Goal: Task Accomplishment & Management: Complete application form

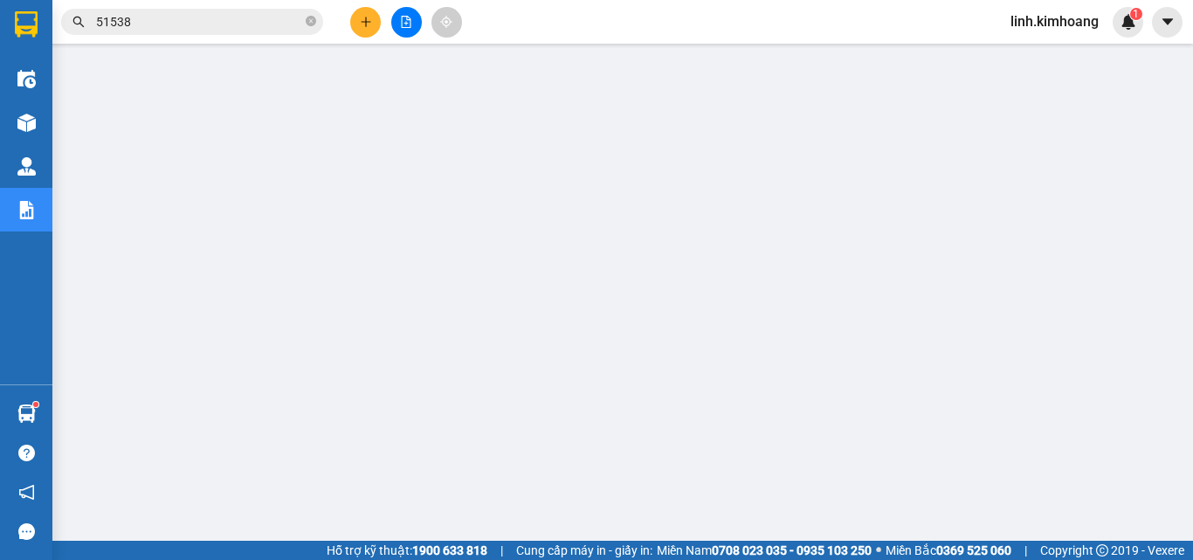
click at [355, 17] on button at bounding box center [365, 22] width 31 height 31
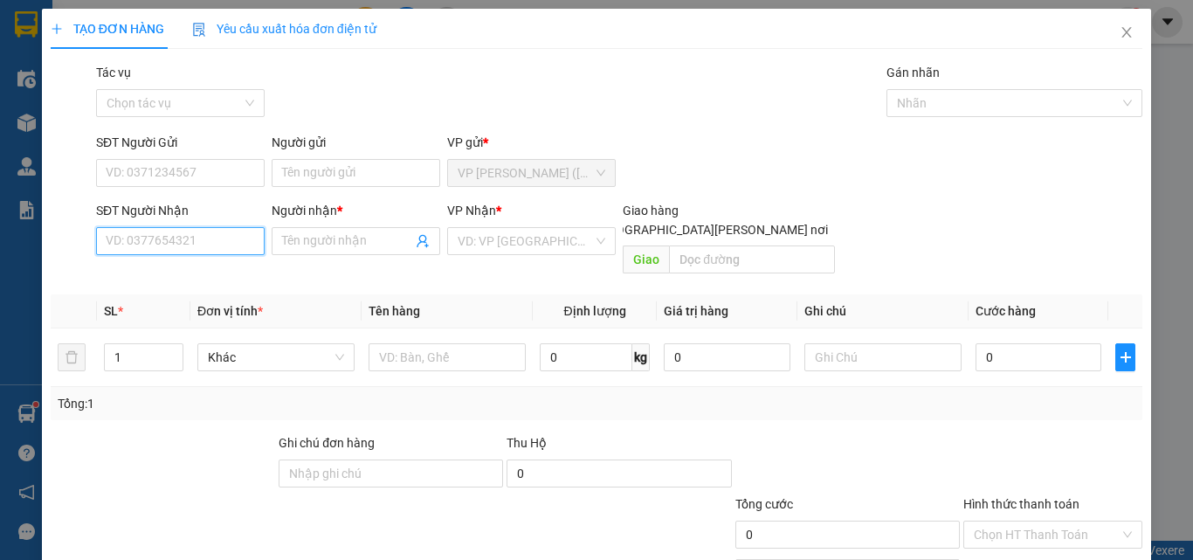
click at [200, 246] on input "SĐT Người Nhận" at bounding box center [180, 241] width 169 height 28
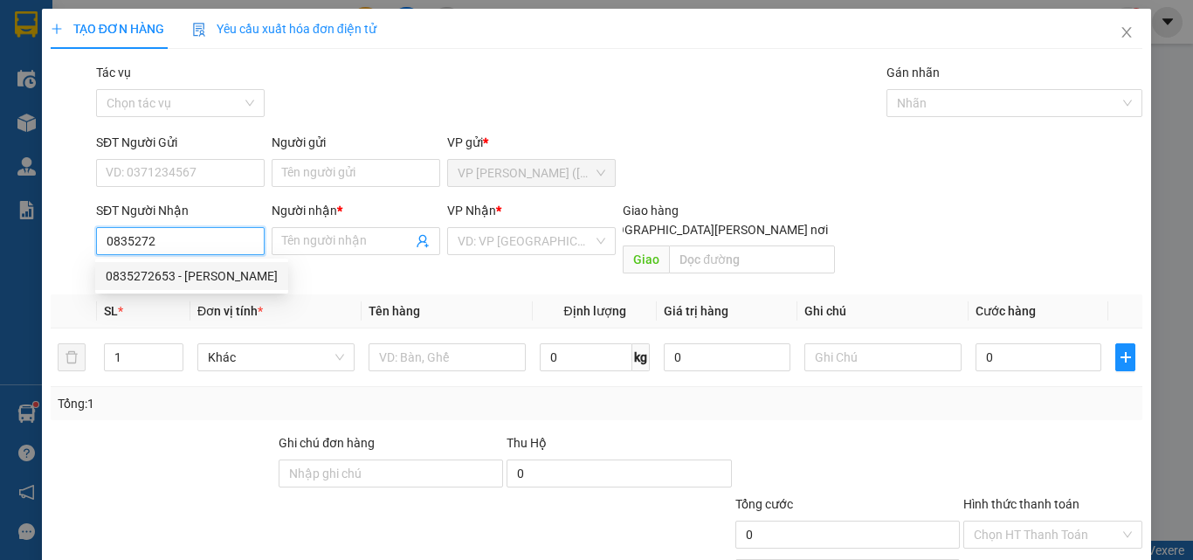
click at [203, 269] on div "0835272653 - [PERSON_NAME]" at bounding box center [192, 275] width 172 height 19
type input "0835272653"
type input "PHƯỢNG"
type input "25.000"
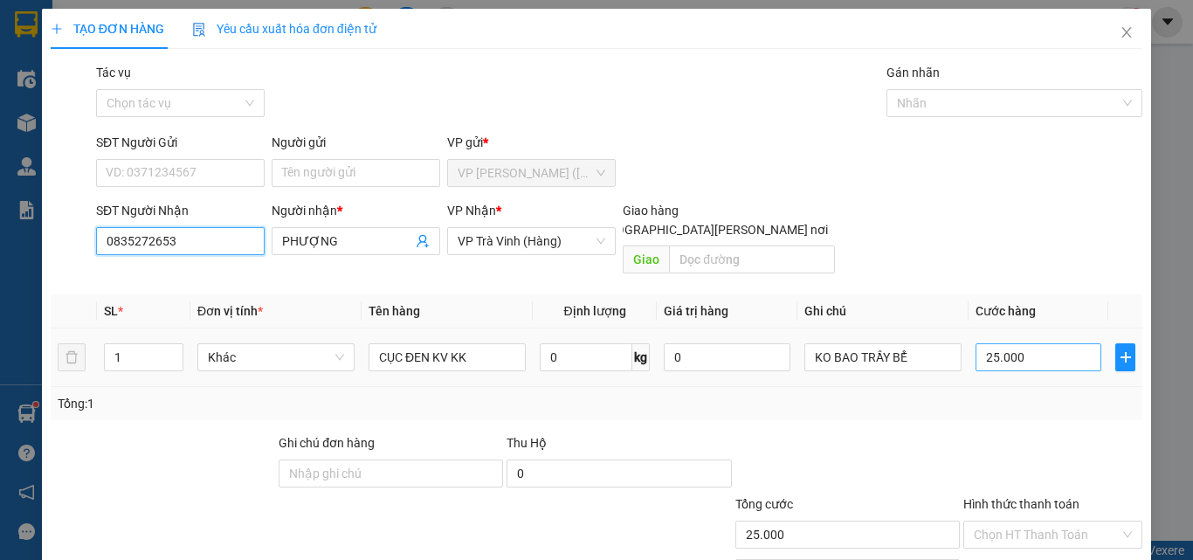
scroll to position [86, 0]
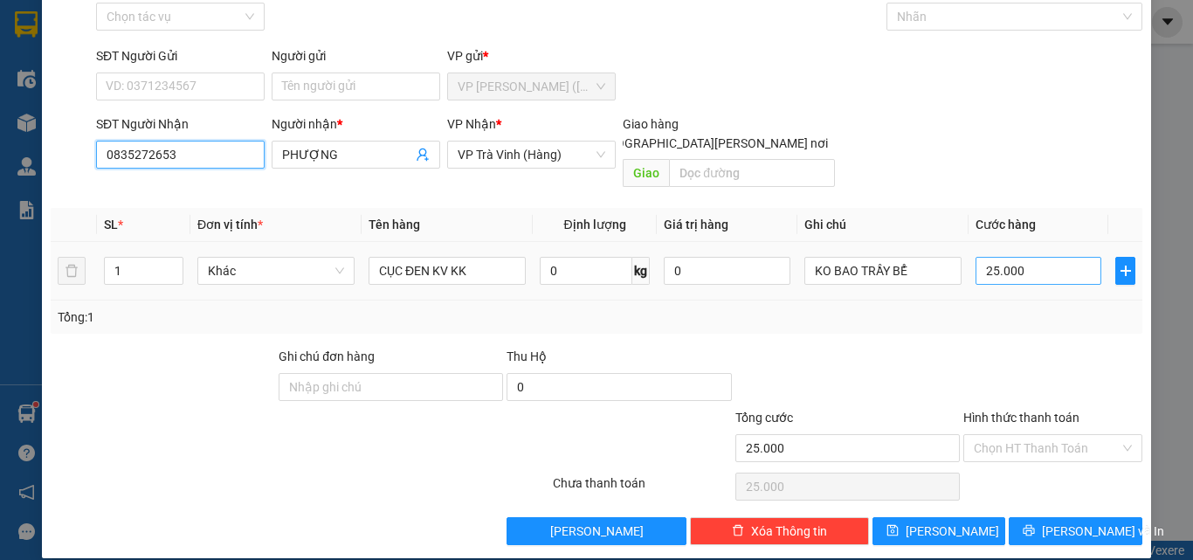
type input "0835272653"
click at [1025, 257] on input "25.000" at bounding box center [1039, 271] width 126 height 28
type input "2"
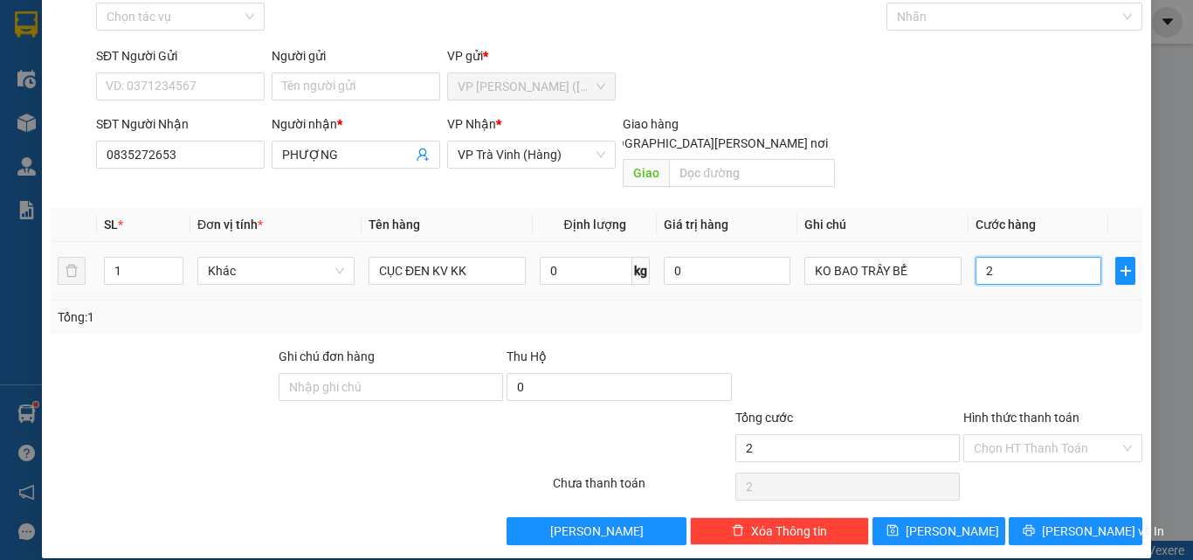
type input "20"
type input "20.000"
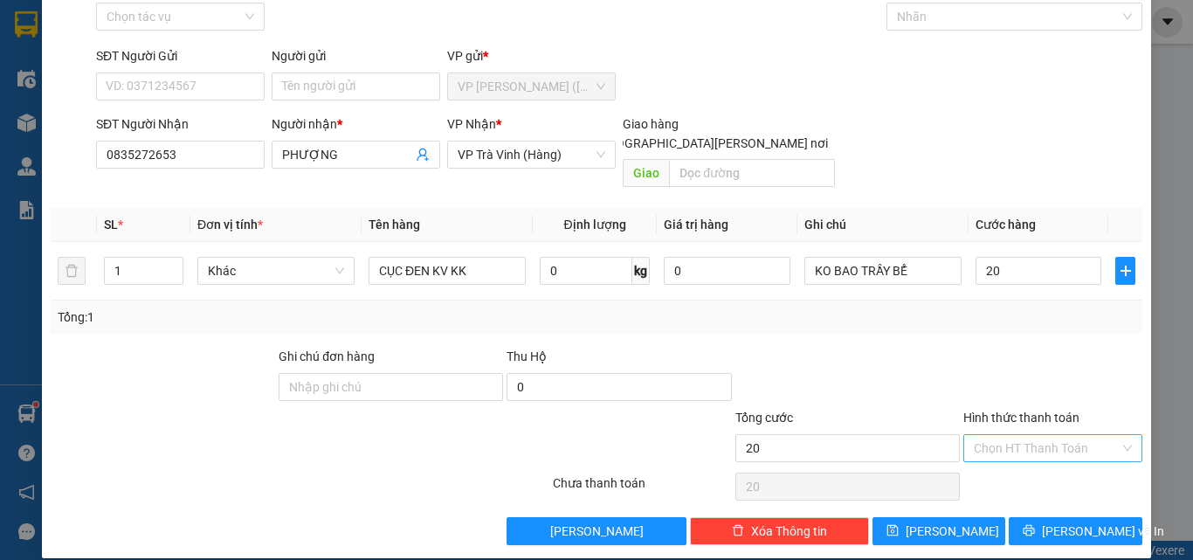
type input "20.000"
click at [1039, 435] on input "Hình thức thanh toán" at bounding box center [1047, 448] width 146 height 26
click at [1039, 458] on div "Tại văn phòng" at bounding box center [1042, 463] width 156 height 19
type input "0"
click at [1035, 524] on span "printer" at bounding box center [1029, 531] width 12 height 14
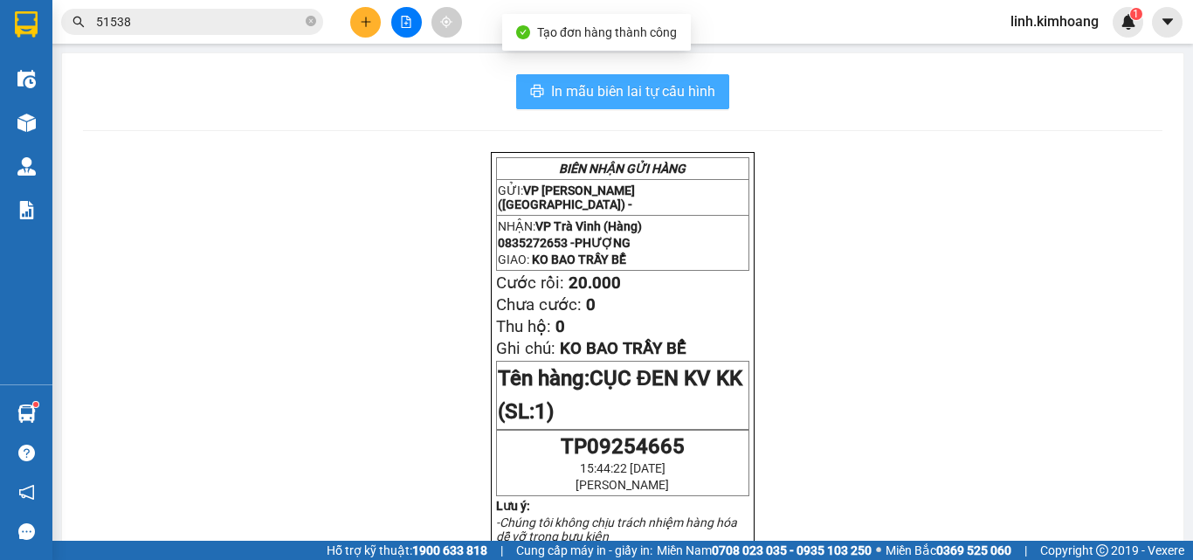
click at [627, 86] on span "In mẫu biên lai tự cấu hình" at bounding box center [633, 91] width 164 height 22
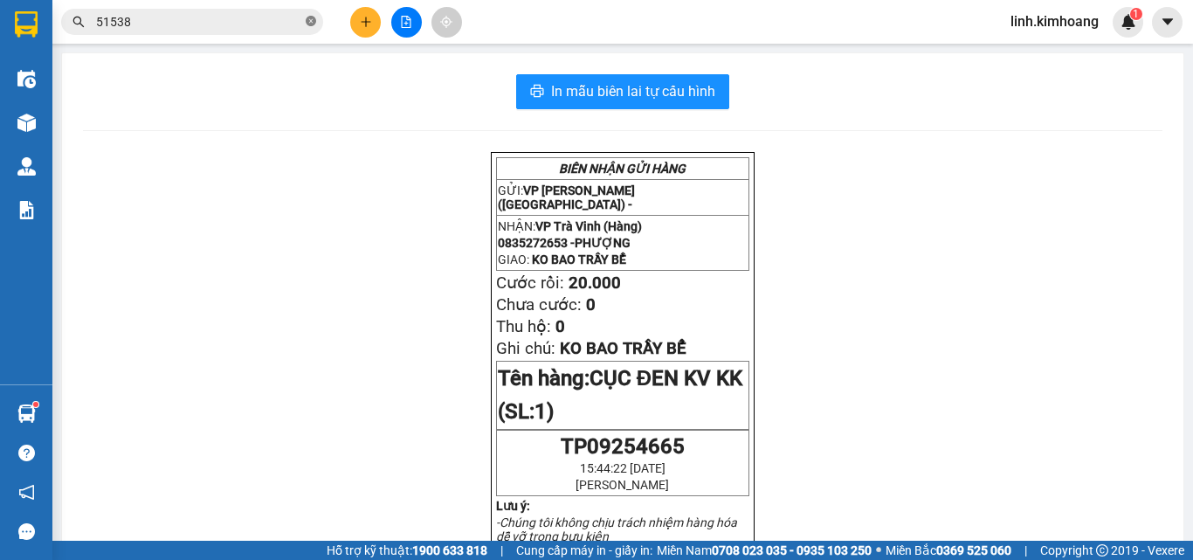
click at [307, 24] on icon "close-circle" at bounding box center [311, 21] width 10 height 10
click at [215, 30] on input "text" at bounding box center [199, 21] width 206 height 19
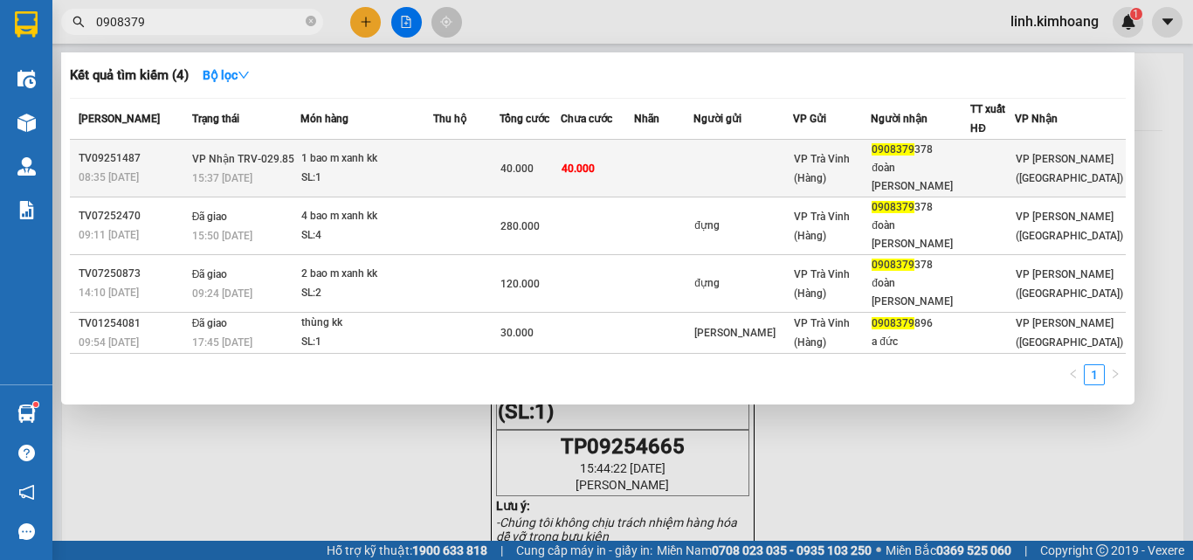
type input "0908379"
click at [870, 162] on div "VP Trà Vinh (Hàng)" at bounding box center [832, 168] width 76 height 38
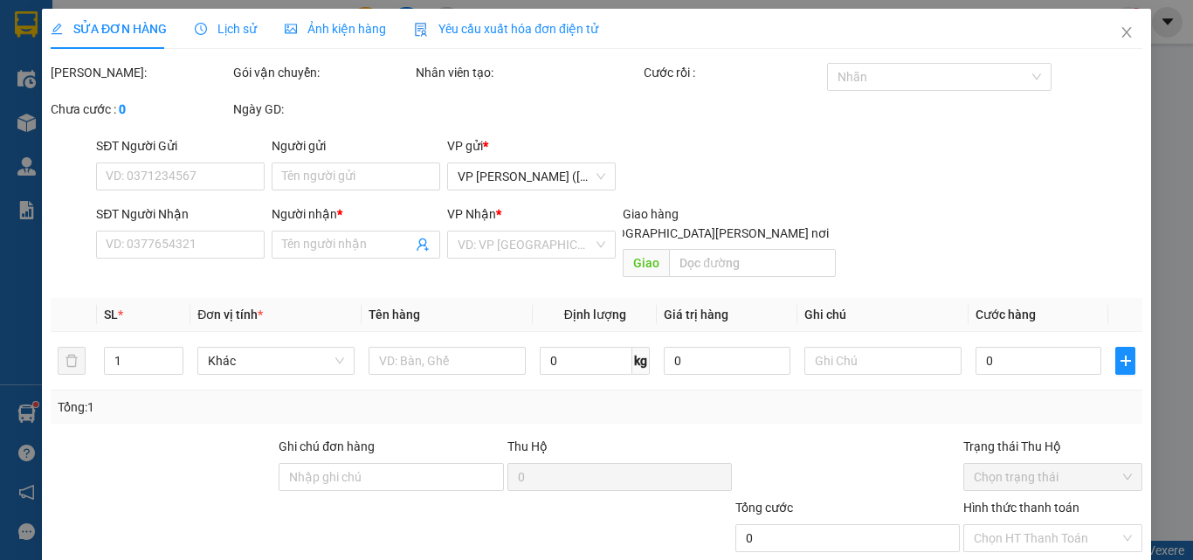
type input "0908379378"
type input "đoàn [PERSON_NAME]"
type input "40.000"
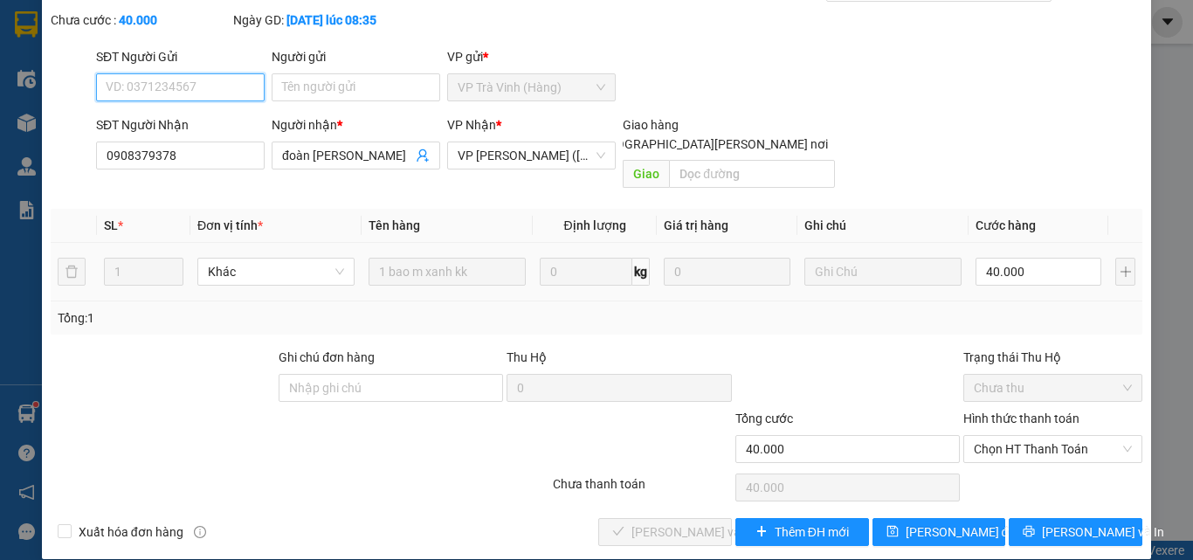
scroll to position [90, 0]
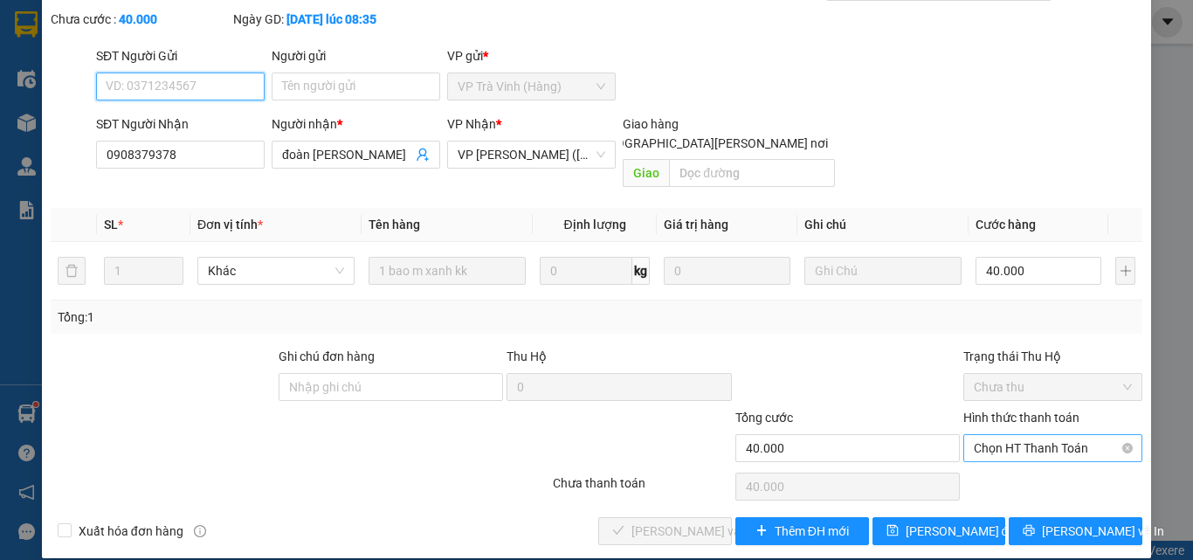
click at [998, 435] on span "Chọn HT Thanh Toán" at bounding box center [1053, 448] width 158 height 26
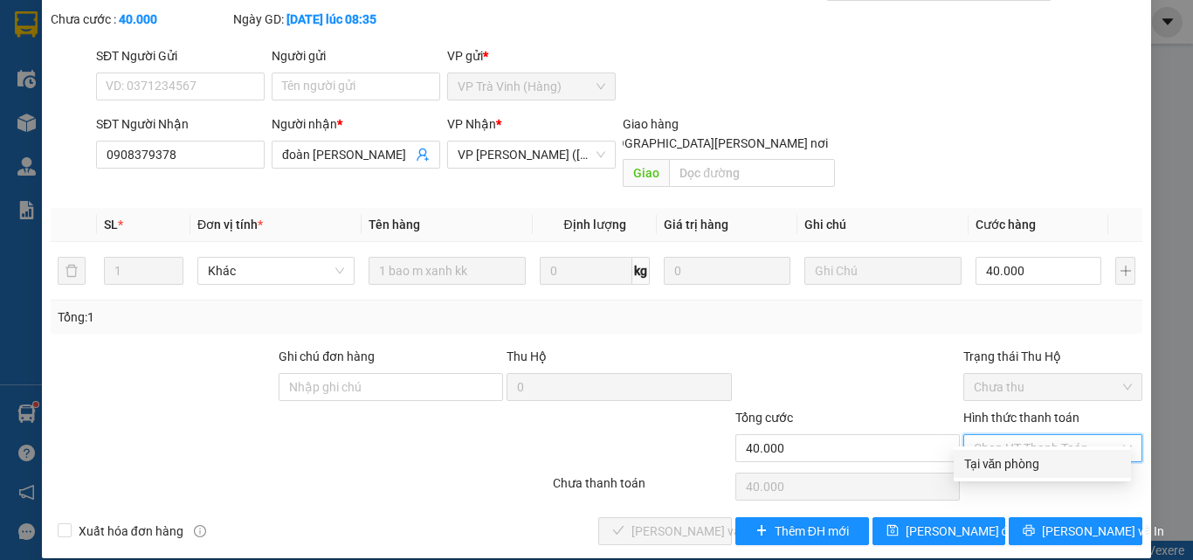
click at [1009, 465] on div "Tại văn phòng" at bounding box center [1042, 463] width 156 height 19
type input "0"
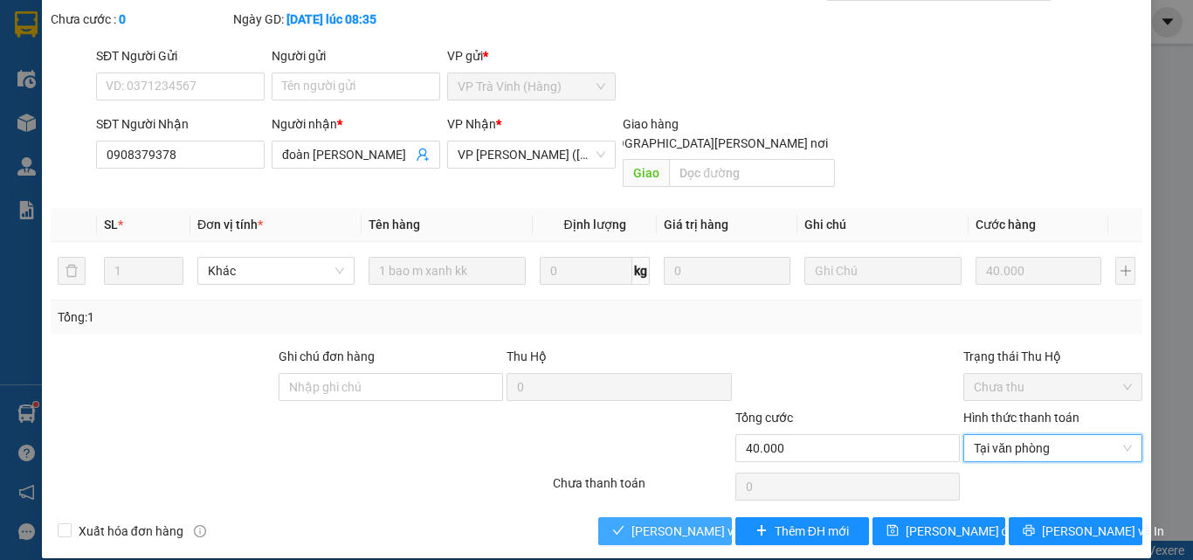
click at [659, 521] on span "[PERSON_NAME] và [PERSON_NAME] hàng" at bounding box center [749, 530] width 236 height 19
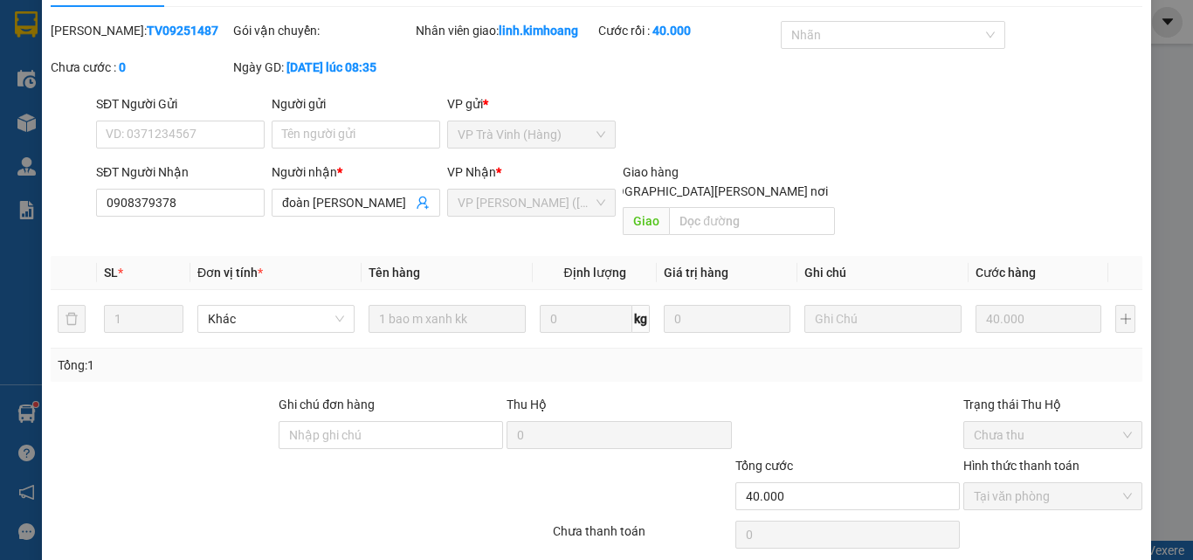
scroll to position [0, 0]
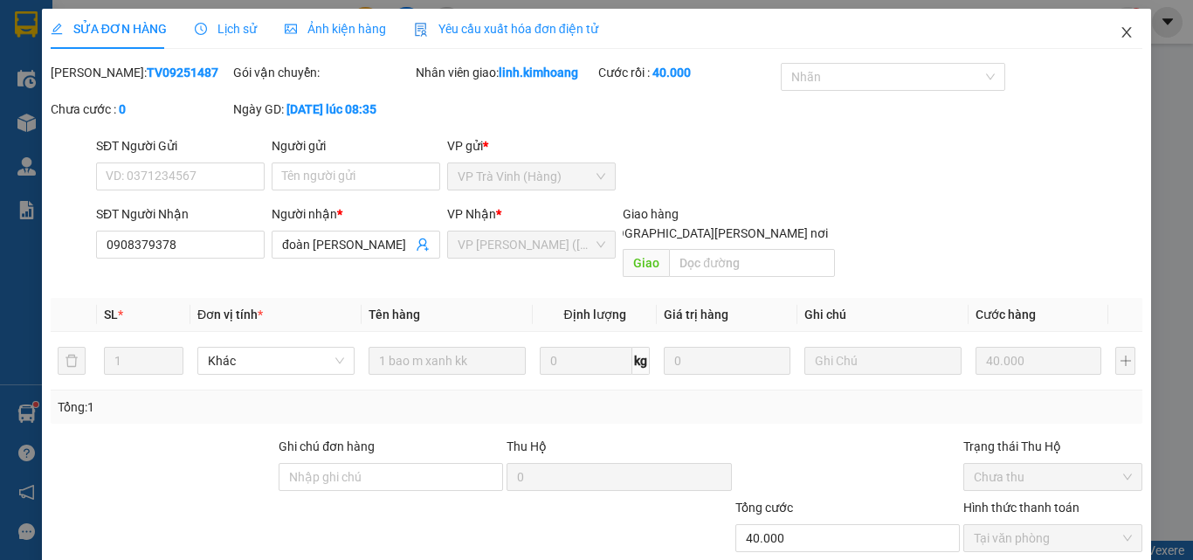
click at [1120, 33] on icon "close" at bounding box center [1127, 32] width 14 height 14
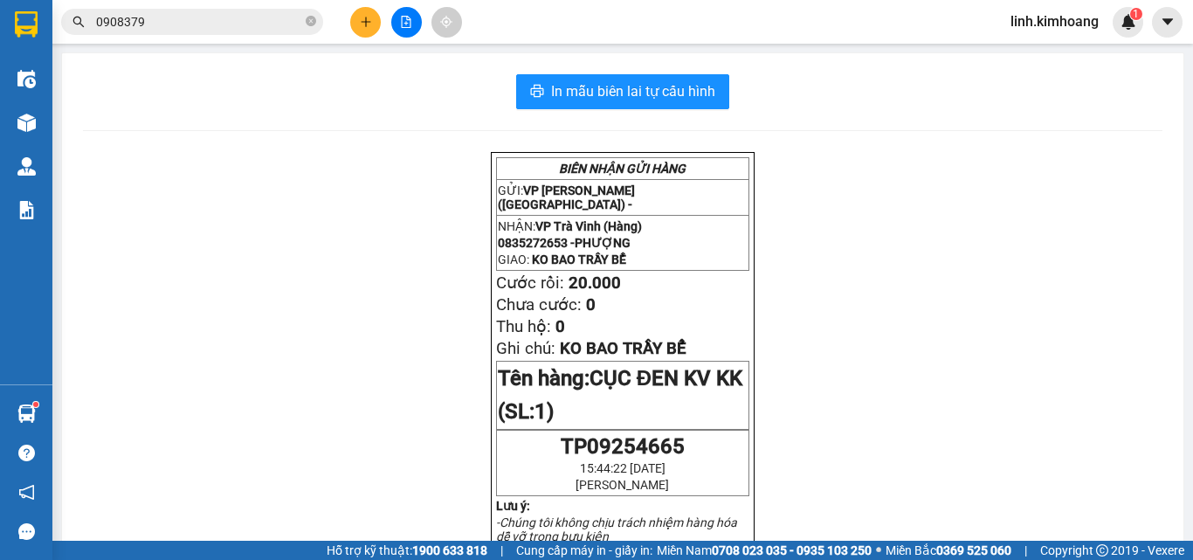
click at [352, 23] on button at bounding box center [365, 22] width 31 height 31
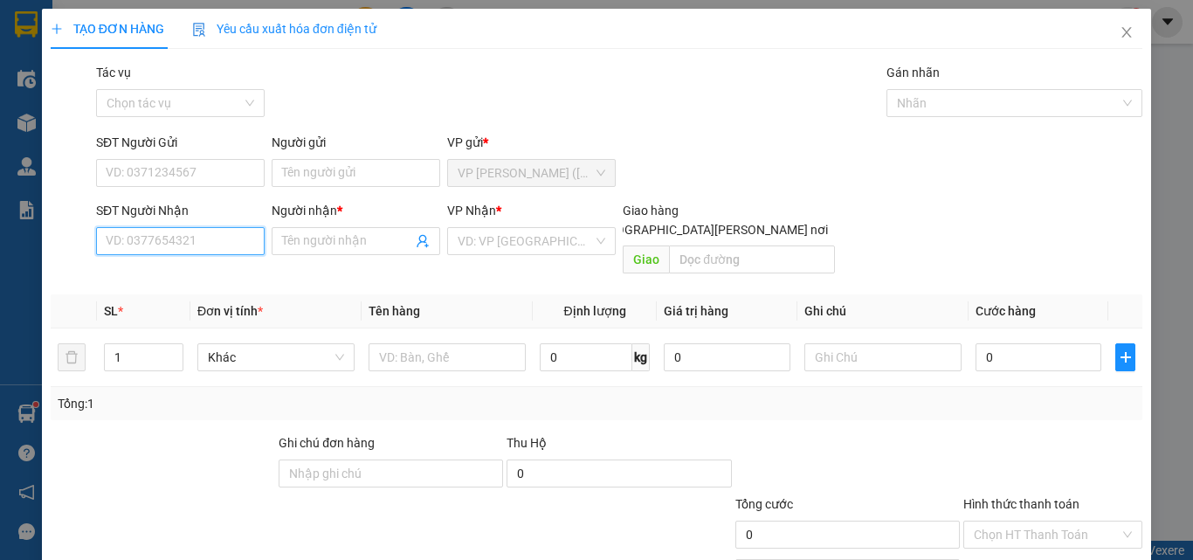
click at [146, 245] on input "SĐT Người Nhận" at bounding box center [180, 241] width 169 height 28
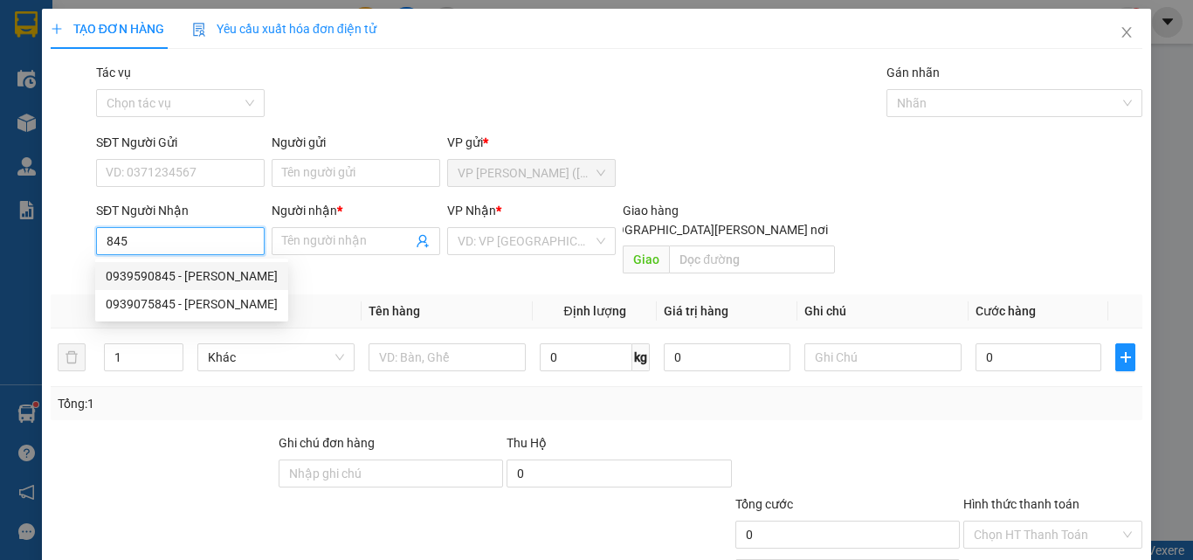
click at [233, 273] on div "0939590845 - [PERSON_NAME]" at bounding box center [192, 275] width 172 height 19
type input "0939590845"
type input "DIỄM PHƯƠNG"
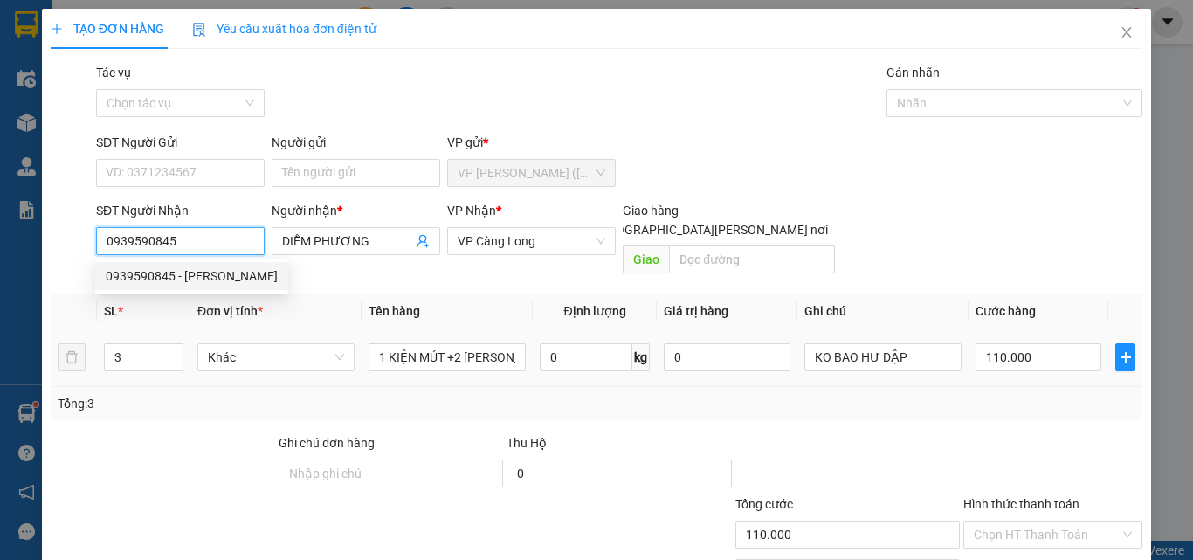
type input "110.000"
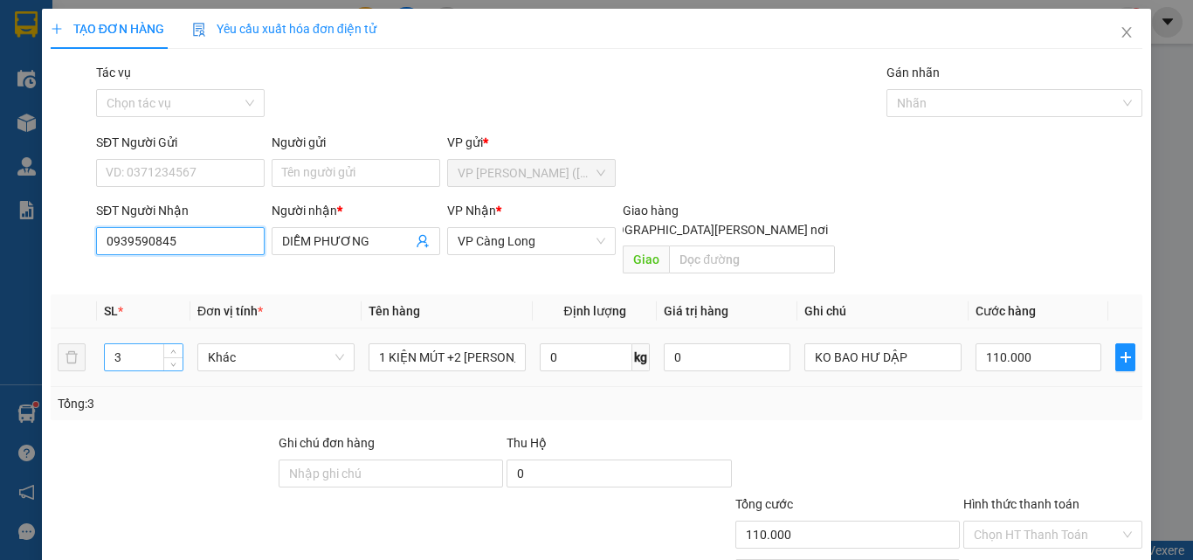
type input "0939590845"
drag, startPoint x: 131, startPoint y: 341, endPoint x: 0, endPoint y: 369, distance: 133.9
click at [0, 368] on div "TẠO ĐƠN HÀNG Yêu cầu xuất [PERSON_NAME] điện tử Transit Pickup Surcharge Ids Tr…" at bounding box center [596, 280] width 1193 height 560
type input "2"
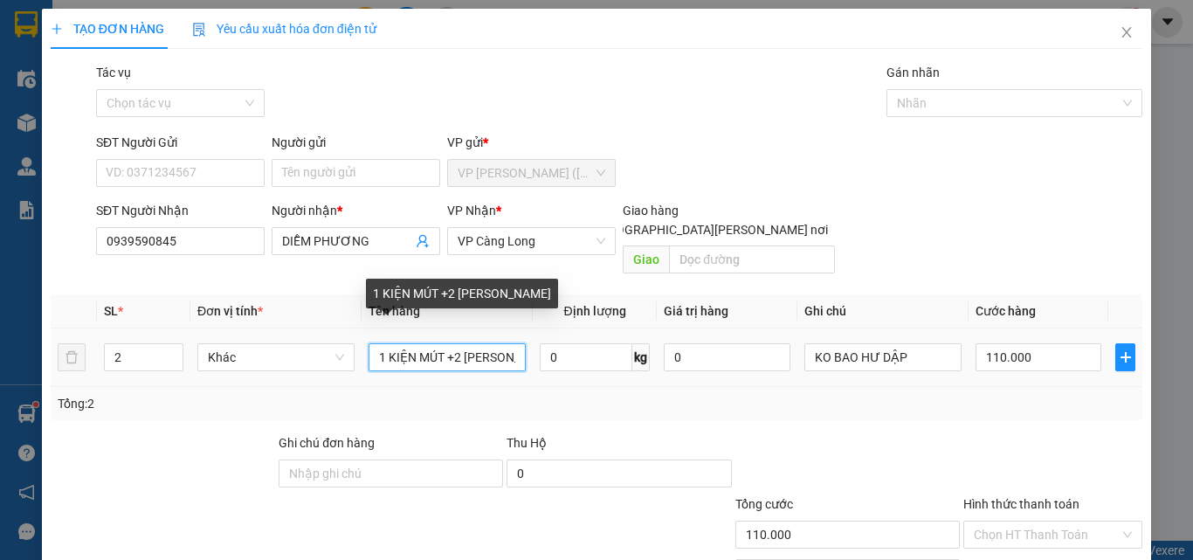
drag, startPoint x: 449, startPoint y: 336, endPoint x: 181, endPoint y: 362, distance: 269.4
click at [201, 358] on tr "2 Khác 1 KIỆN MÚT +2 [PERSON_NAME] 0 kg 0 KO [PERSON_NAME] DẬP 110.000" at bounding box center [597, 357] width 1092 height 59
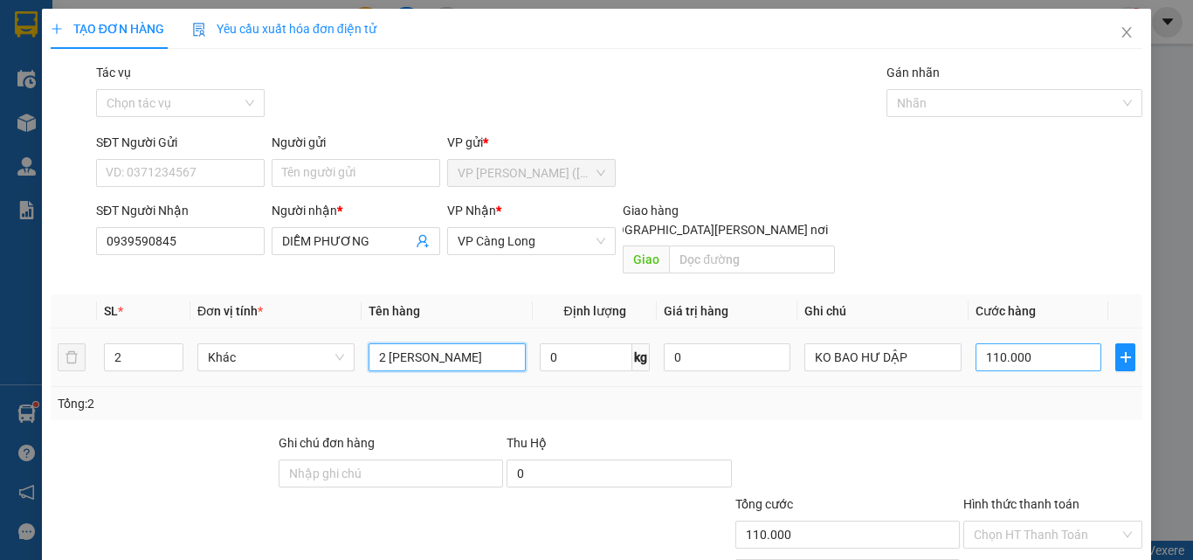
type input "2 [PERSON_NAME]"
click at [1058, 343] on input "110.000" at bounding box center [1039, 357] width 126 height 28
type input "7"
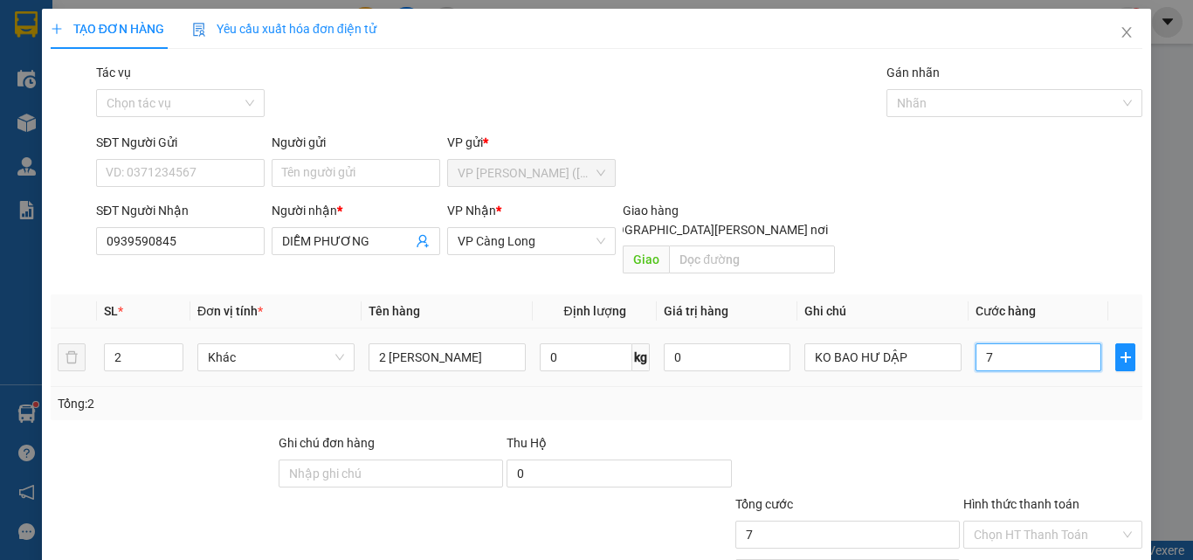
type input "70"
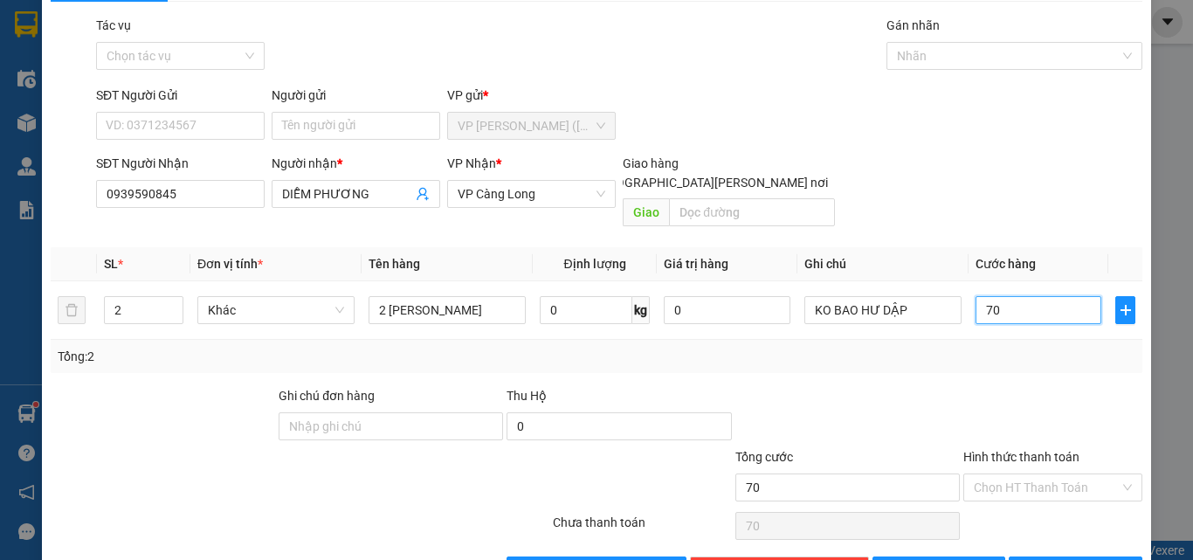
scroll to position [86, 0]
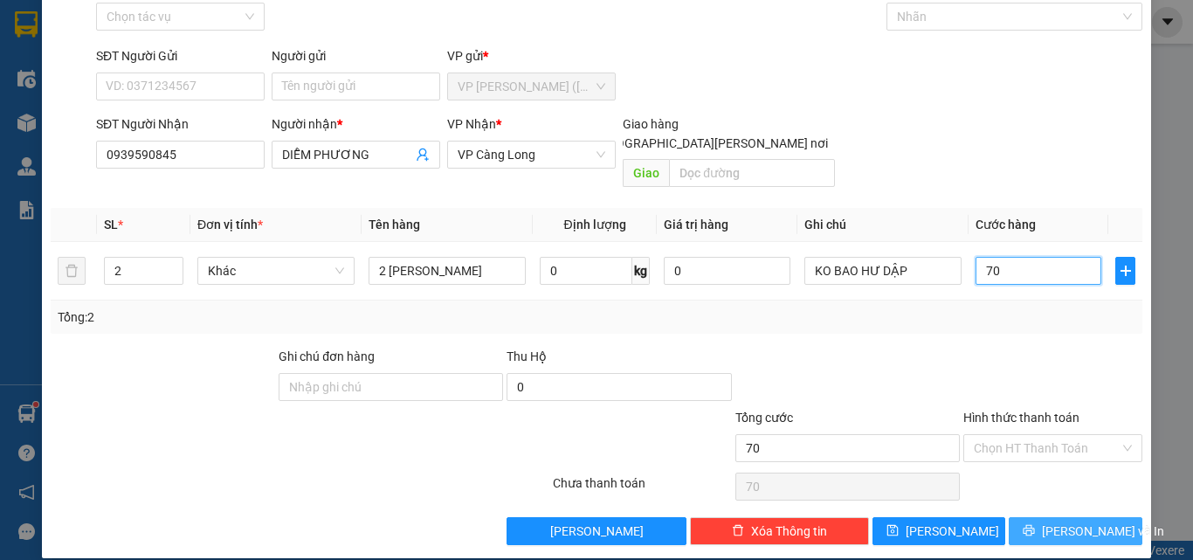
type input "70"
type input "70.000"
click at [1061, 521] on span "[PERSON_NAME] và In" at bounding box center [1103, 530] width 122 height 19
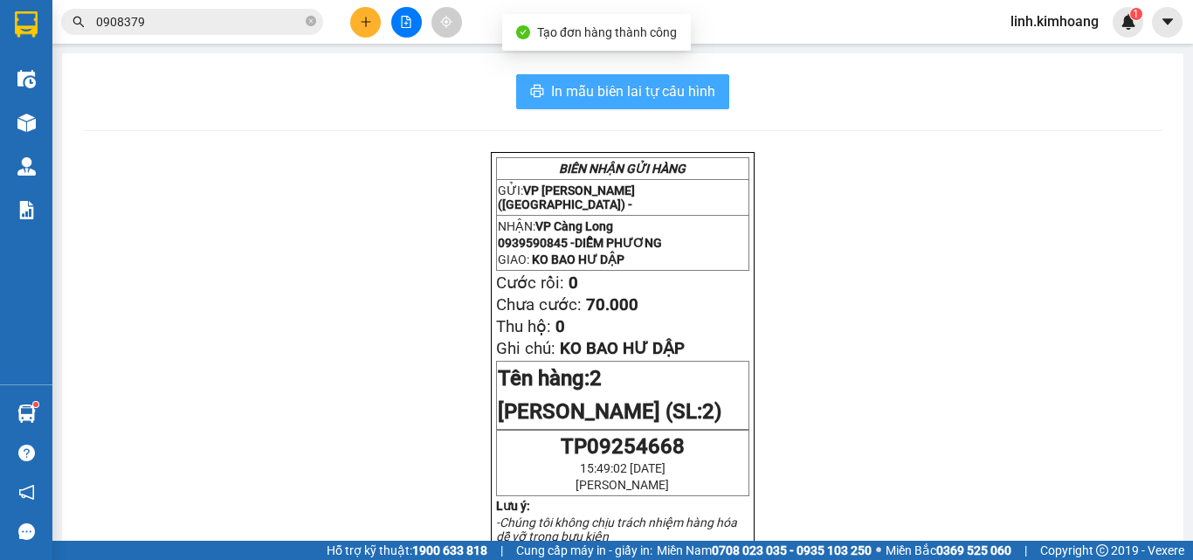
drag, startPoint x: 602, startPoint y: 93, endPoint x: 610, endPoint y: 107, distance: 15.7
click at [602, 93] on span "In mẫu biên lai tự cấu hình" at bounding box center [633, 91] width 164 height 22
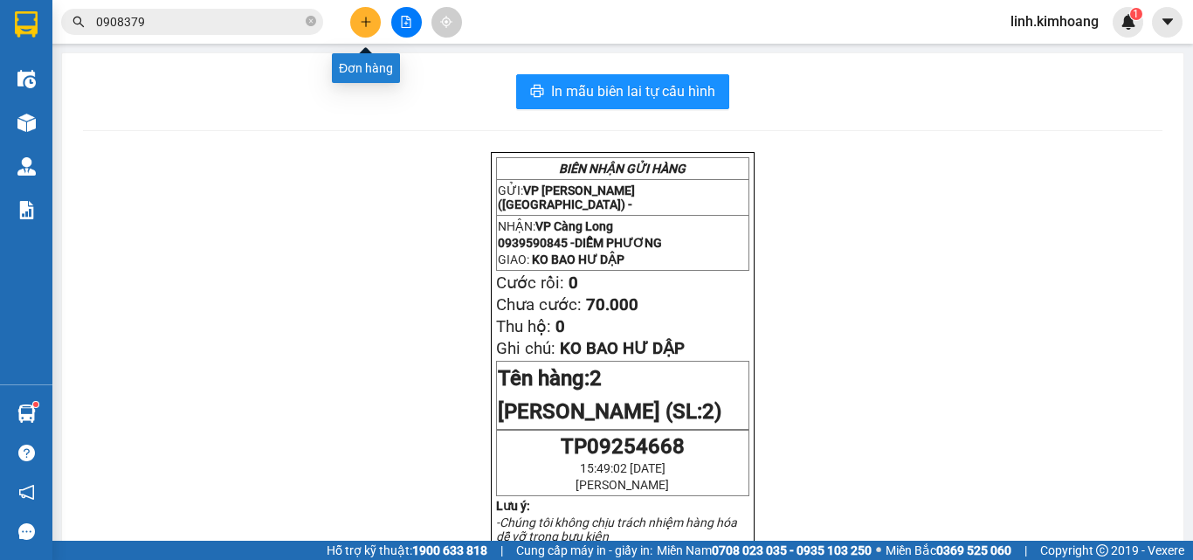
click at [366, 20] on icon "plus" at bounding box center [365, 22] width 1 height 10
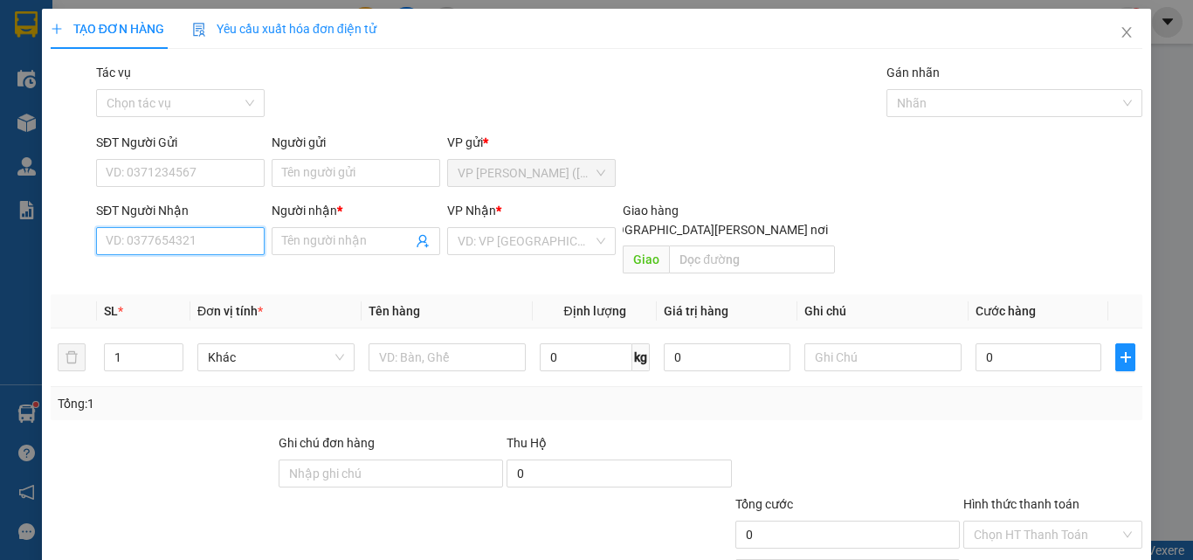
click at [202, 248] on input "SĐT Người Nhận" at bounding box center [180, 241] width 169 height 28
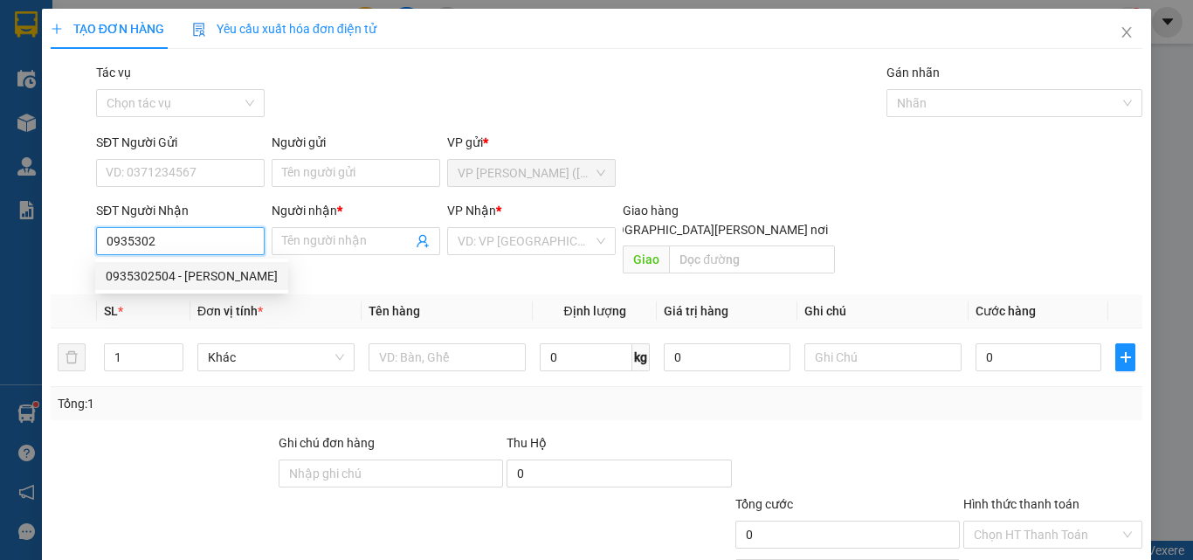
click at [192, 276] on div "0935302504 - [PERSON_NAME]" at bounding box center [192, 275] width 172 height 19
type input "0935302504"
type input "[PERSON_NAME]"
type input "35.000"
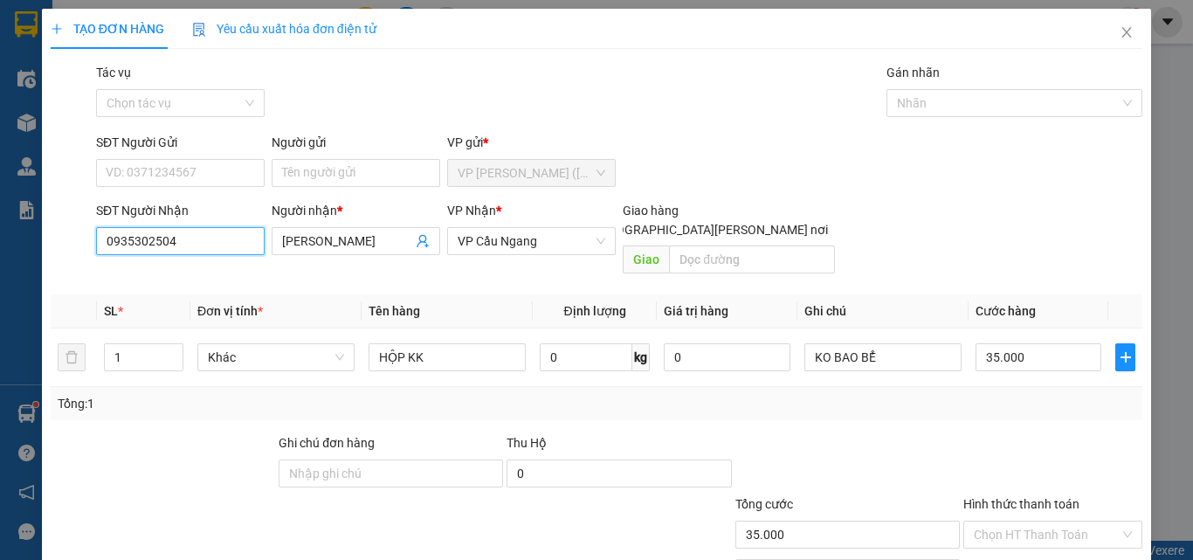
scroll to position [86, 0]
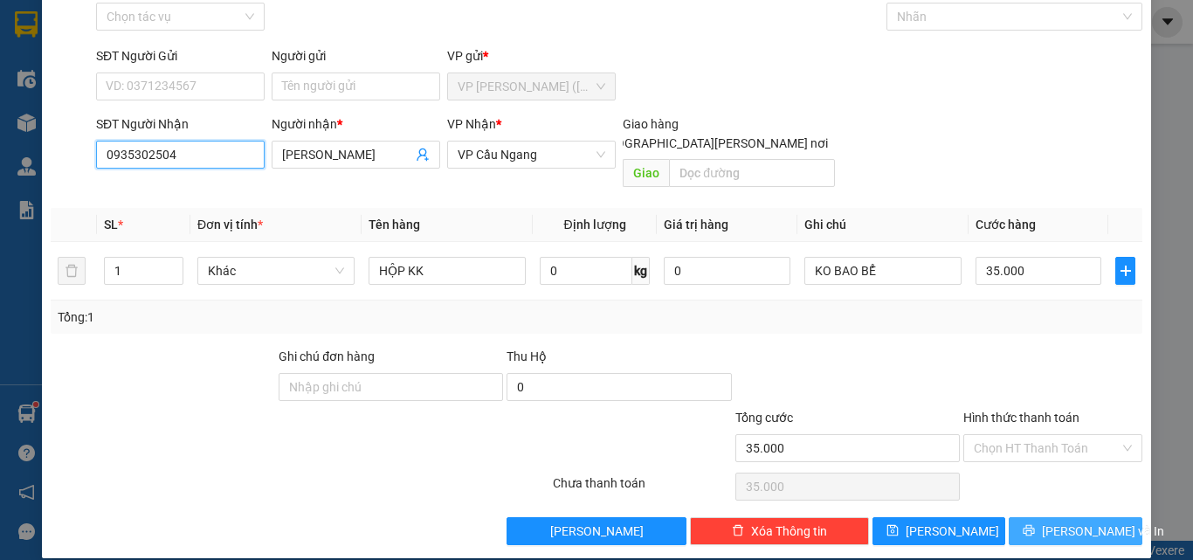
type input "0935302504"
click at [1053, 521] on span "[PERSON_NAME] và In" at bounding box center [1103, 530] width 122 height 19
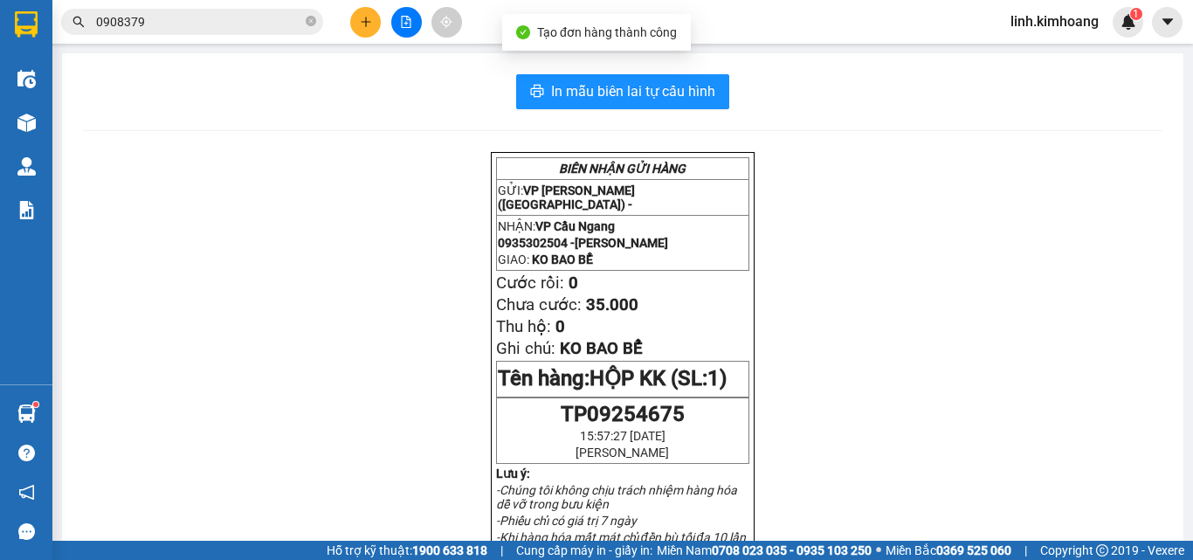
drag, startPoint x: 657, startPoint y: 87, endPoint x: 679, endPoint y: 93, distance: 23.3
click at [658, 87] on span "In mẫu biên lai tự cấu hình" at bounding box center [633, 91] width 164 height 22
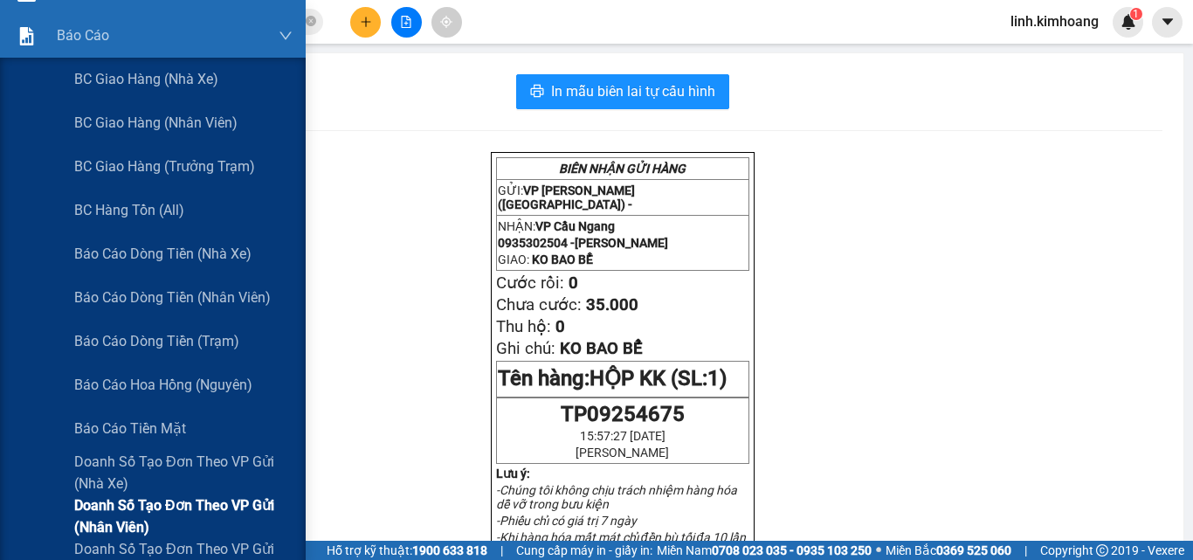
scroll to position [175, 0]
drag, startPoint x: 141, startPoint y: 431, endPoint x: 128, endPoint y: 415, distance: 20.5
click at [141, 431] on span "Báo cáo tiền mặt" at bounding box center [130, 428] width 113 height 22
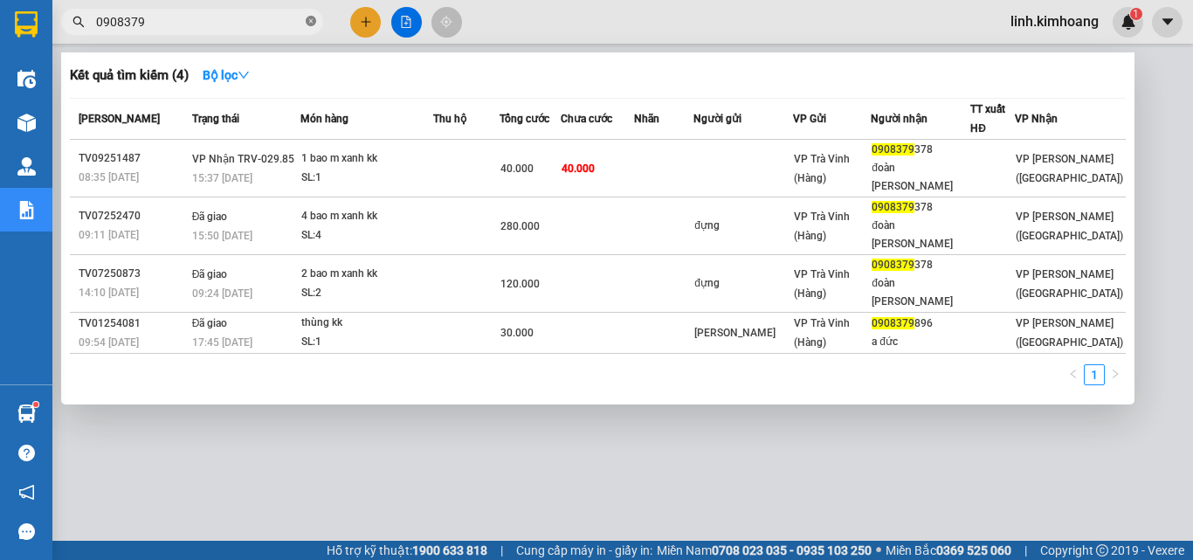
click at [313, 20] on icon "close-circle" at bounding box center [311, 21] width 10 height 10
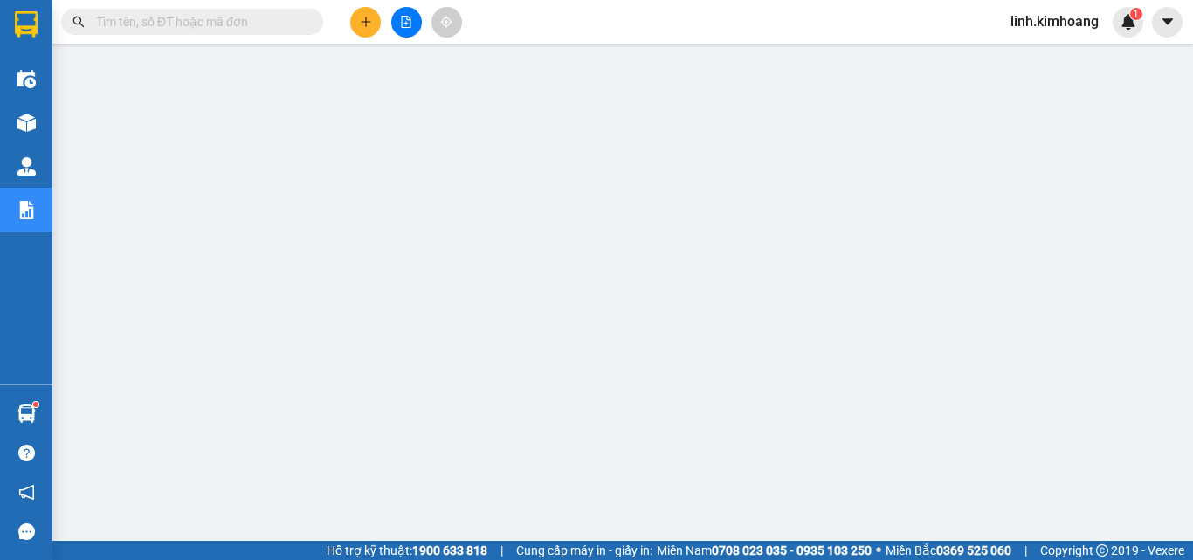
click at [259, 13] on input "text" at bounding box center [199, 21] width 206 height 19
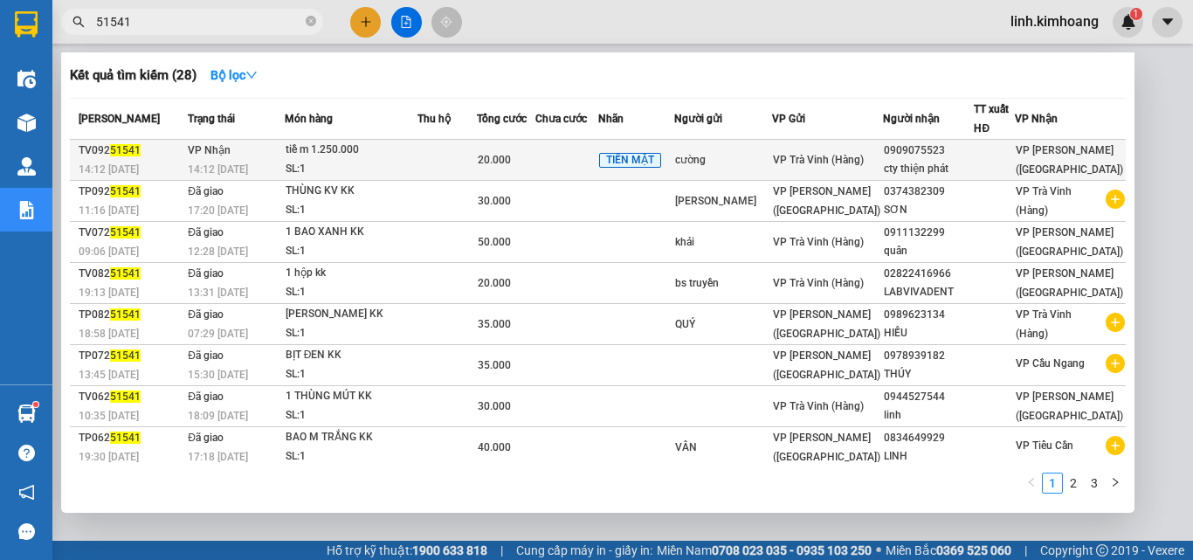
type input "51541"
click at [832, 154] on span "VP Trà Vinh (Hàng)" at bounding box center [818, 160] width 91 height 12
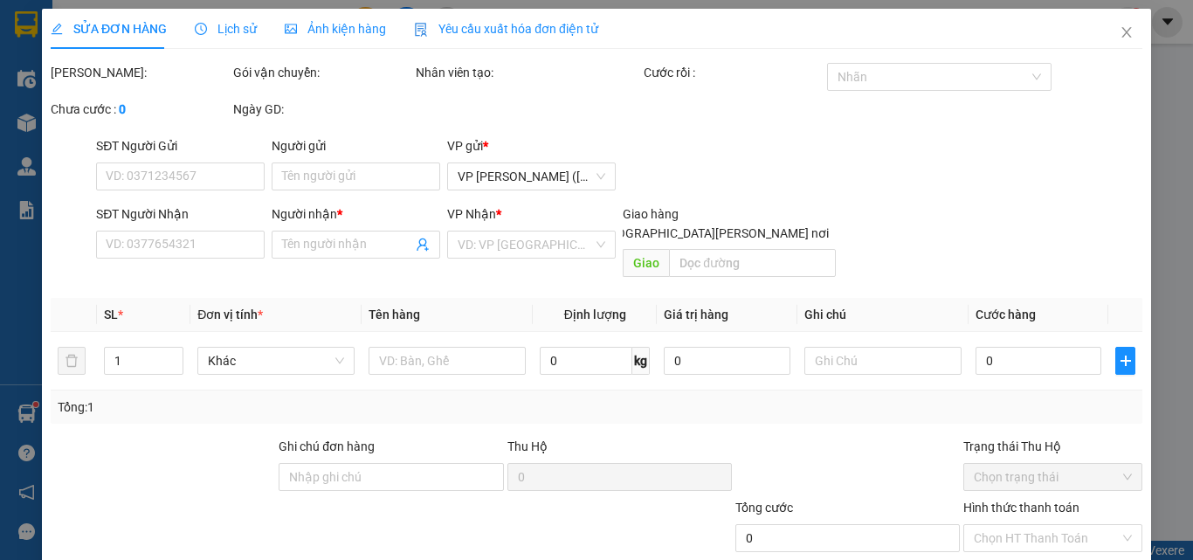
type input "cường"
type input "0909075523"
type input "cty thiện phát"
type input "20.000"
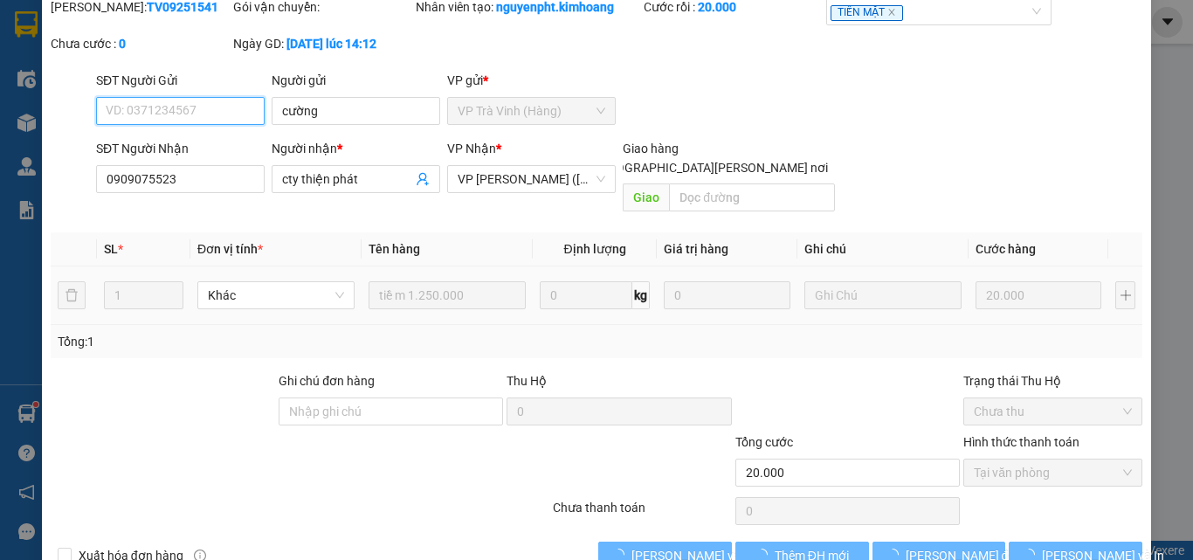
scroll to position [90, 0]
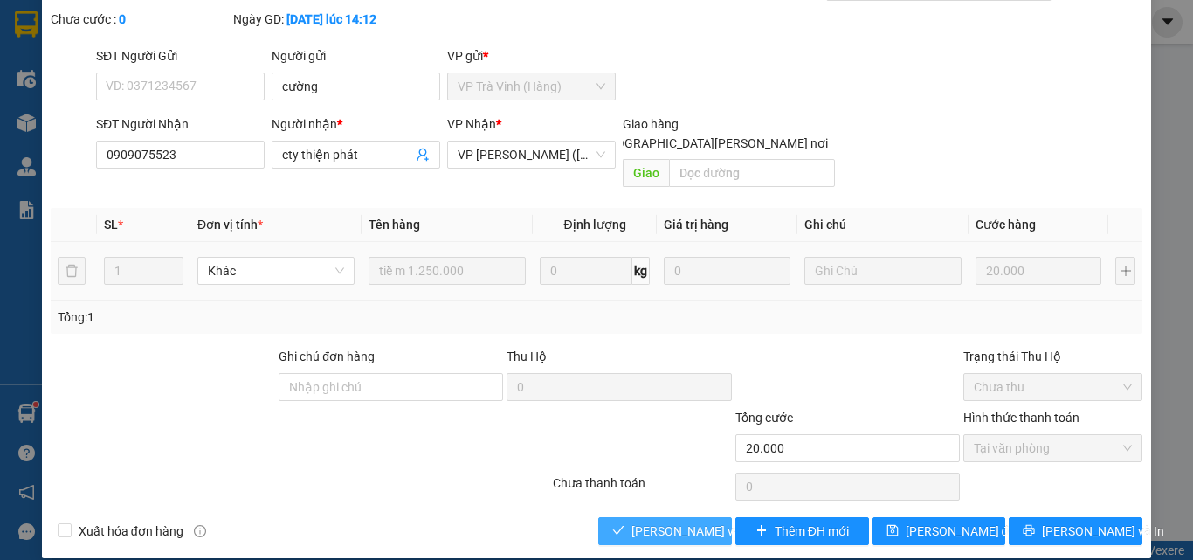
click at [685, 521] on span "[PERSON_NAME] và [PERSON_NAME] hàng" at bounding box center [749, 530] width 236 height 19
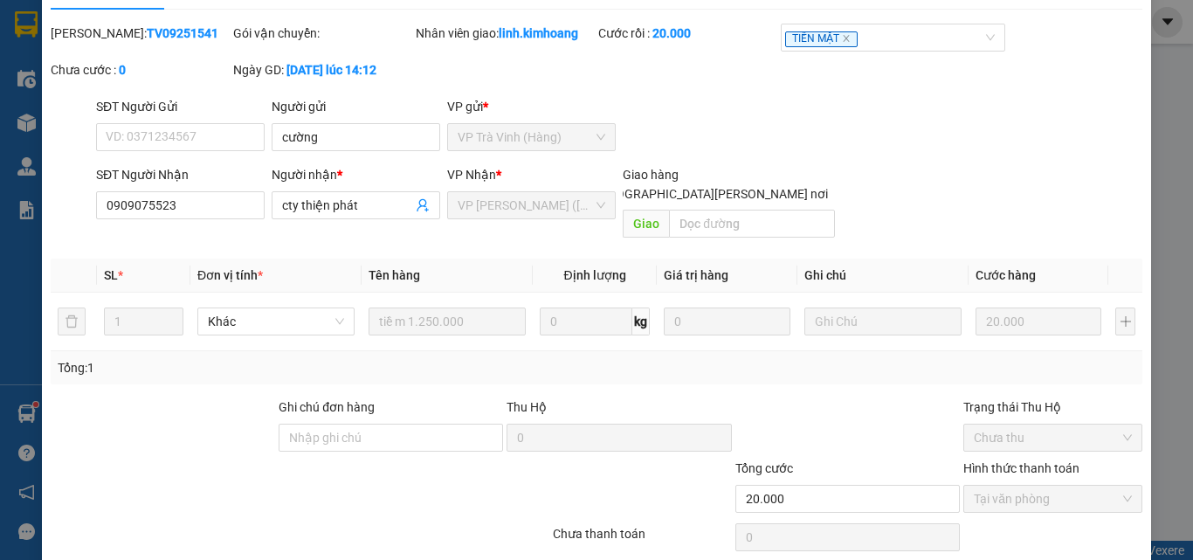
scroll to position [0, 0]
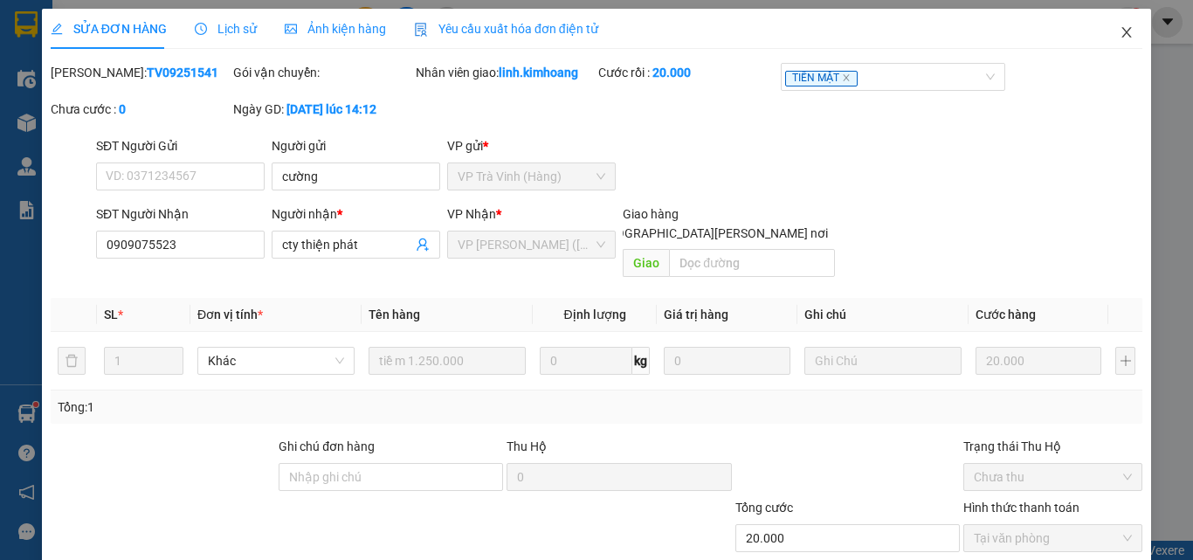
click at [1120, 31] on icon "close" at bounding box center [1127, 32] width 14 height 14
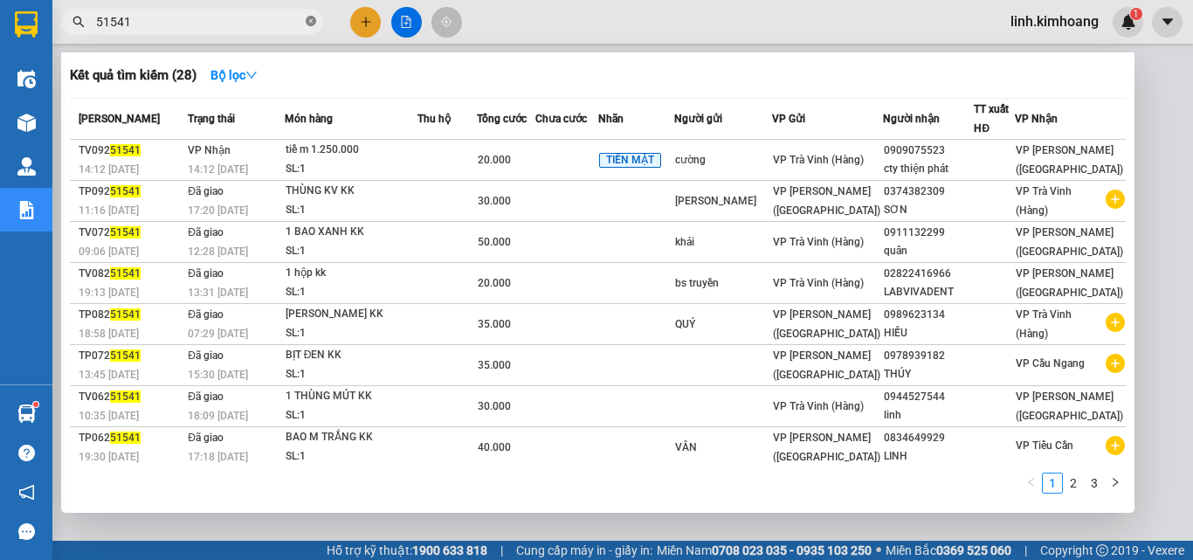
click at [308, 17] on icon "close-circle" at bounding box center [311, 21] width 10 height 10
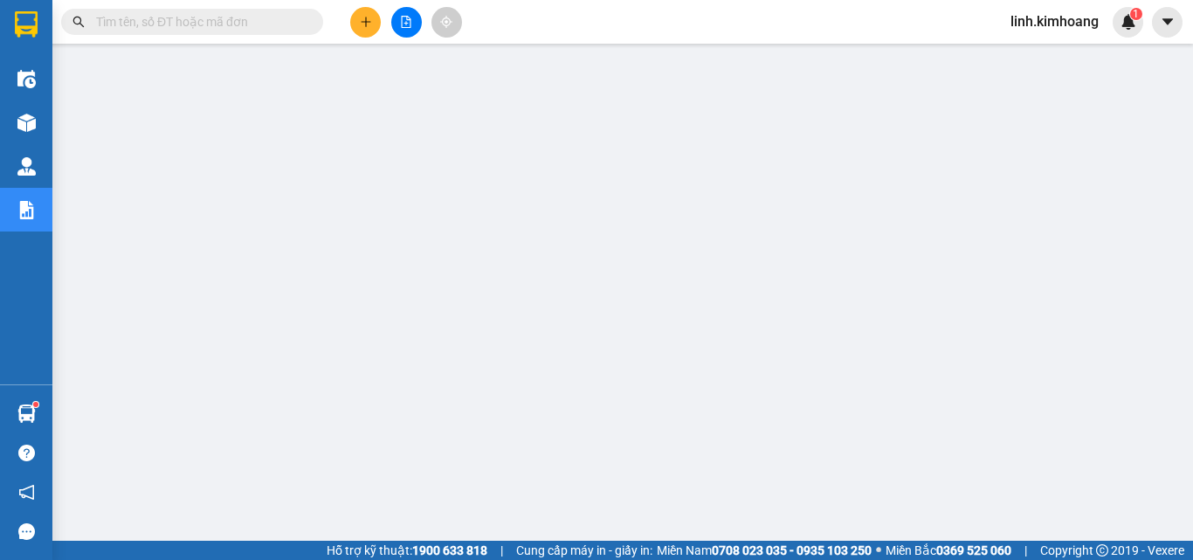
click at [164, 22] on input "text" at bounding box center [199, 21] width 206 height 19
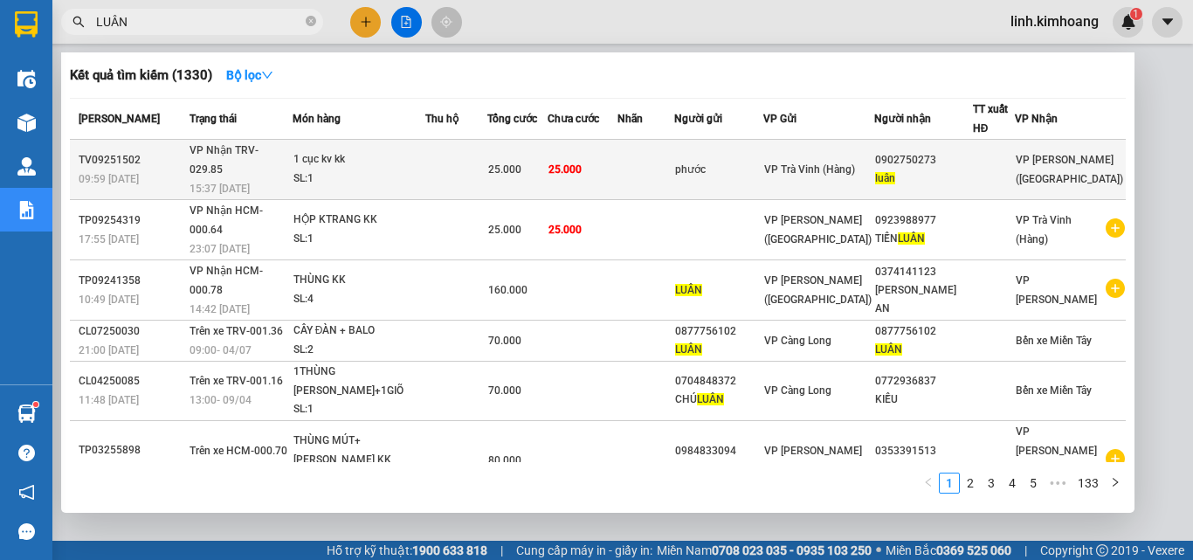
type input "LUÂN"
click at [845, 163] on span "VP Trà Vinh (Hàng)" at bounding box center [809, 169] width 91 height 12
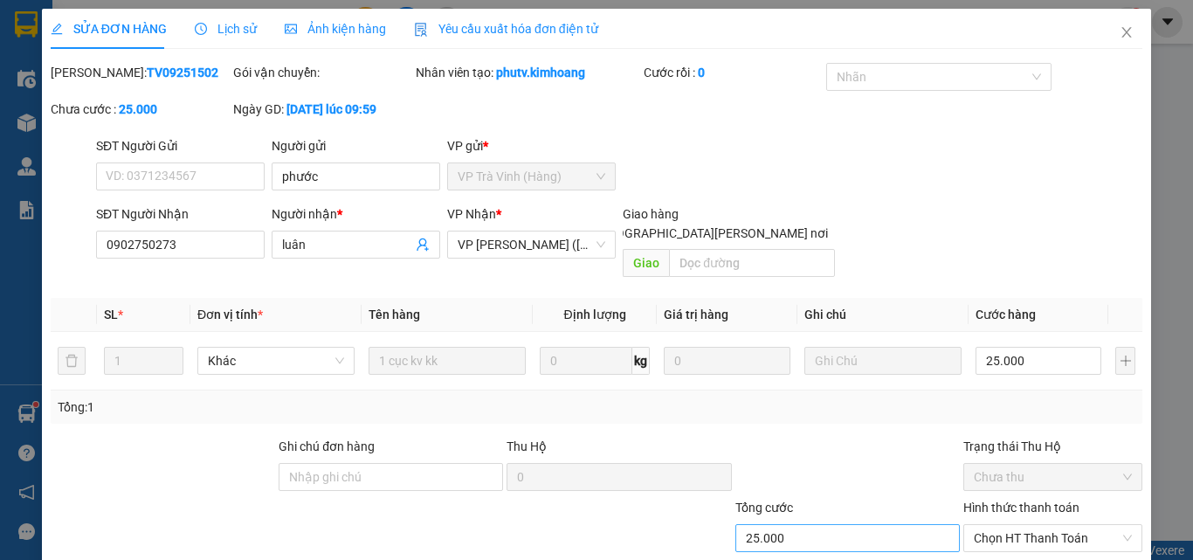
type input "phước"
type input "0902750273"
type input "luân"
type input "25.000"
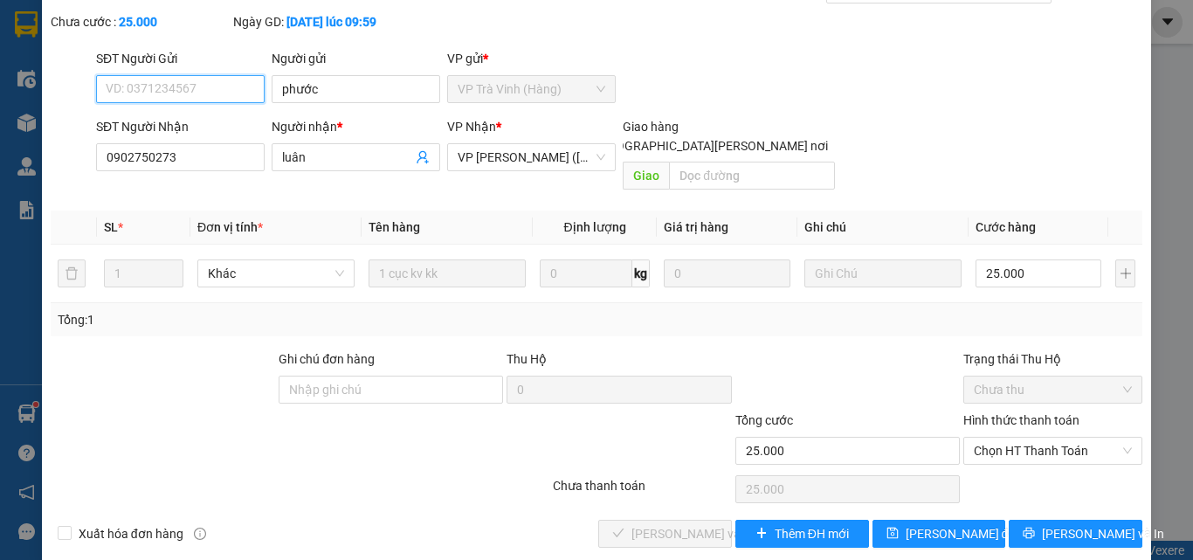
scroll to position [90, 0]
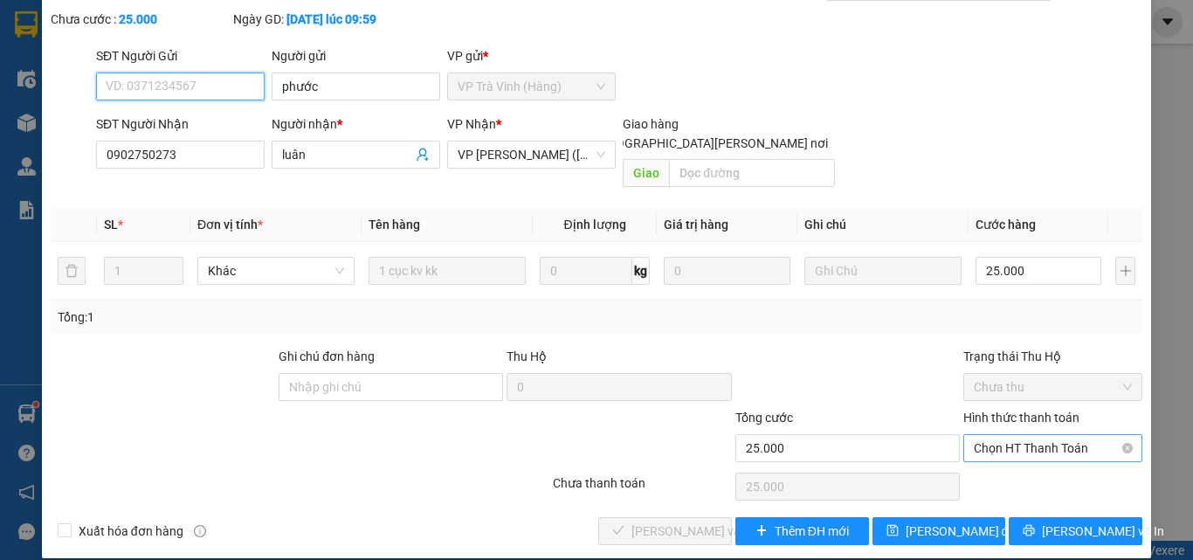
click at [1046, 435] on span "Chọn HT Thanh Toán" at bounding box center [1053, 448] width 158 height 26
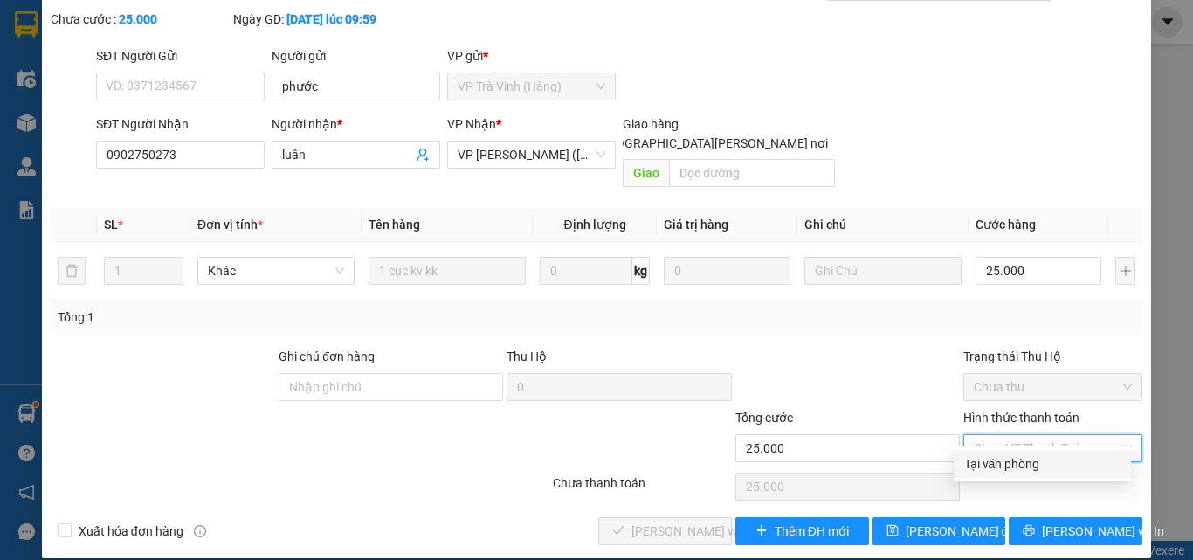
click at [1021, 457] on div "Tại văn phòng" at bounding box center [1042, 463] width 156 height 19
type input "0"
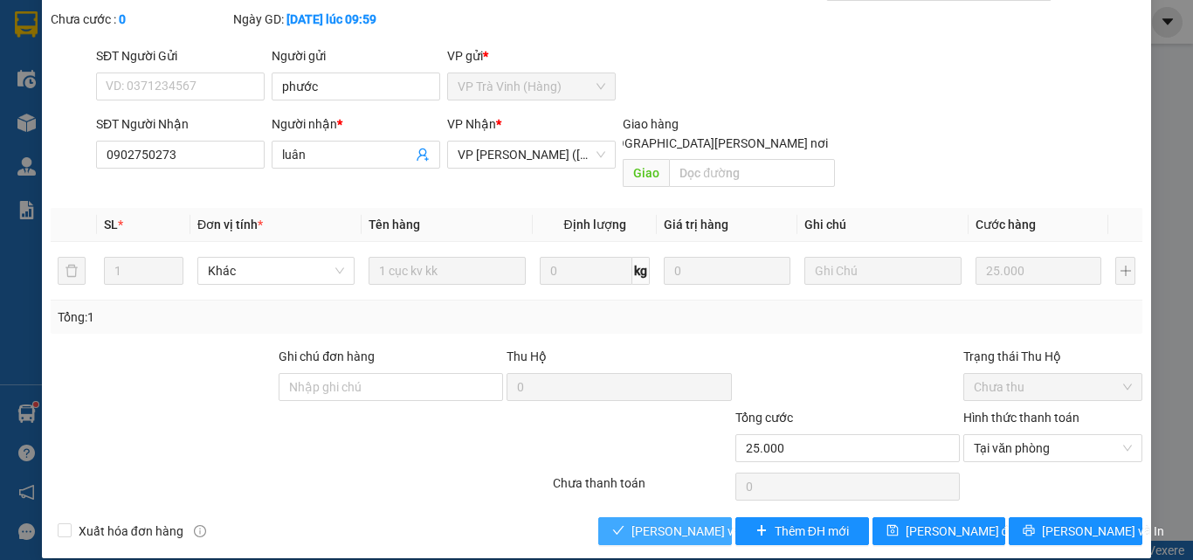
click at [671, 521] on span "[PERSON_NAME] và [PERSON_NAME] hàng" at bounding box center [749, 530] width 236 height 19
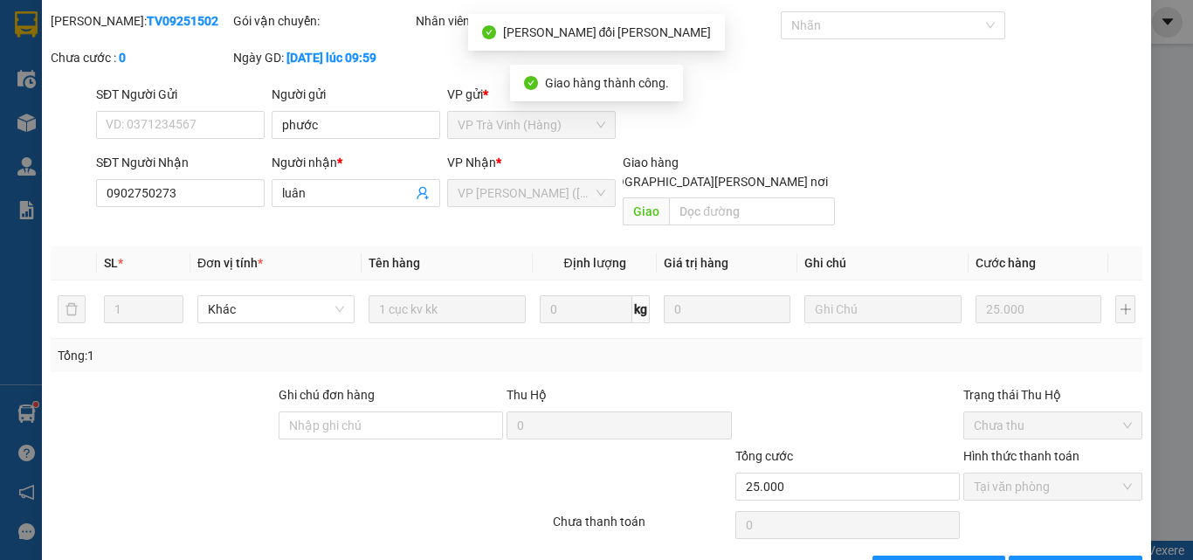
scroll to position [0, 0]
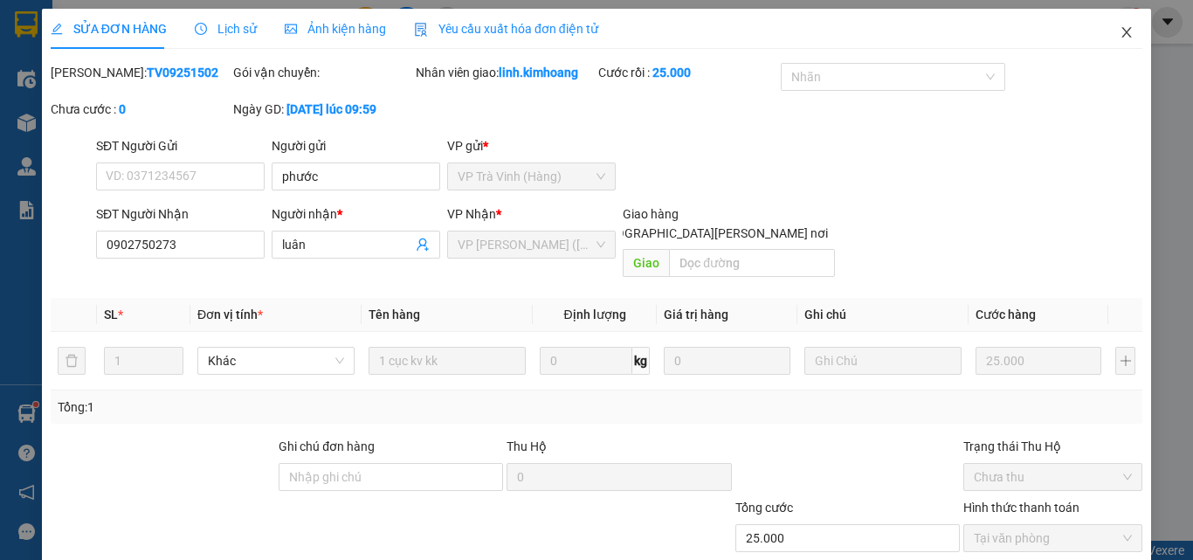
click at [1123, 29] on span "Close" at bounding box center [1126, 33] width 49 height 49
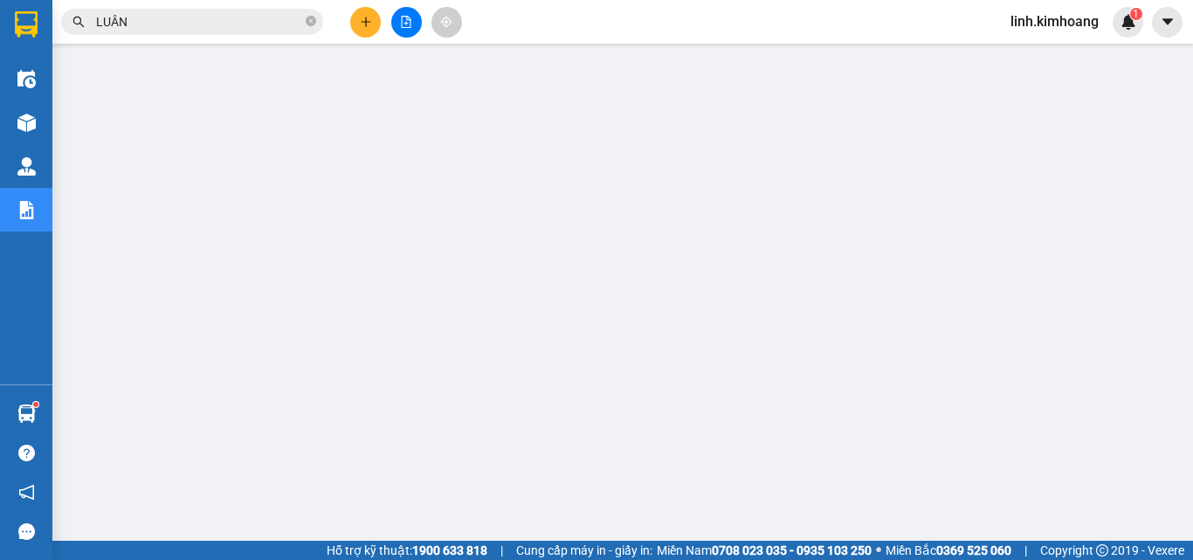
click at [362, 19] on icon "plus" at bounding box center [366, 22] width 12 height 12
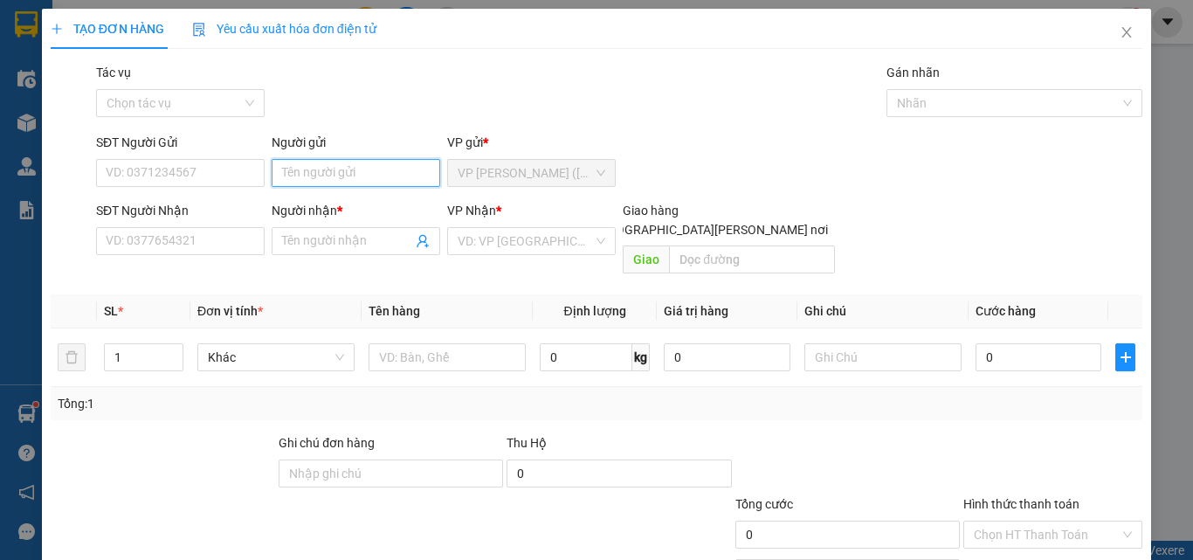
click at [310, 175] on input "Người gửi" at bounding box center [356, 173] width 169 height 28
type input "QUÂN"
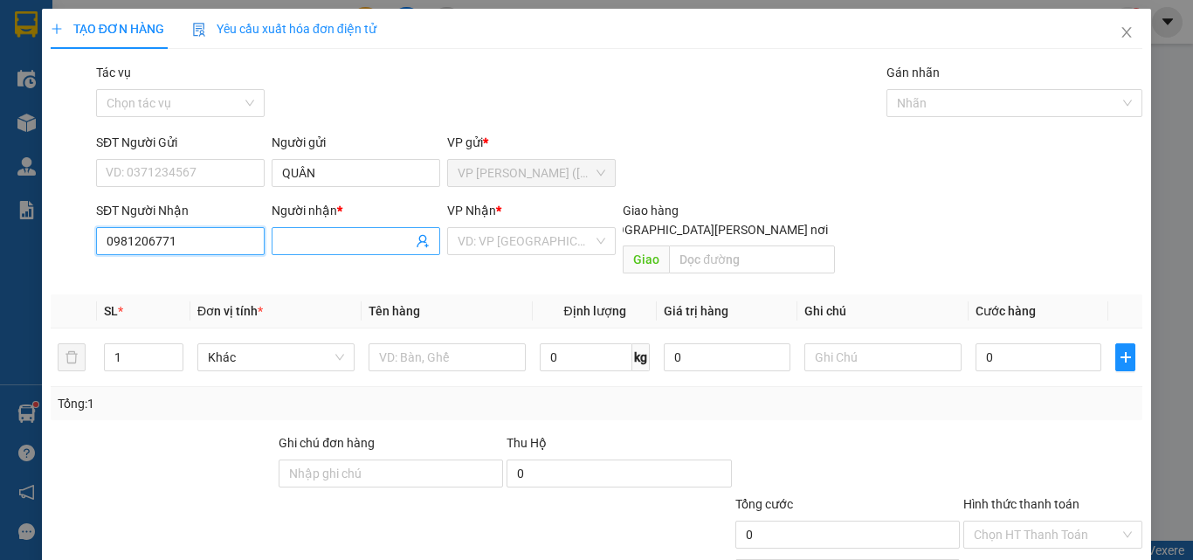
type input "0981206771"
click at [306, 233] on input "Người nhận *" at bounding box center [347, 240] width 130 height 19
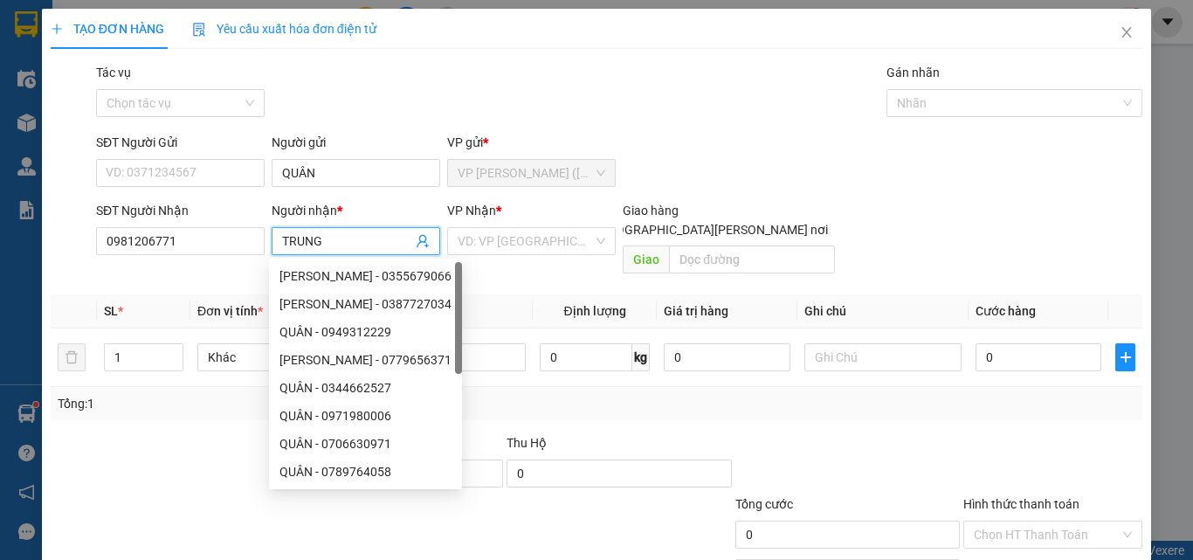
type input "TRUNG"
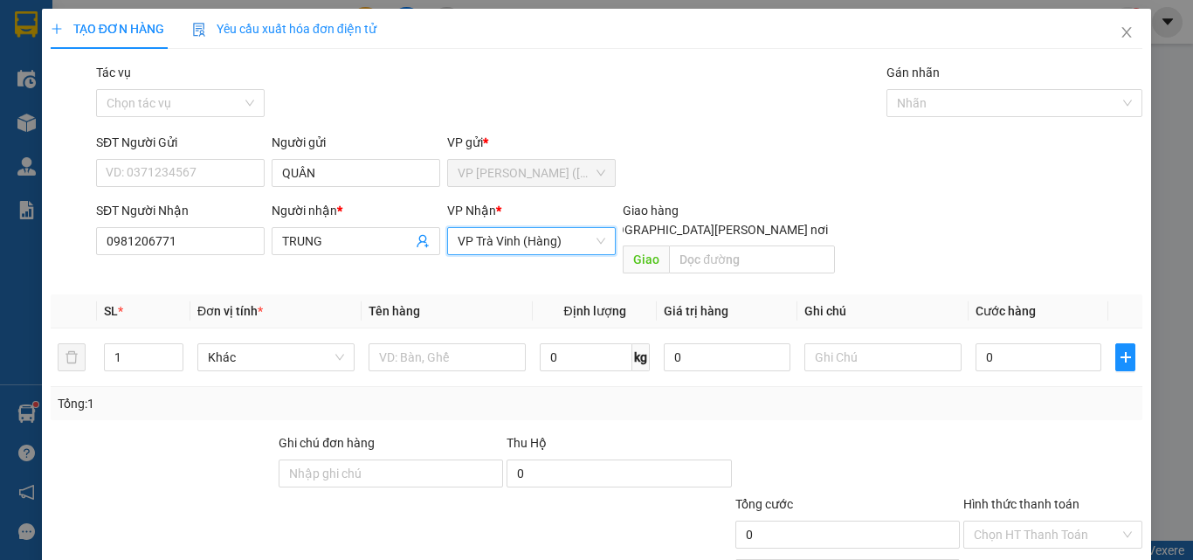
click at [600, 246] on div "VP Trà Vinh (Hàng)" at bounding box center [531, 241] width 169 height 28
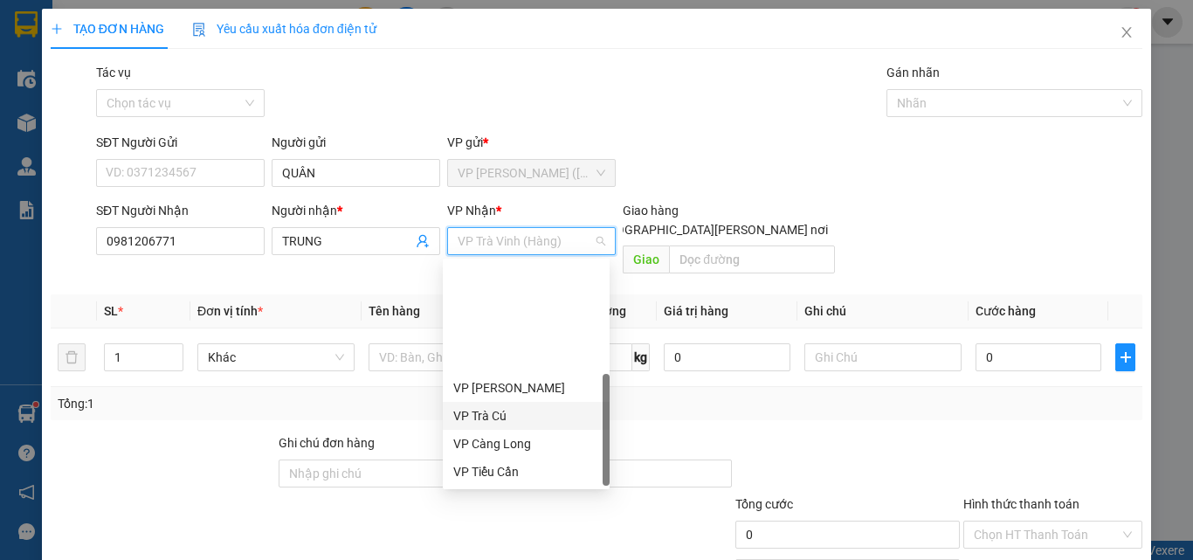
scroll to position [140, 0]
click at [488, 421] on div "VP [PERSON_NAME]" at bounding box center [526, 415] width 146 height 19
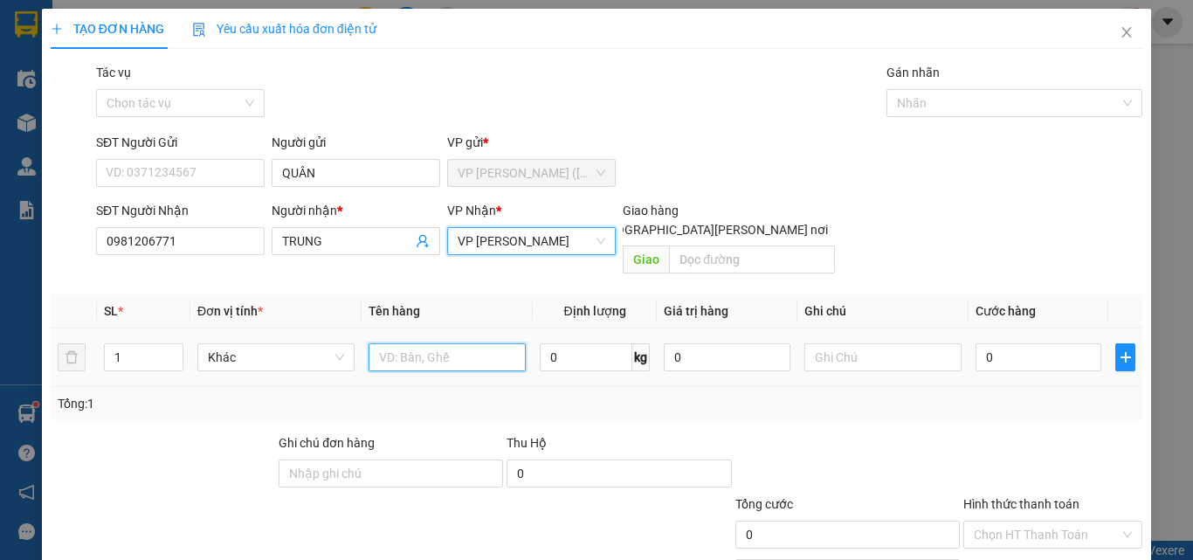
click at [483, 343] on input "text" at bounding box center [447, 357] width 157 height 28
type input "THÙNG MÚT KK"
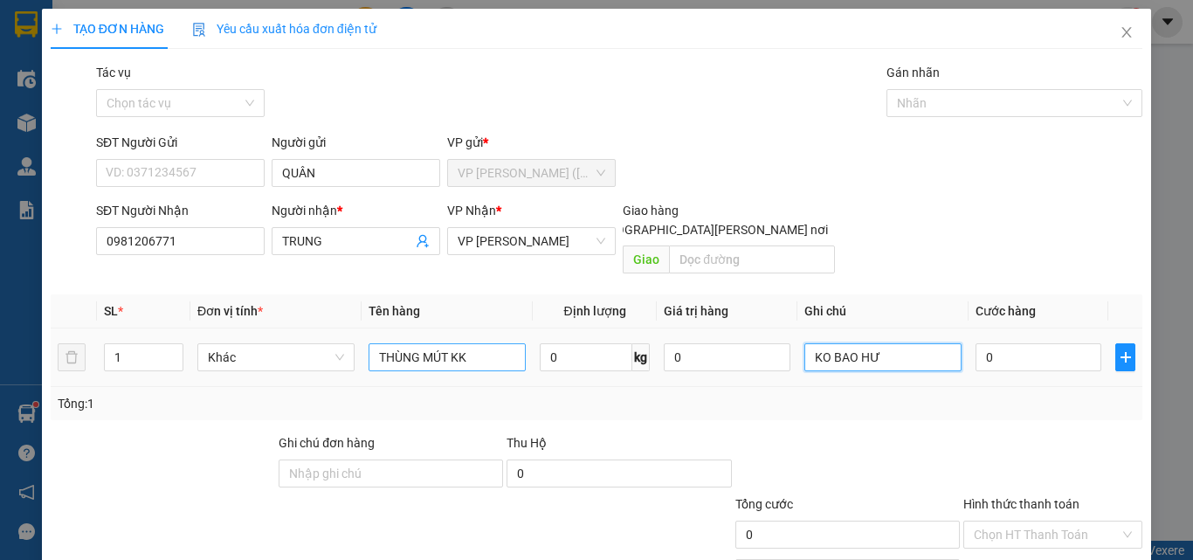
type input "KO BAO HƯ"
type input "4"
type input "40"
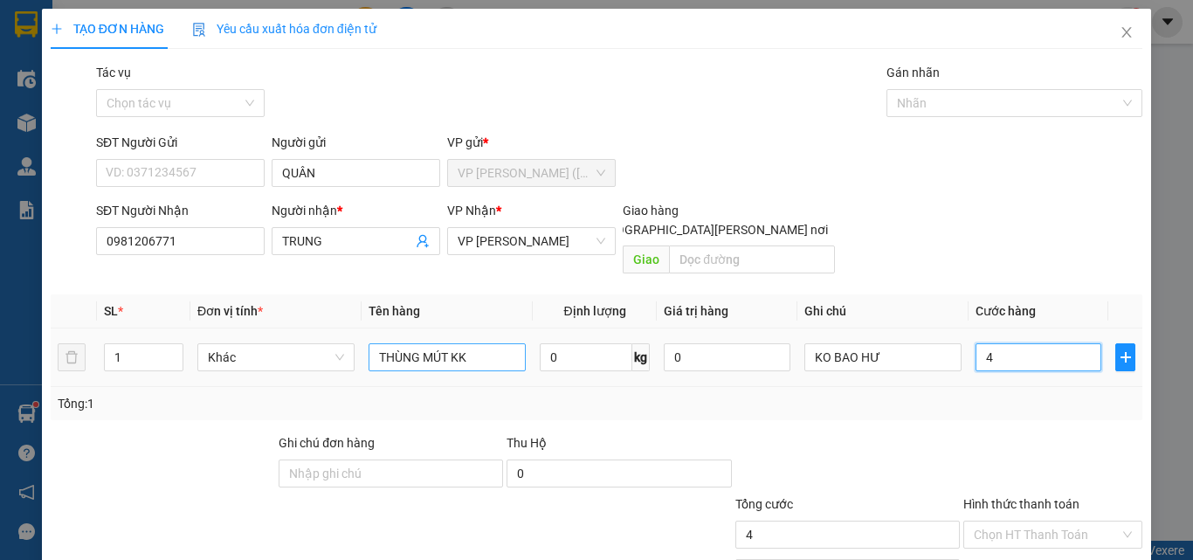
type input "40"
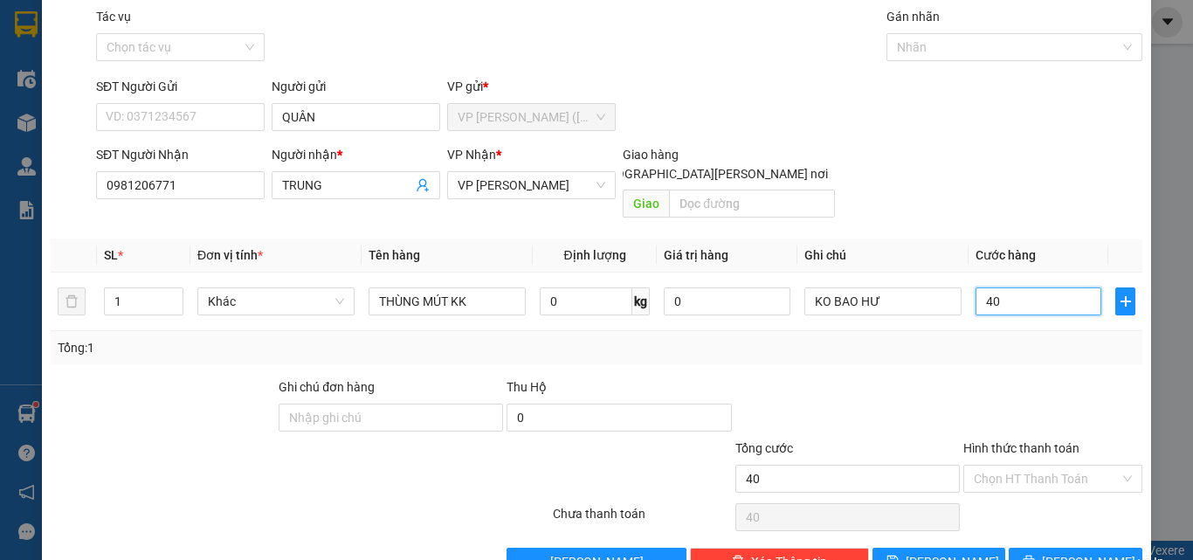
scroll to position [86, 0]
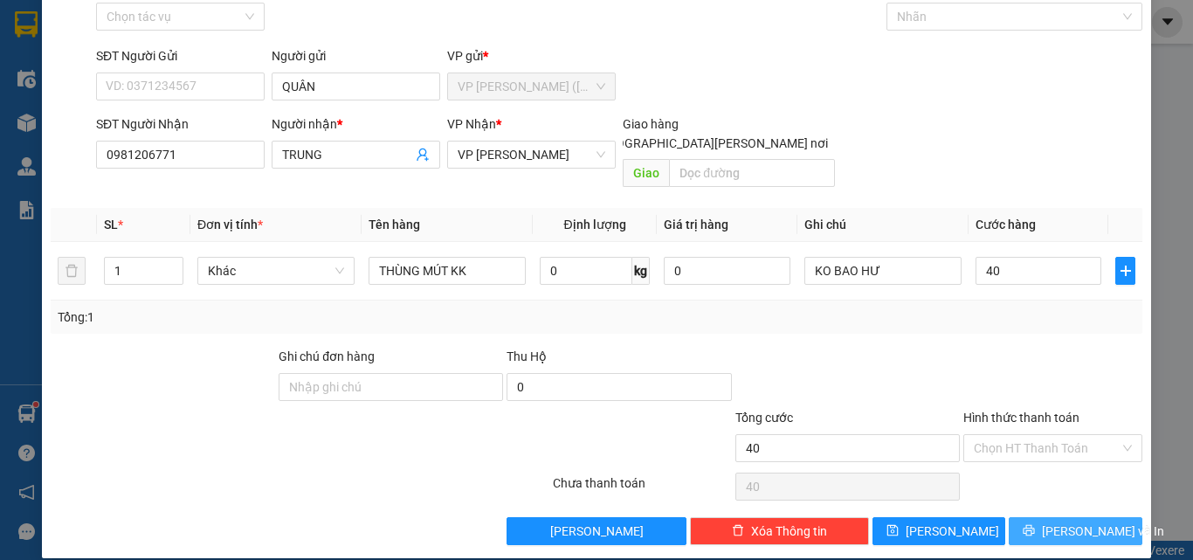
type input "40.000"
click at [1065, 521] on span "[PERSON_NAME] và In" at bounding box center [1103, 530] width 122 height 19
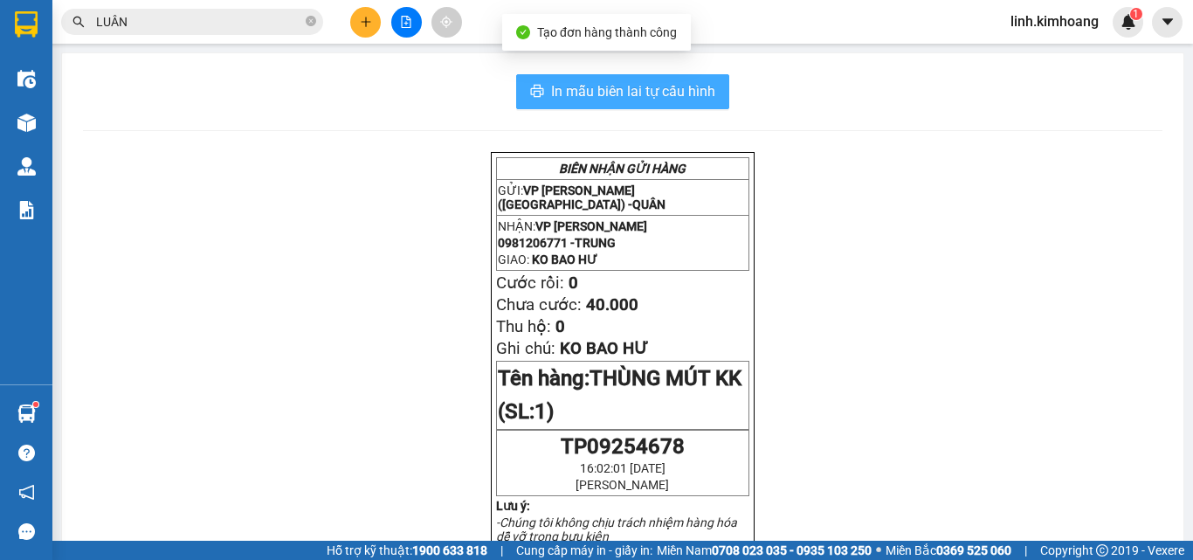
click at [612, 104] on button "In mẫu biên lai tự cấu hình" at bounding box center [622, 91] width 213 height 35
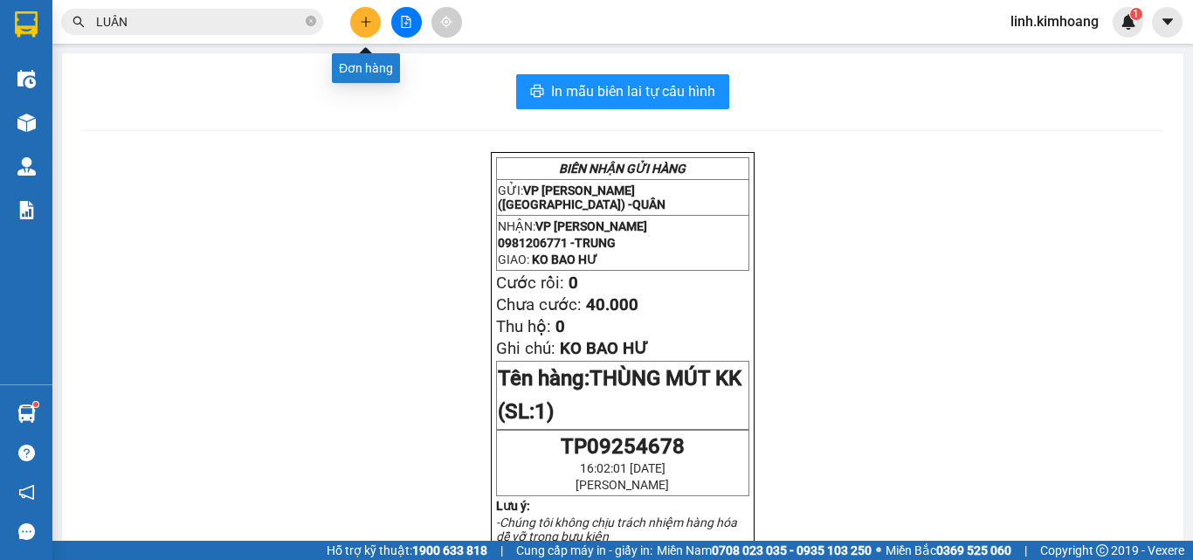
click at [362, 21] on icon "plus" at bounding box center [366, 22] width 12 height 12
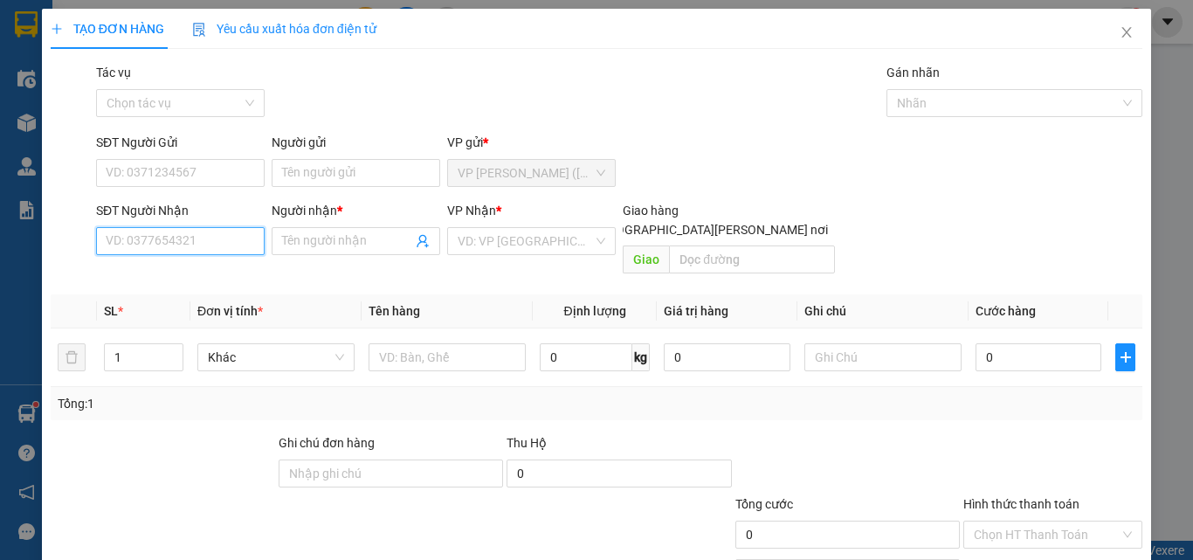
click at [174, 230] on input "SĐT Người Nhận" at bounding box center [180, 241] width 169 height 28
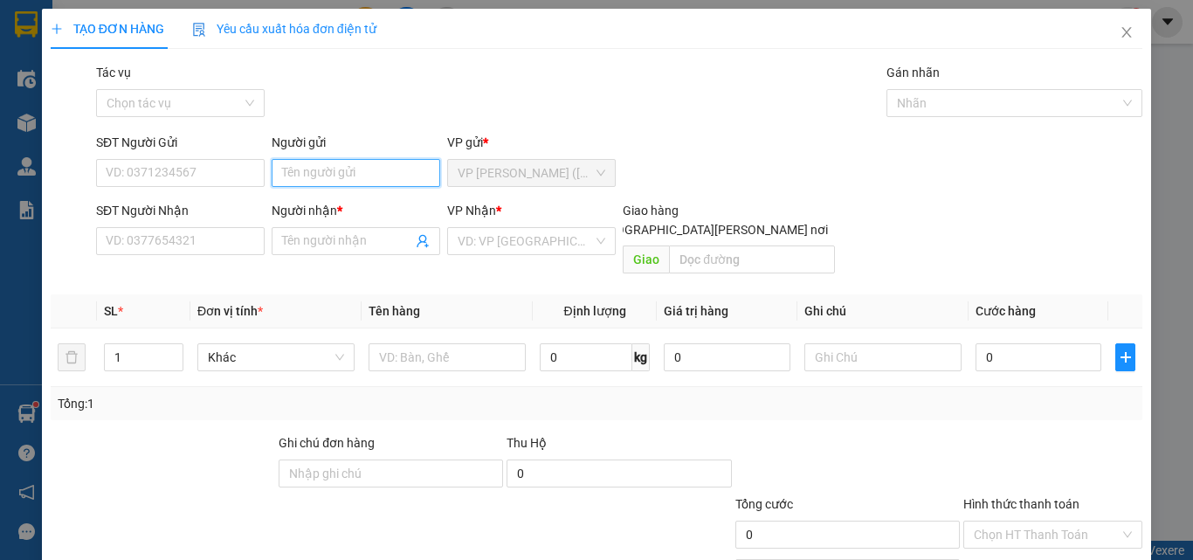
click at [315, 170] on input "Người gửi" at bounding box center [356, 173] width 169 height 28
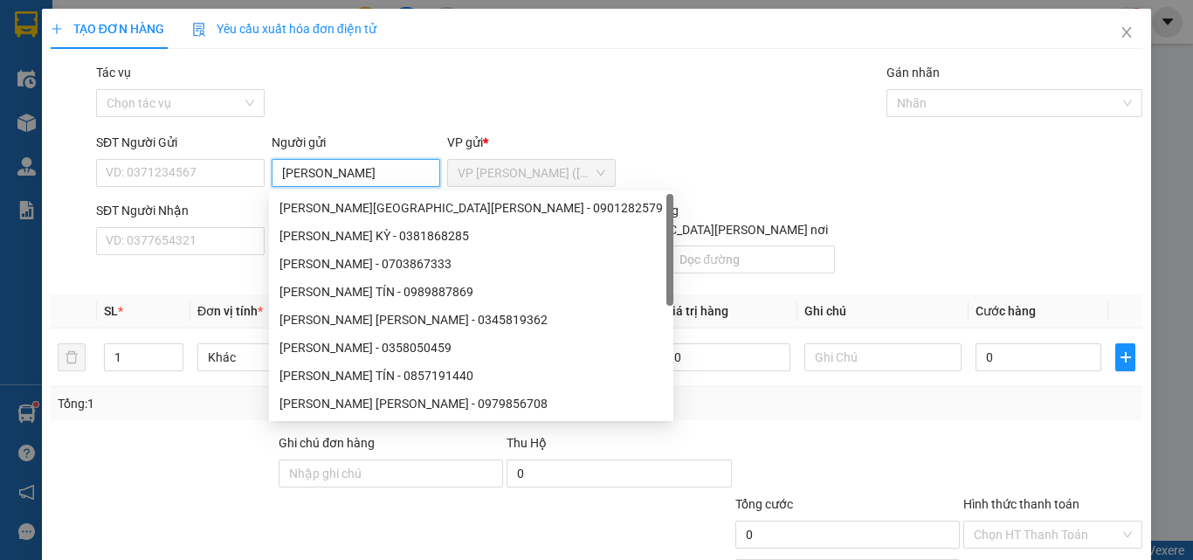
type input "[PERSON_NAME]"
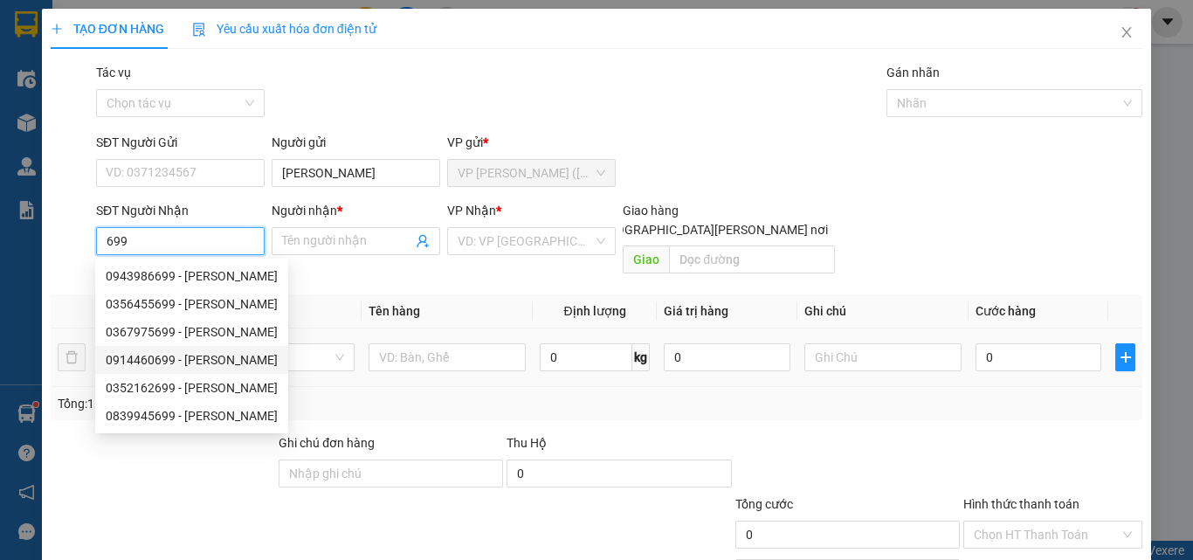
click at [231, 355] on div "0914460699 - [PERSON_NAME]" at bounding box center [192, 359] width 172 height 19
type input "0914460699"
type input "[PERSON_NAME]"
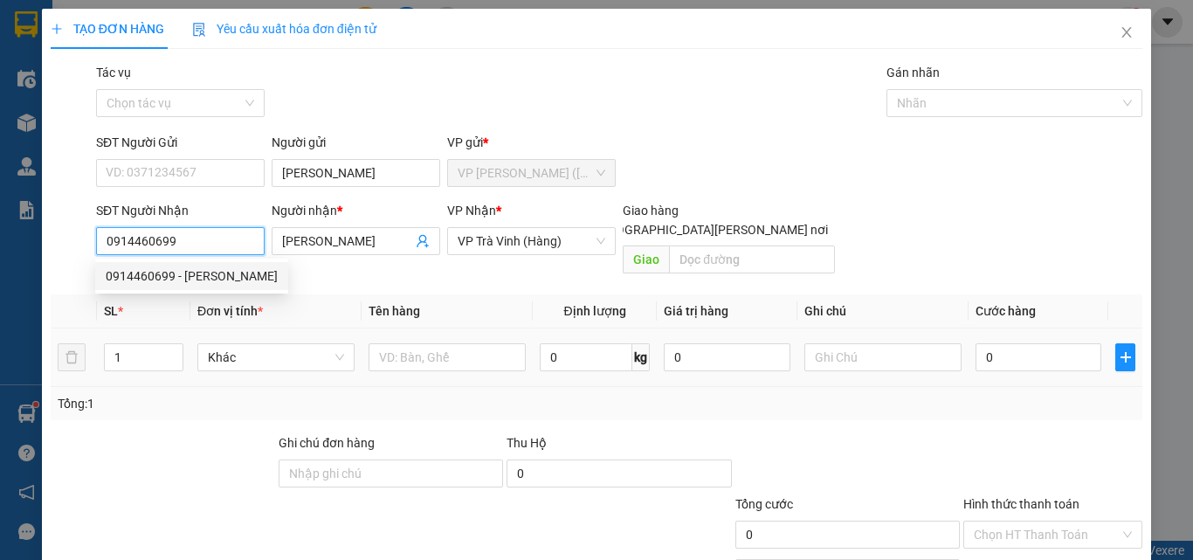
type input "20.000"
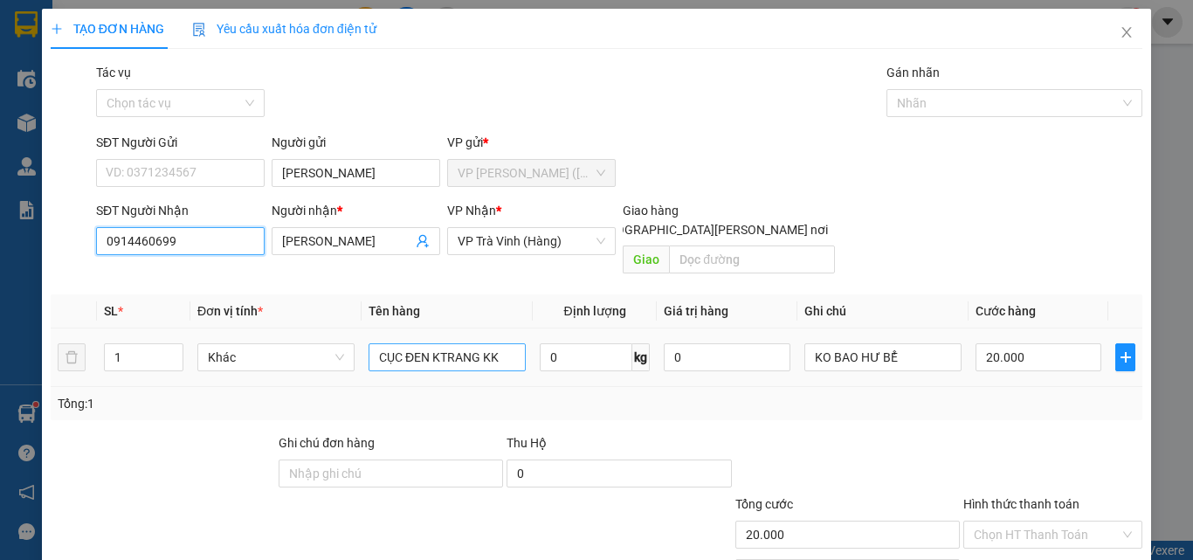
type input "0914460699"
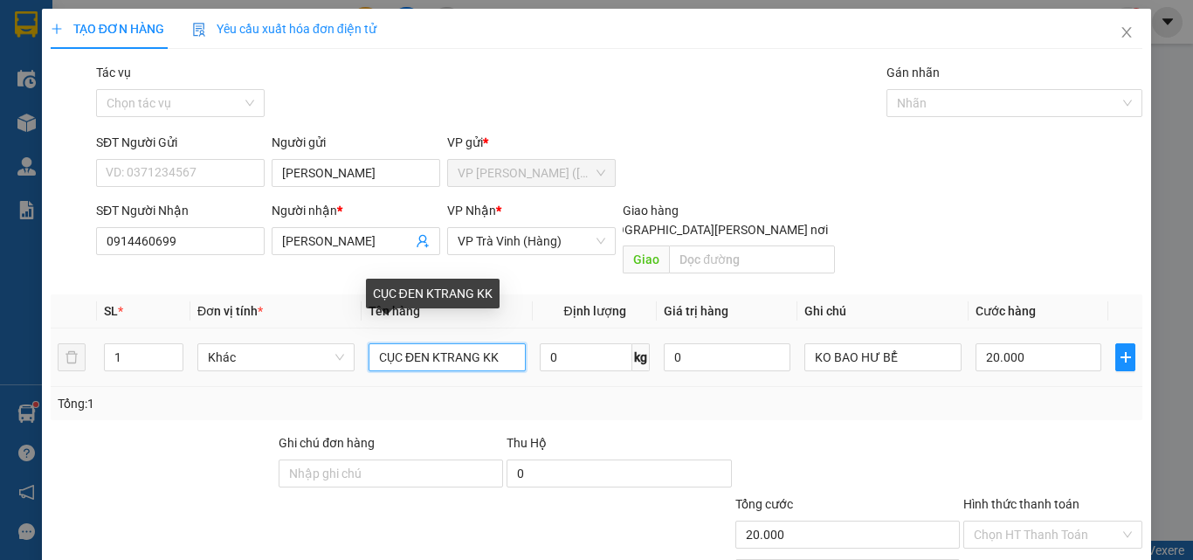
drag, startPoint x: 370, startPoint y: 334, endPoint x: 817, endPoint y: 405, distance: 451.9
click at [817, 405] on div "Transit Pickup Surcharge Ids Transit Deliver Surcharge Ids Transit Deliver Surc…" at bounding box center [597, 347] width 1092 height 569
type input "THÙNG KK"
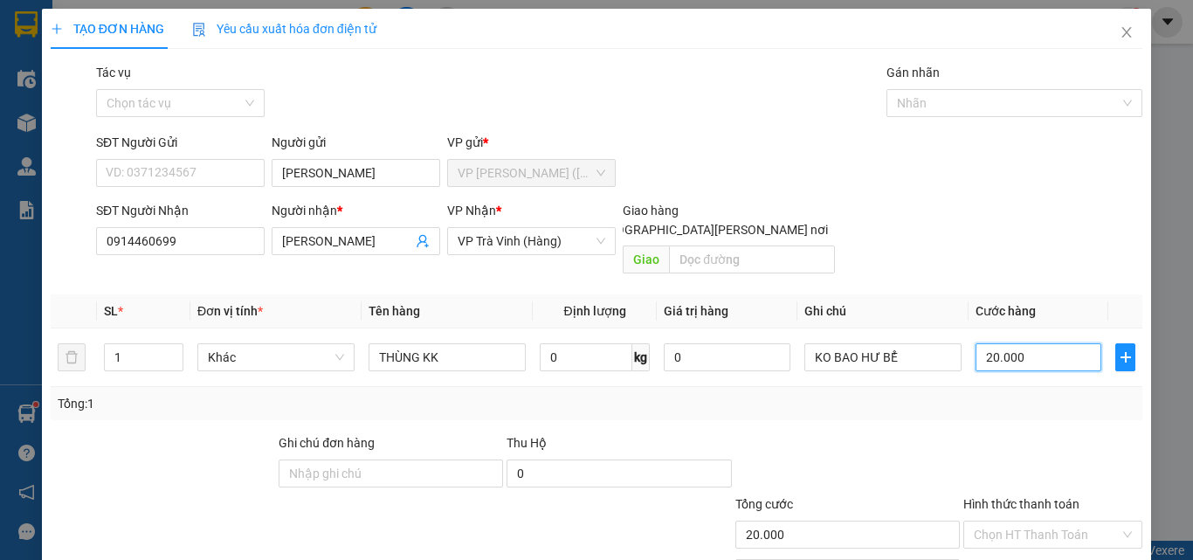
type input "3"
type input "30"
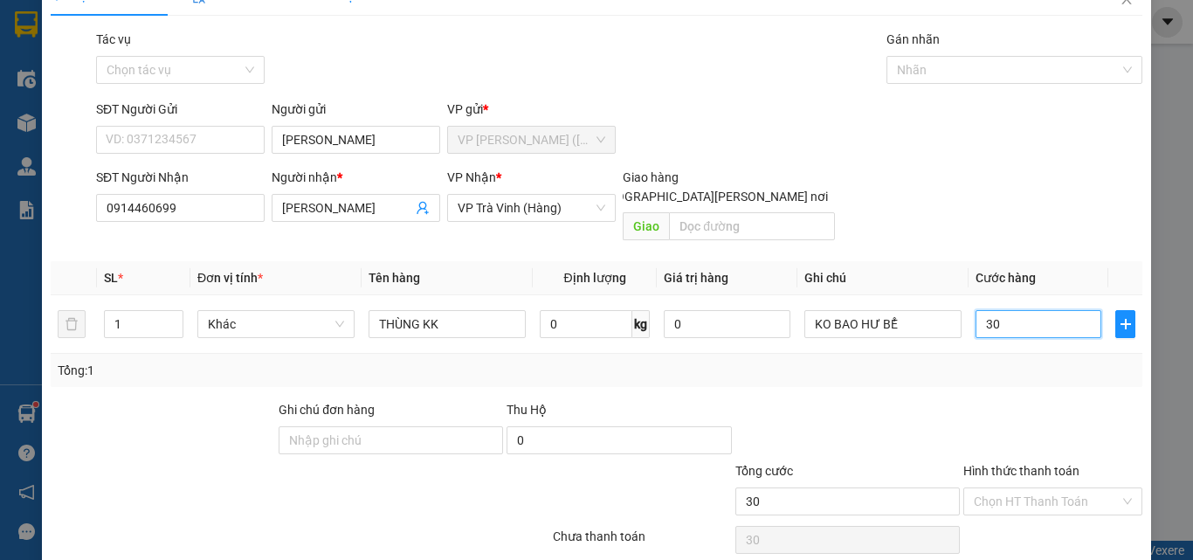
scroll to position [86, 0]
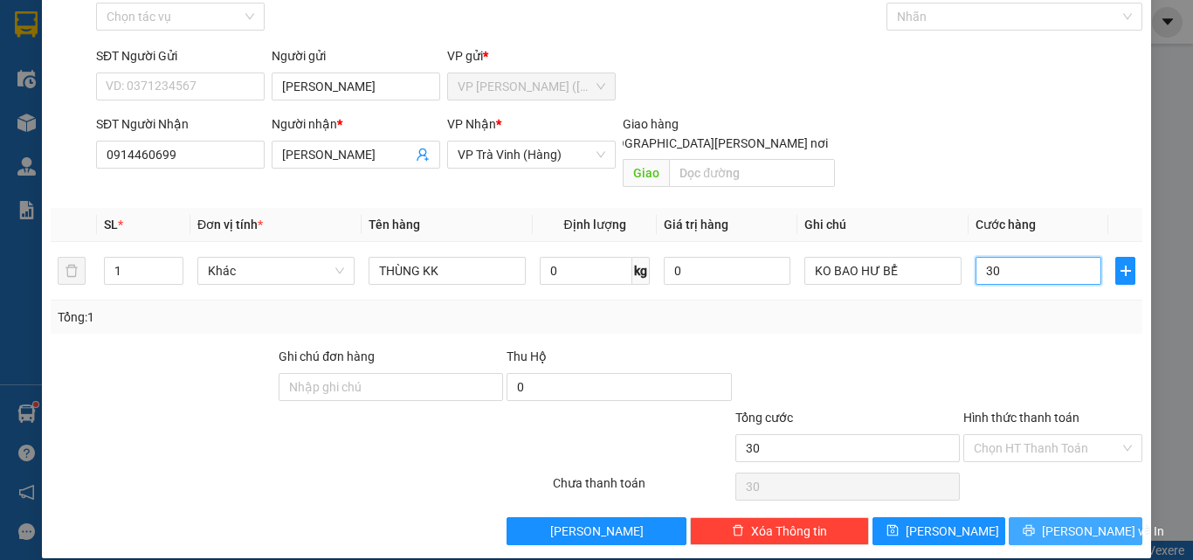
type input "30"
type input "30.000"
click at [1065, 521] on span "[PERSON_NAME] và In" at bounding box center [1103, 530] width 122 height 19
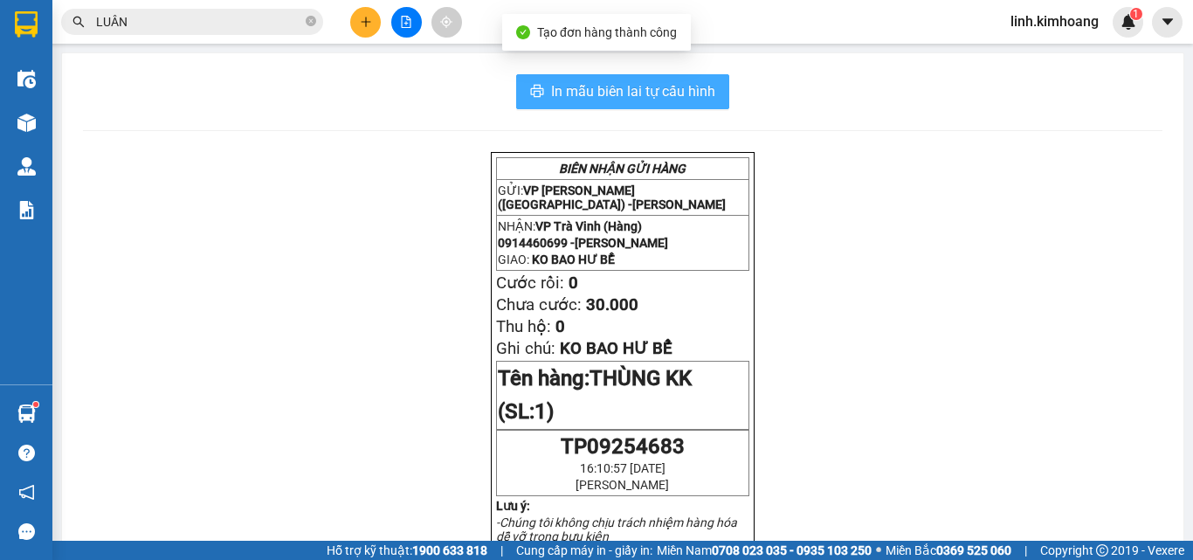
click at [653, 75] on button "In mẫu biên lai tự cấu hình" at bounding box center [622, 91] width 213 height 35
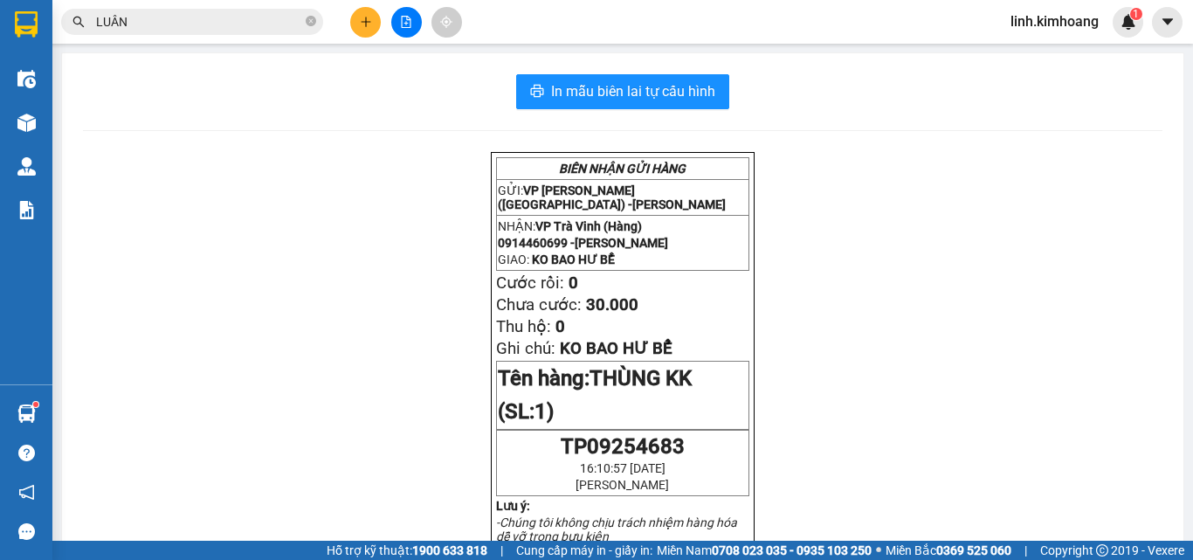
click at [374, 17] on button at bounding box center [365, 22] width 31 height 31
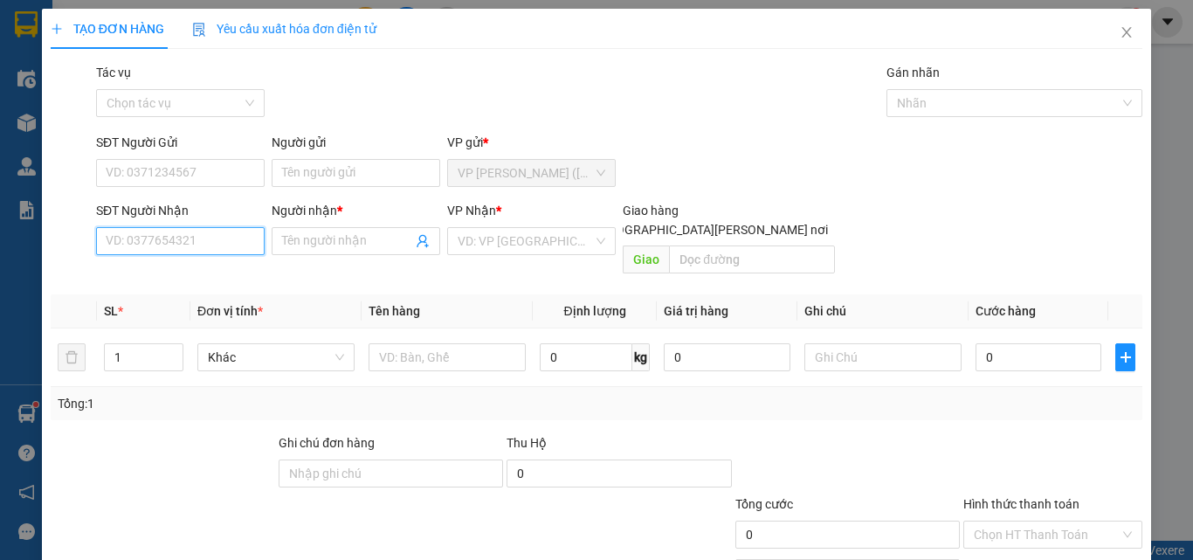
click at [188, 241] on input "SĐT Người Nhận" at bounding box center [180, 241] width 169 height 28
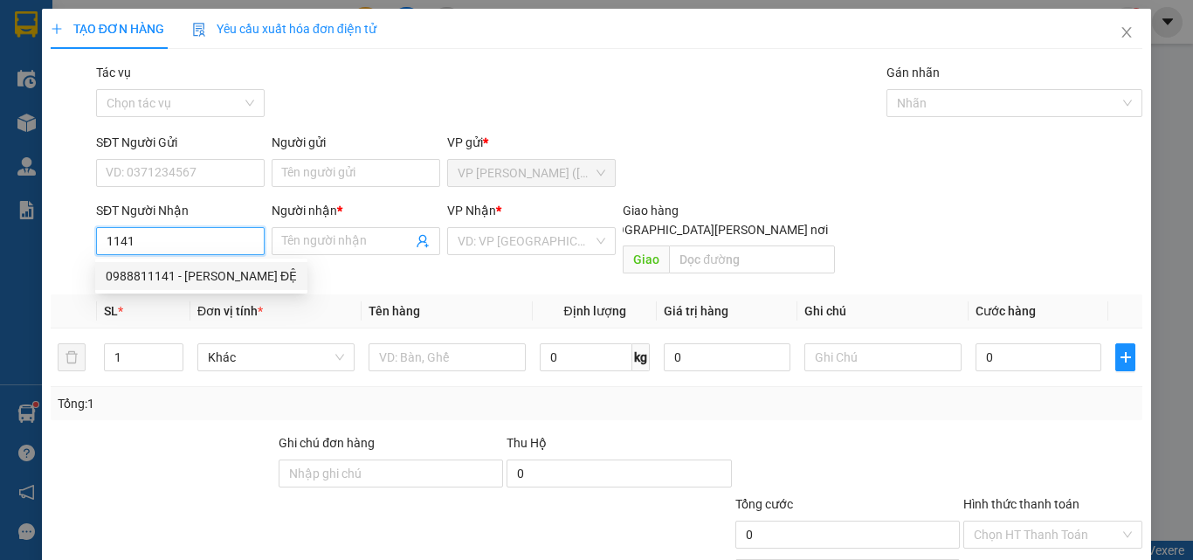
click at [220, 278] on div "0988811141 - [PERSON_NAME] ĐỆ" at bounding box center [201, 275] width 191 height 19
type input "0988811141"
type input "[PERSON_NAME] ĐỆ"
type input "25.000"
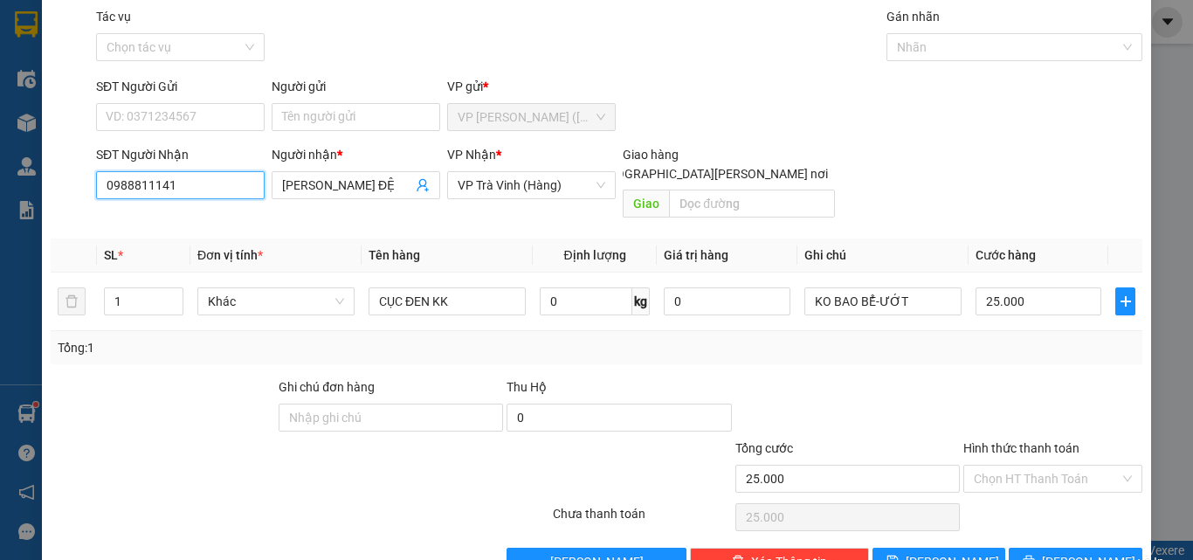
scroll to position [86, 0]
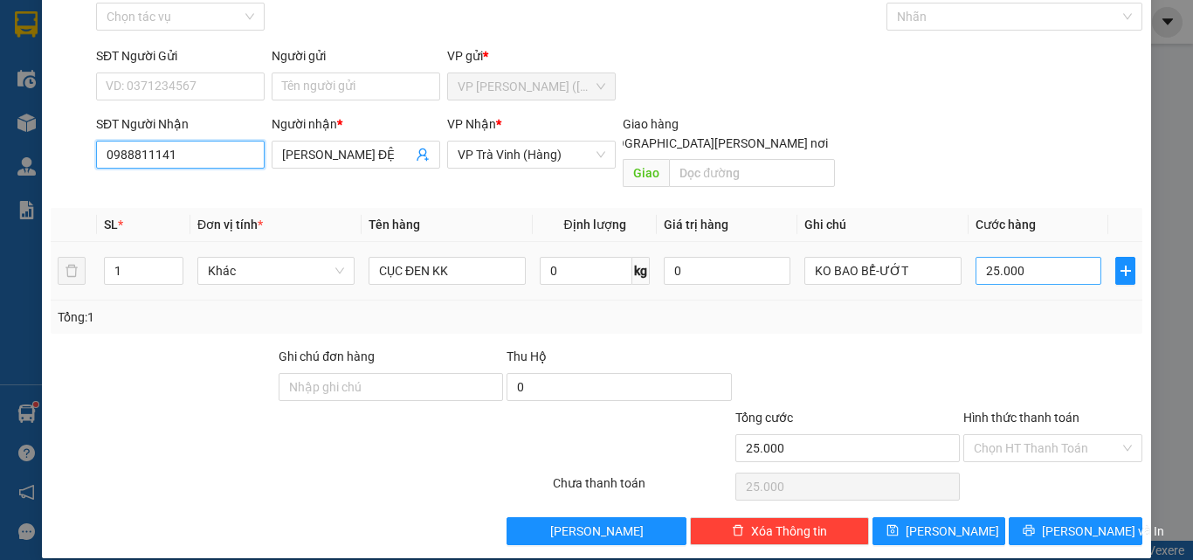
type input "0988811141"
click at [1040, 257] on input "25.000" at bounding box center [1039, 271] width 126 height 28
type input "3"
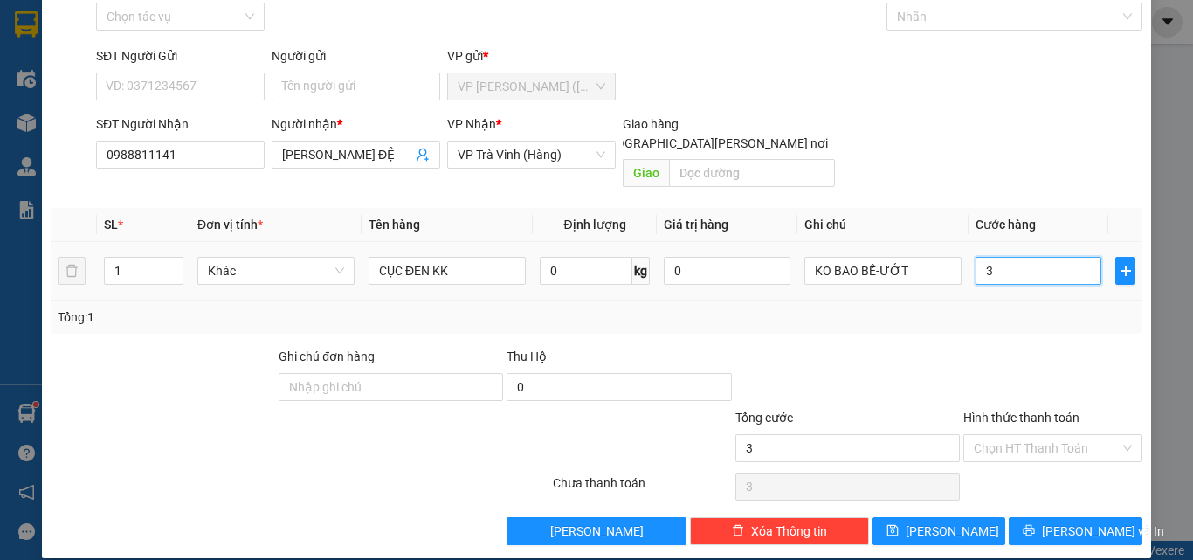
type input "30"
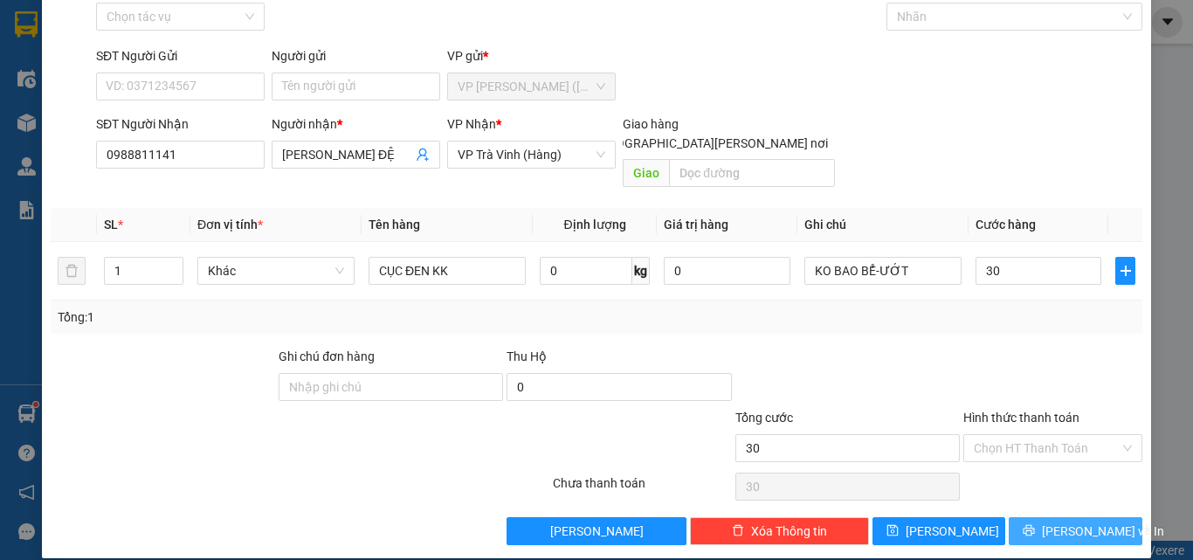
click at [1087, 521] on span "[PERSON_NAME] và In" at bounding box center [1103, 530] width 122 height 19
type input "30.000"
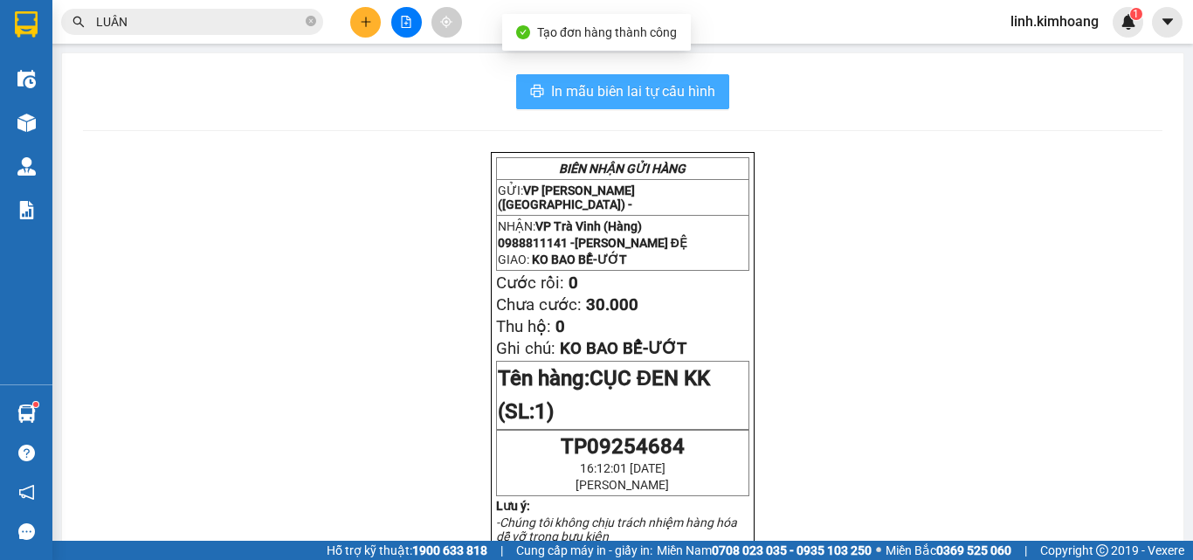
drag, startPoint x: 608, startPoint y: 95, endPoint x: 599, endPoint y: 91, distance: 9.8
click at [607, 95] on span "In mẫu biên lai tự cấu hình" at bounding box center [633, 91] width 164 height 22
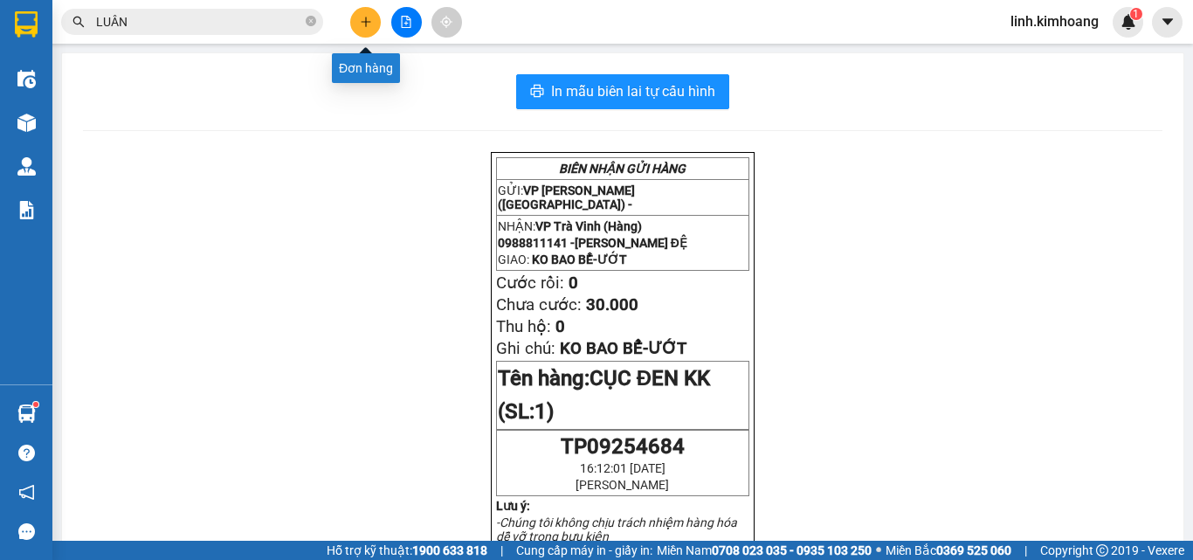
click at [360, 20] on icon "plus" at bounding box center [366, 22] width 12 height 12
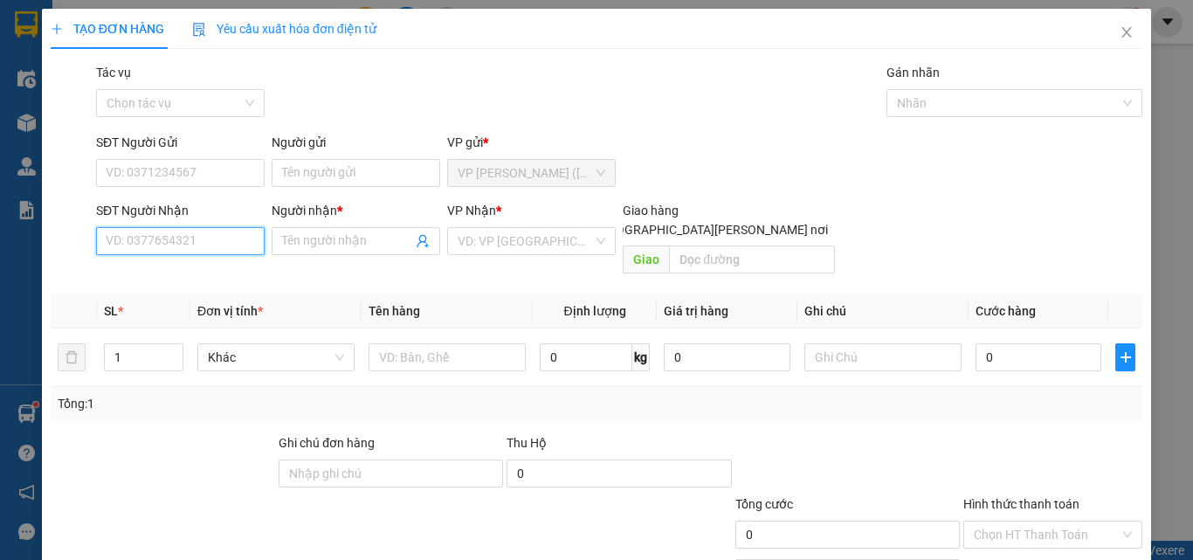
click at [178, 240] on input "SĐT Người Nhận" at bounding box center [180, 241] width 169 height 28
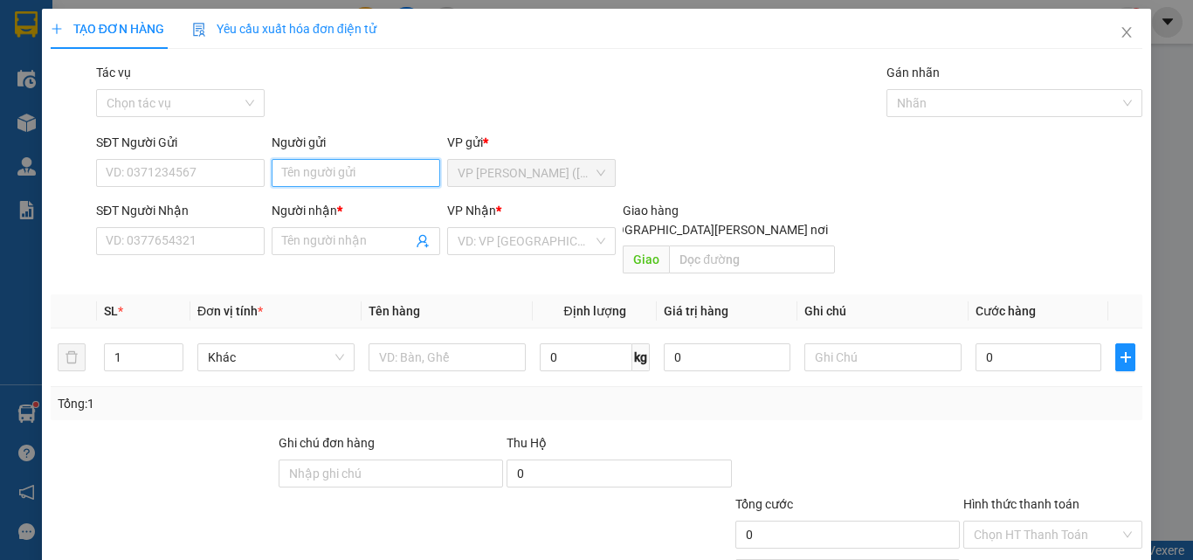
click at [313, 164] on input "Người gửi" at bounding box center [356, 173] width 169 height 28
type input "[PERSON_NAME]"
type input "0767990039"
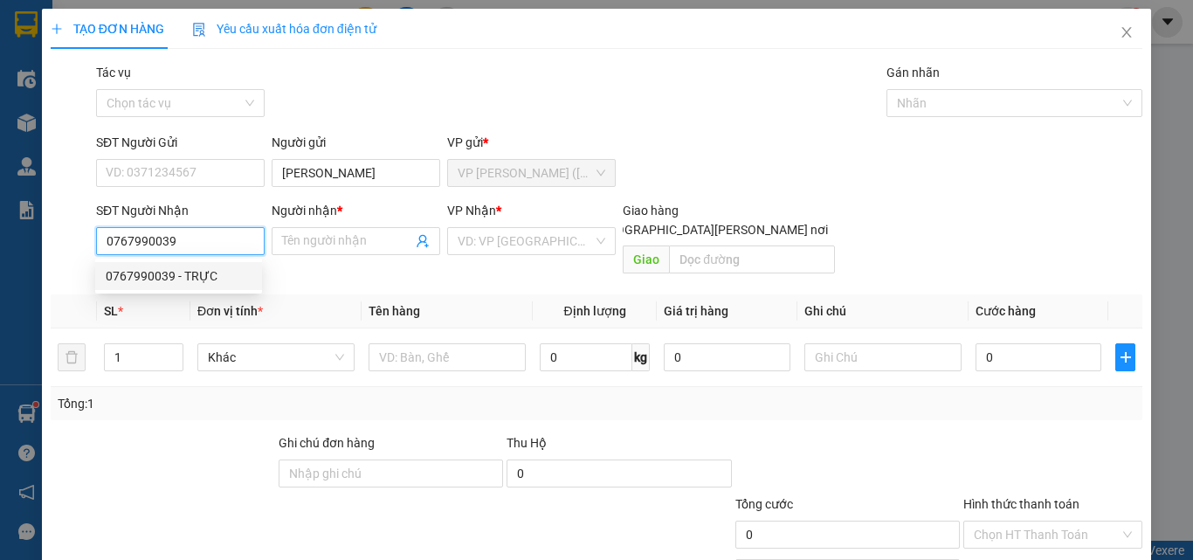
click at [182, 268] on div "0767990039 - TRỰC" at bounding box center [179, 275] width 146 height 19
type input "TRỰC"
type input "30.000"
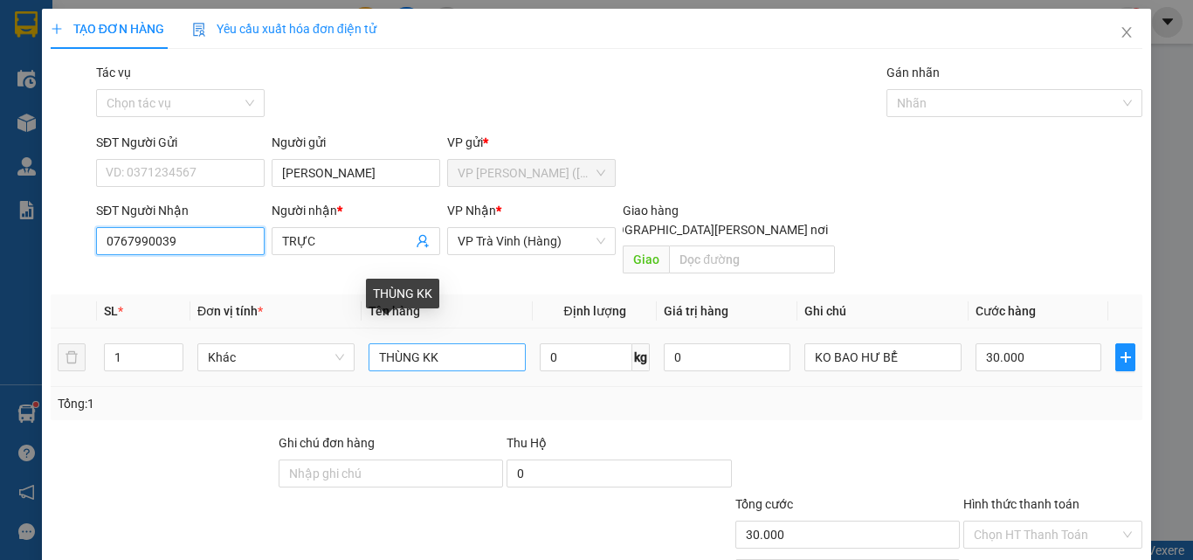
type input "0767990039"
drag, startPoint x: 462, startPoint y: 337, endPoint x: 173, endPoint y: 376, distance: 291.7
click at [173, 376] on div "SL * Đơn vị tính * Tên hàng Định [PERSON_NAME] trị hàng Ghi [PERSON_NAME] hàng …" at bounding box center [597, 357] width 1092 height 126
type input "CỤC KV KK"
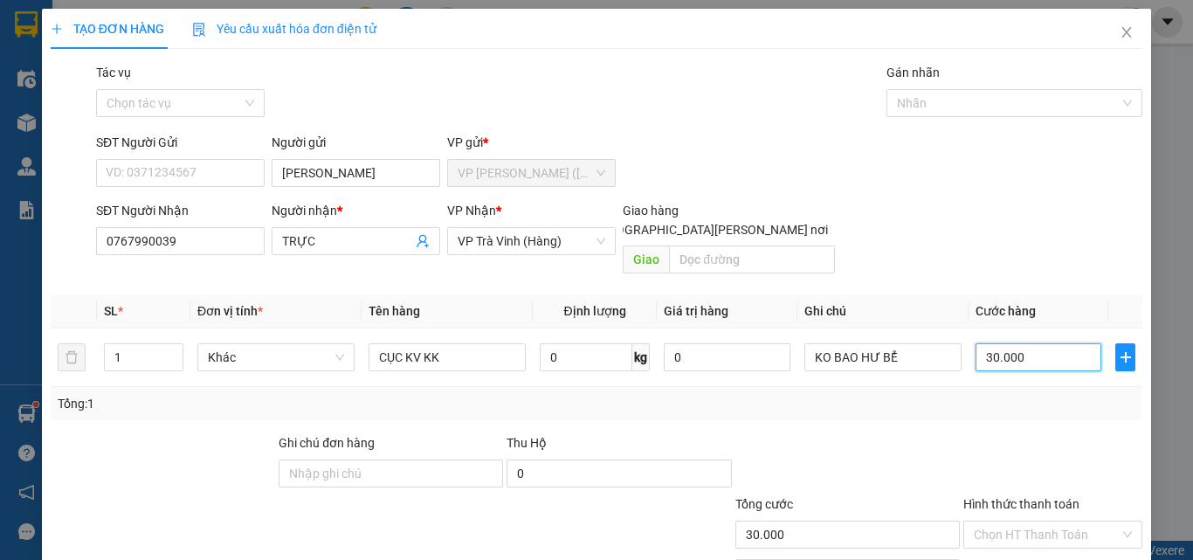
type input "2"
type input "25"
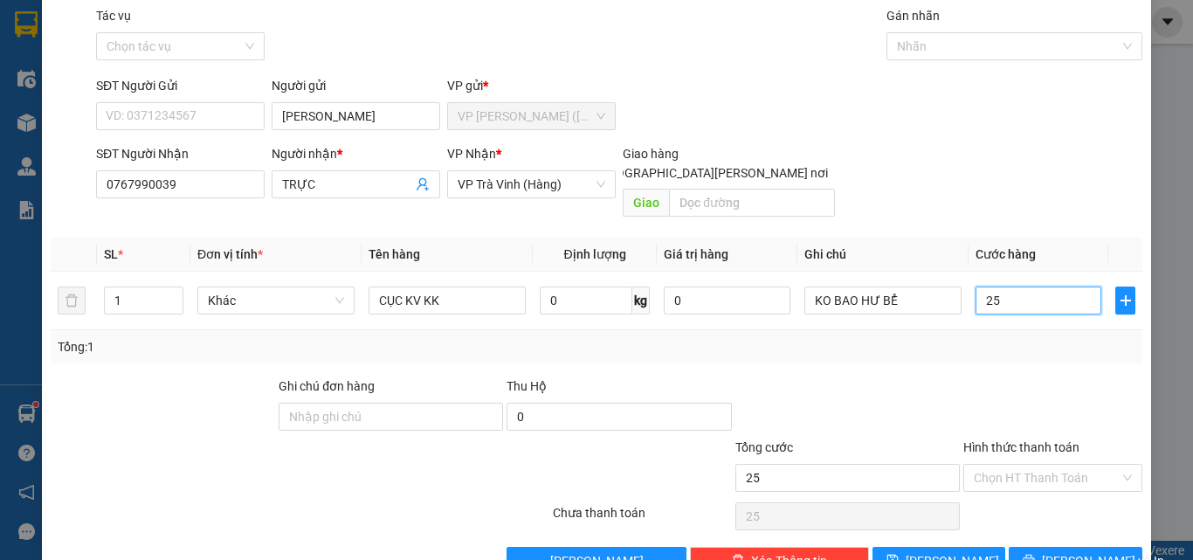
scroll to position [86, 0]
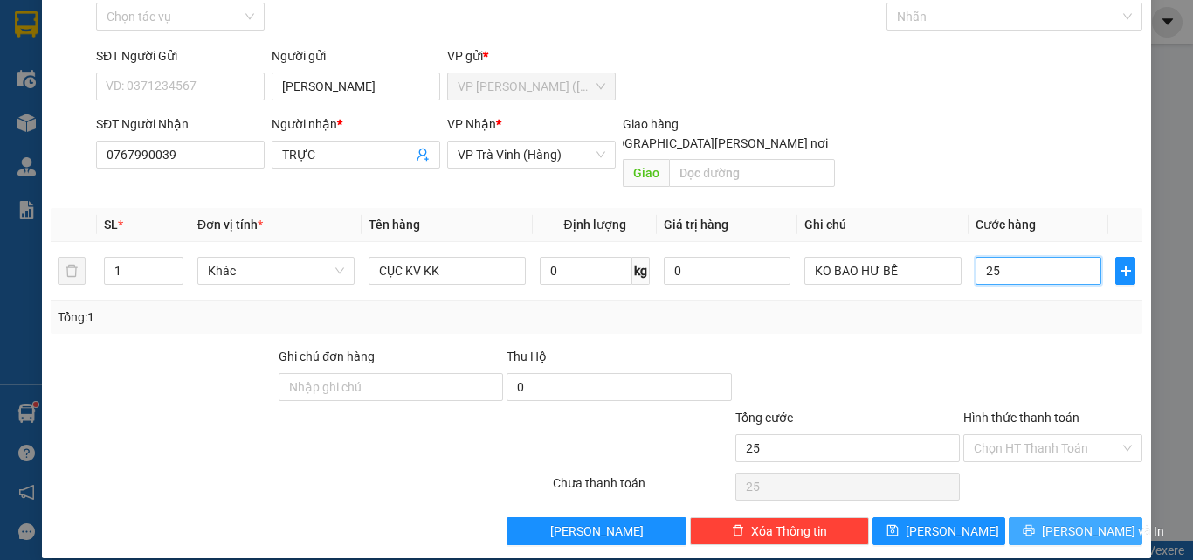
type input "25"
type input "25.000"
click at [1064, 521] on span "[PERSON_NAME] và In" at bounding box center [1103, 530] width 122 height 19
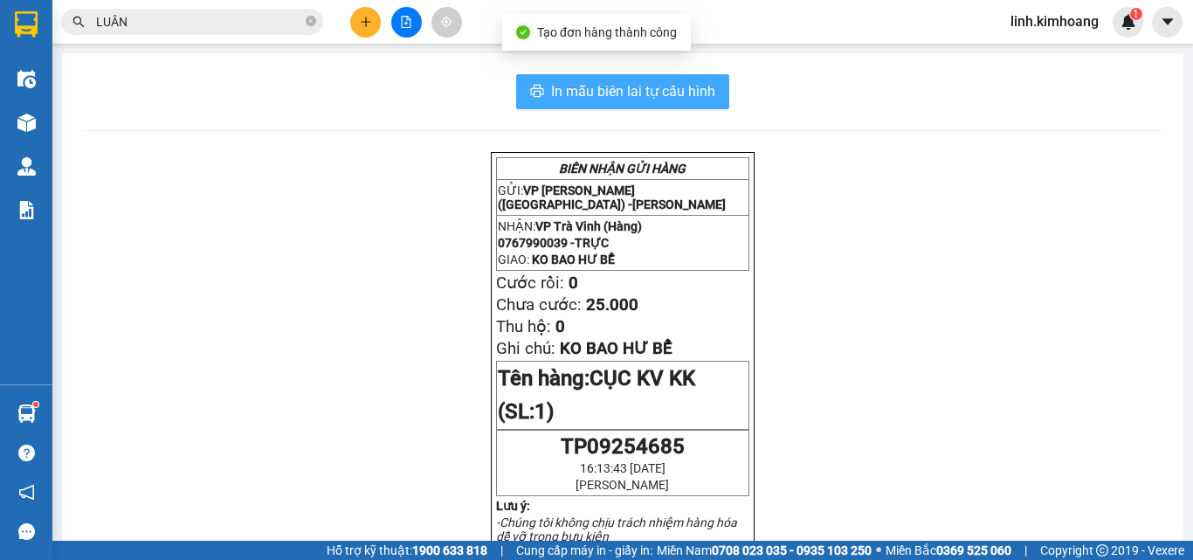
click at [569, 77] on button "In mẫu biên lai tự cấu hình" at bounding box center [622, 91] width 213 height 35
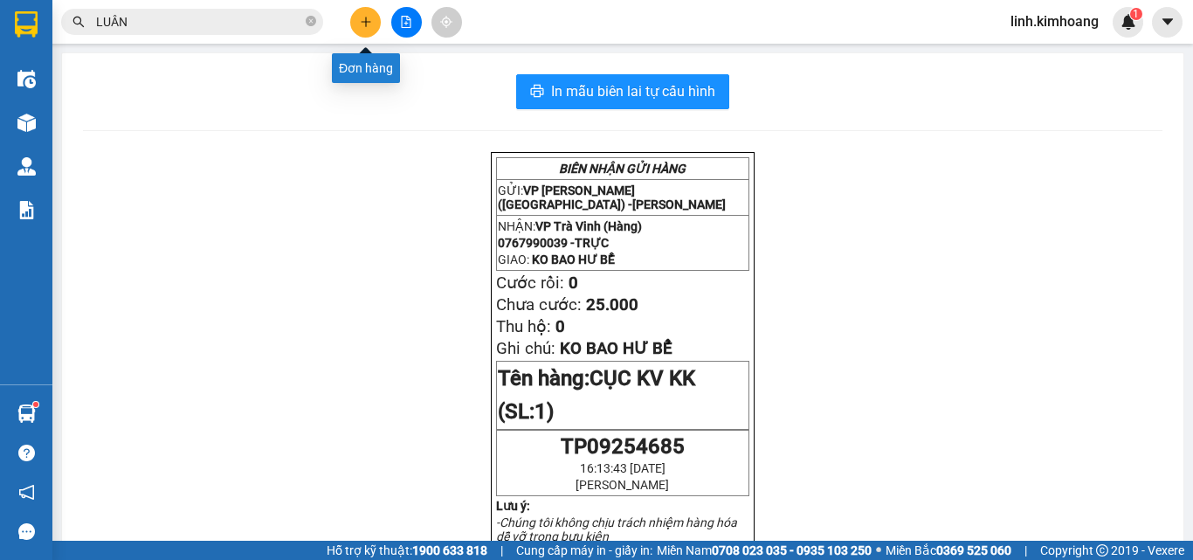
click at [358, 22] on button at bounding box center [365, 22] width 31 height 31
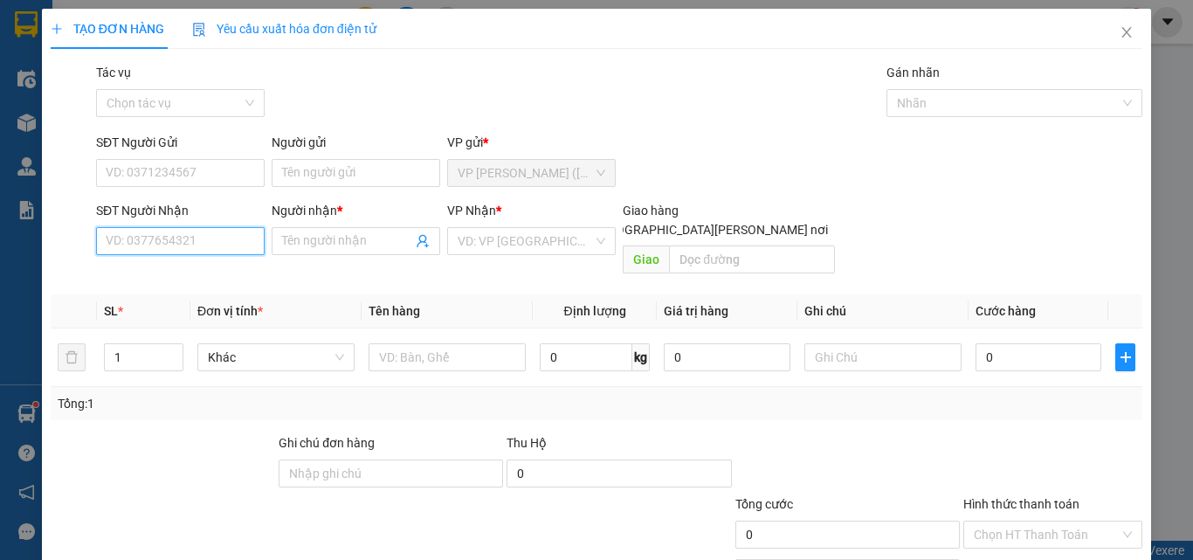
click at [206, 229] on input "SĐT Người Nhận" at bounding box center [180, 241] width 169 height 28
type input "0964555141"
drag, startPoint x: 207, startPoint y: 274, endPoint x: 202, endPoint y: 265, distance: 10.2
click at [206, 274] on div "0964555141 - REN" at bounding box center [179, 275] width 146 height 19
type input "REN"
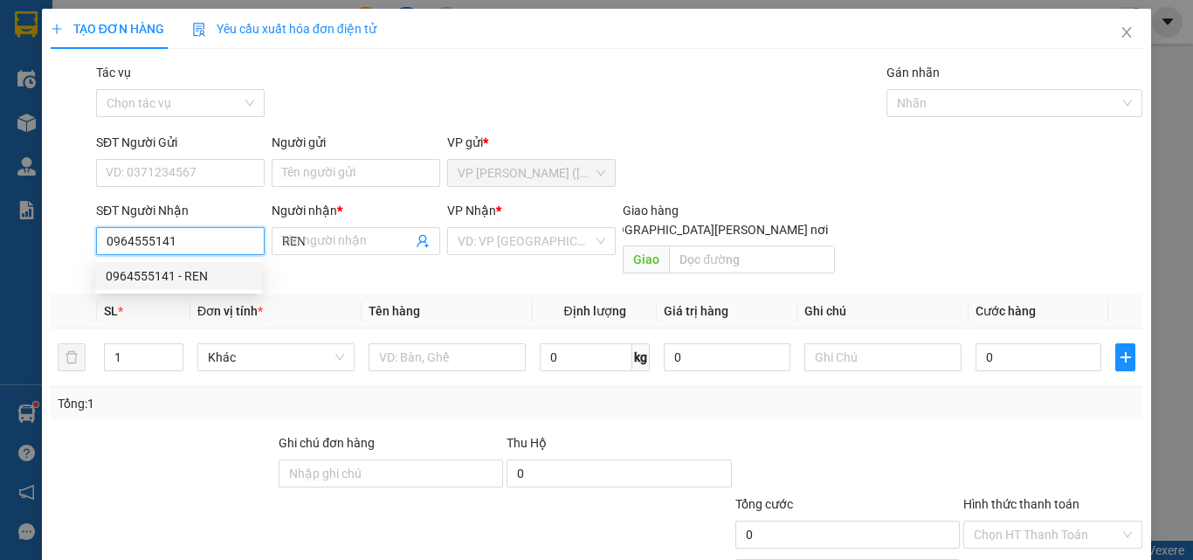
type input "25.000"
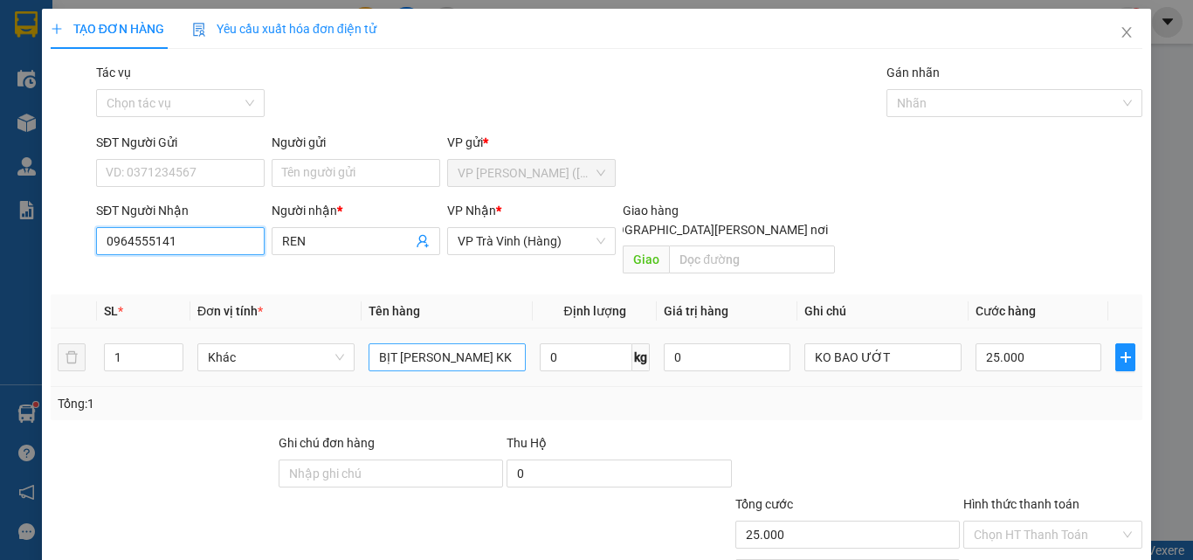
type input "0964555141"
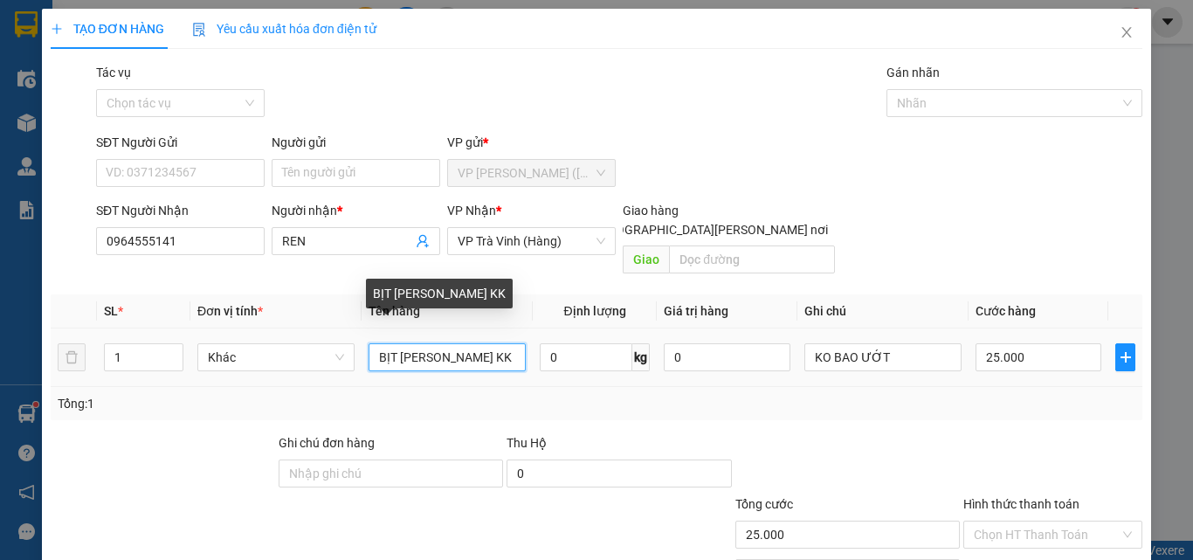
drag, startPoint x: 500, startPoint y: 335, endPoint x: 173, endPoint y: 399, distance: 332.8
click at [173, 399] on div "SL * Đơn vị tính * Tên hàng Định [PERSON_NAME] trị hàng Ghi [PERSON_NAME] hàng …" at bounding box center [597, 357] width 1092 height 126
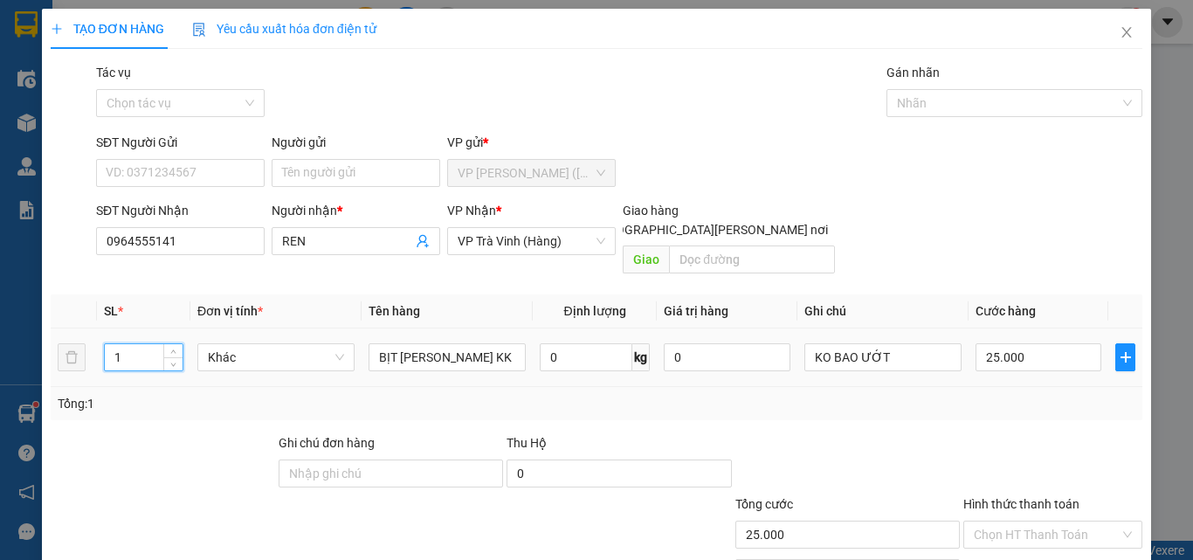
drag, startPoint x: 141, startPoint y: 334, endPoint x: 0, endPoint y: 378, distance: 147.5
click at [0, 378] on div "TẠO ĐƠN HÀNG Yêu cầu xuất [PERSON_NAME] điện tử Transit Pickup Surcharge Ids Tr…" at bounding box center [596, 280] width 1193 height 560
type input "8"
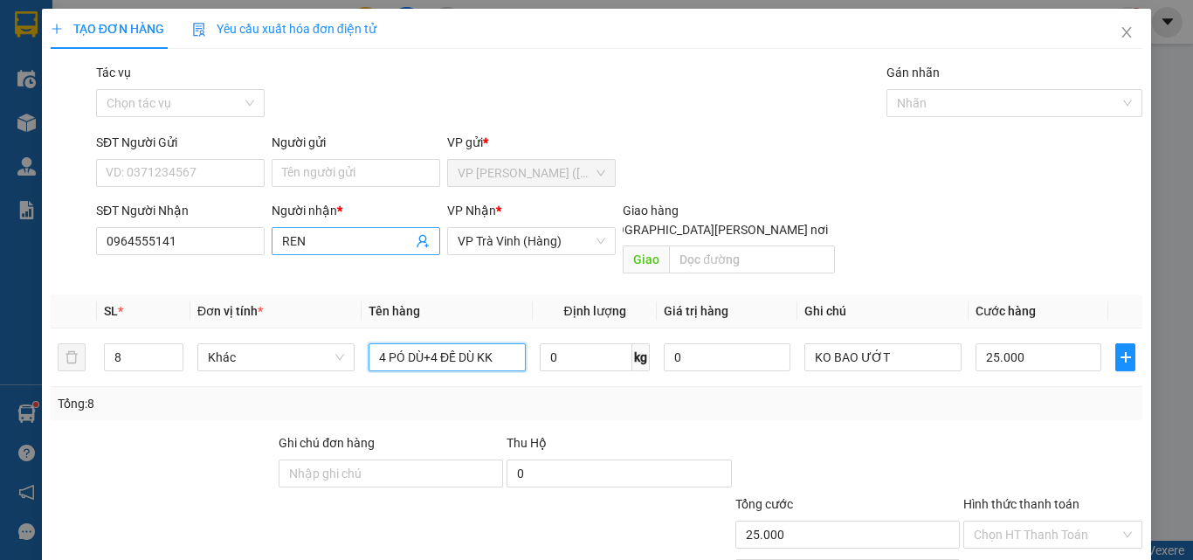
type input "4 PÓ DÙ+4 ĐẾ DÙ KK"
drag, startPoint x: 354, startPoint y: 238, endPoint x: 144, endPoint y: 290, distance: 215.8
click at [144, 290] on div "Transit Pickup Surcharge Ids Transit Deliver Surcharge Ids Transit Deliver Surc…" at bounding box center [597, 347] width 1092 height 569
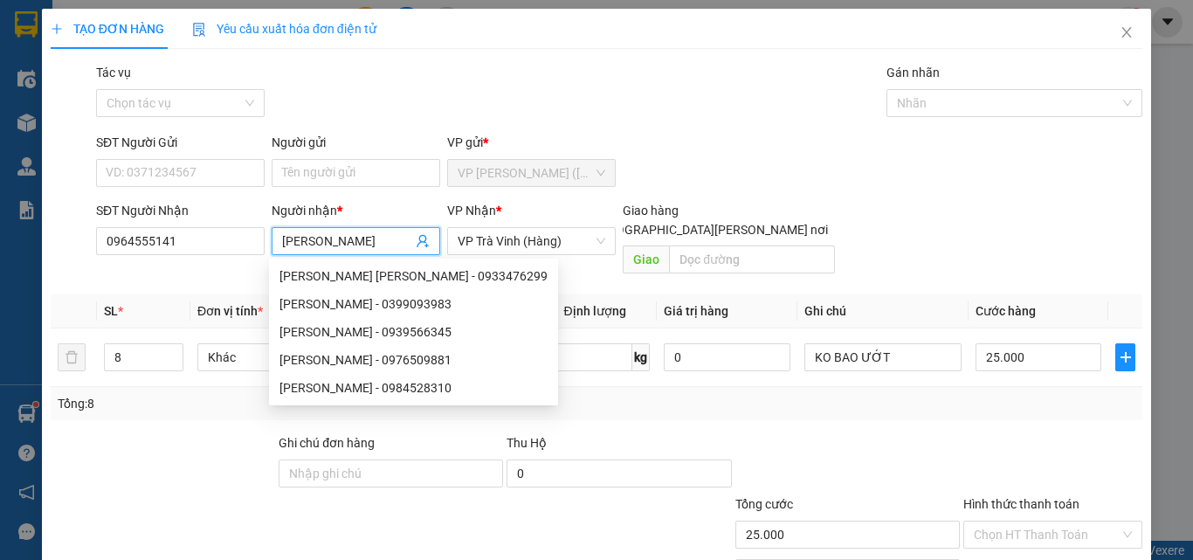
type input "[PERSON_NAME]"
click at [955, 403] on div "Transit Pickup Surcharge Ids Transit Deliver Surcharge Ids Transit Deliver Surc…" at bounding box center [597, 347] width 1092 height 569
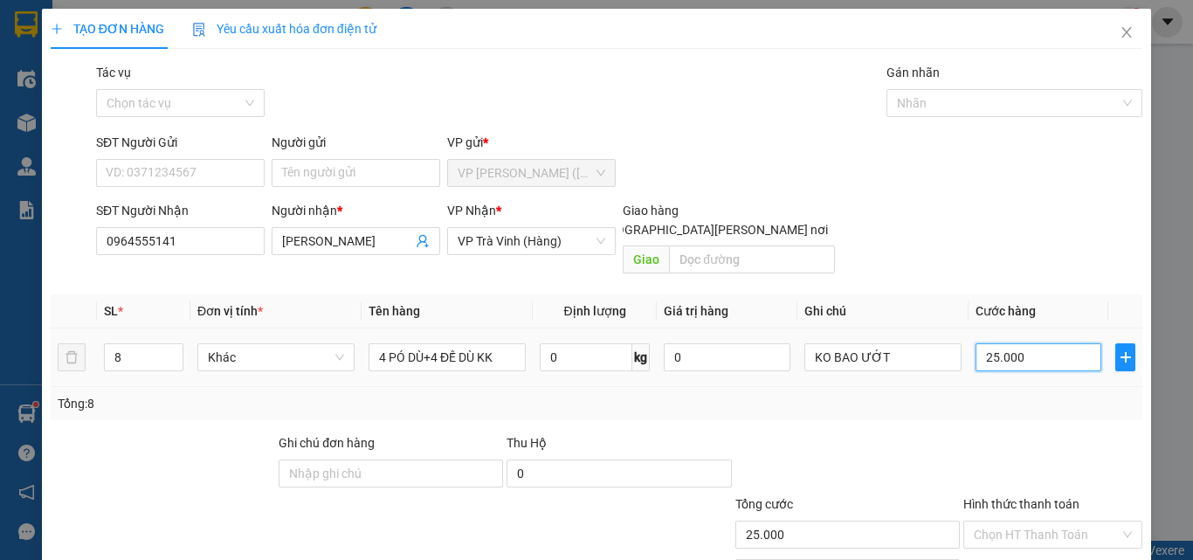
click at [1031, 343] on input "25.000" at bounding box center [1039, 357] width 126 height 28
type input "0"
type input "0.000"
type input "3"
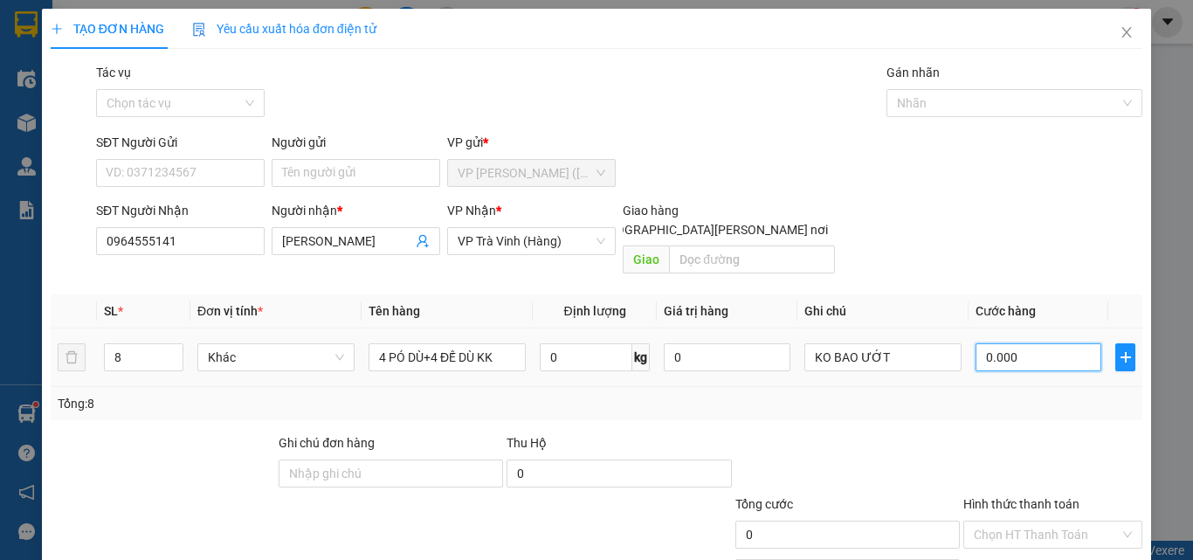
type input "3"
type input "00.003"
type input "38"
type input "000.038"
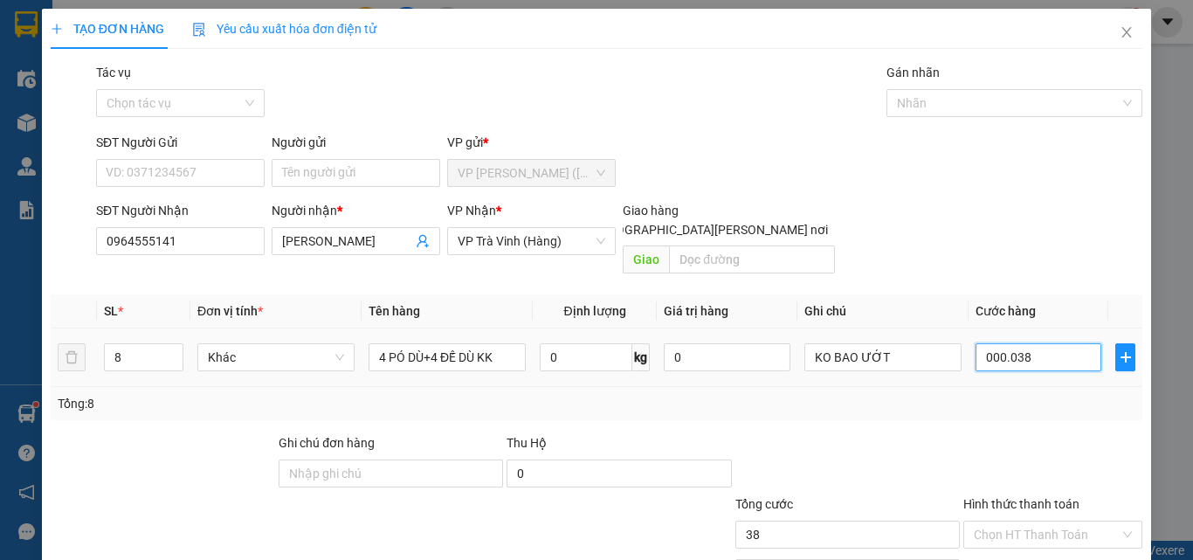
type input "380"
type input "0.000.380"
type input "38"
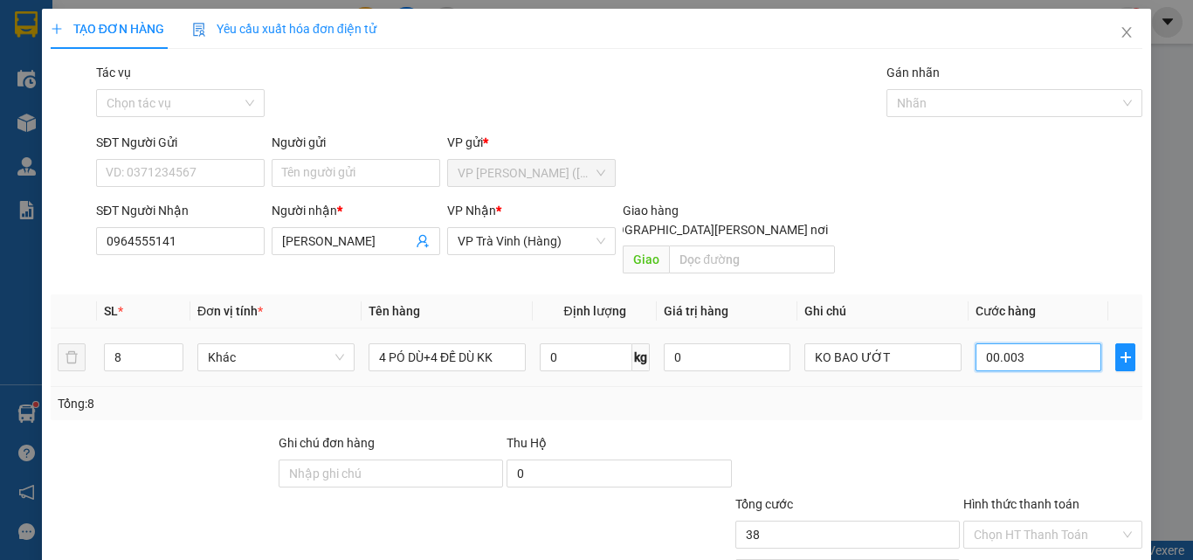
type input "0.000"
type input "0"
type input "3"
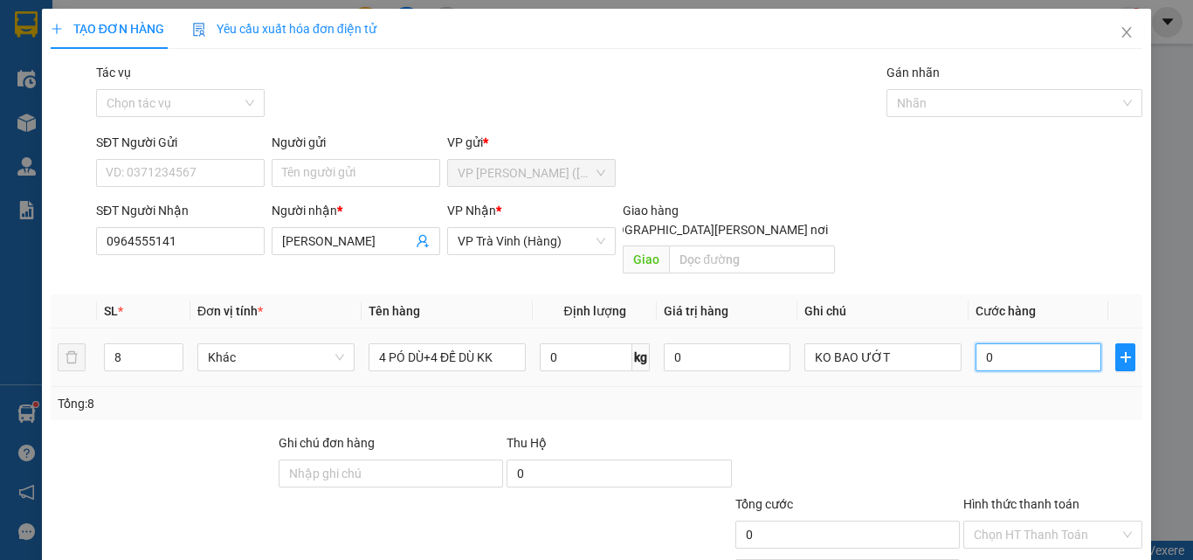
type input "3"
type input "03"
type input "38"
type input "038"
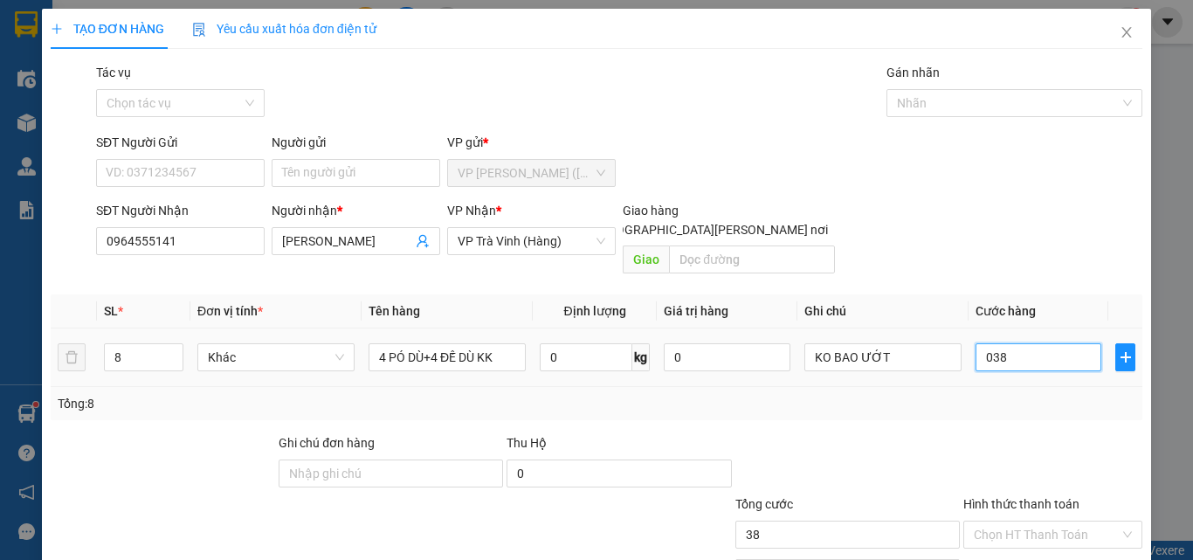
type input "380"
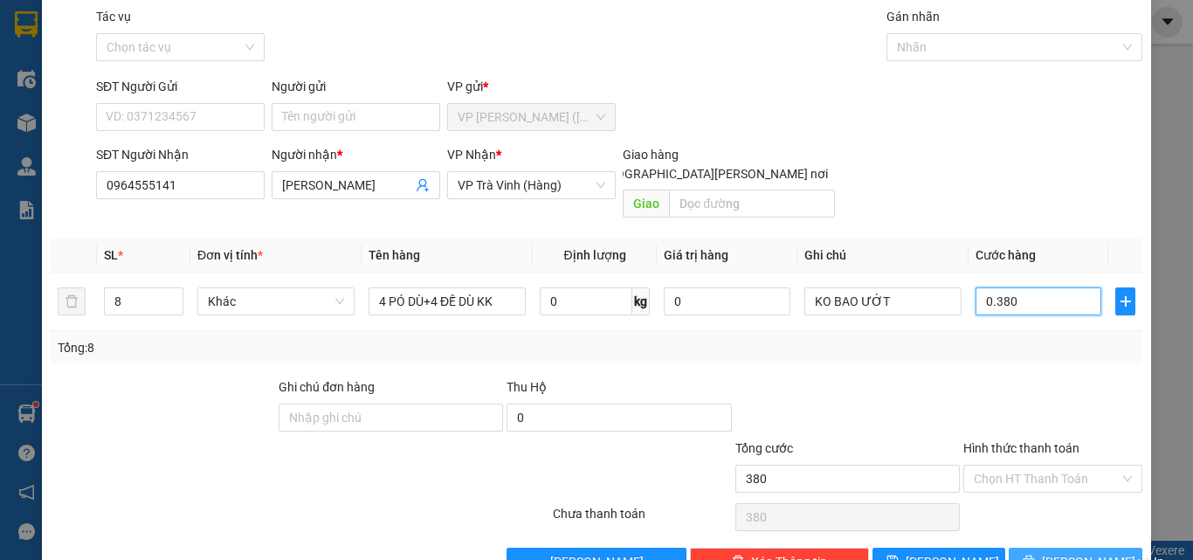
scroll to position [86, 0]
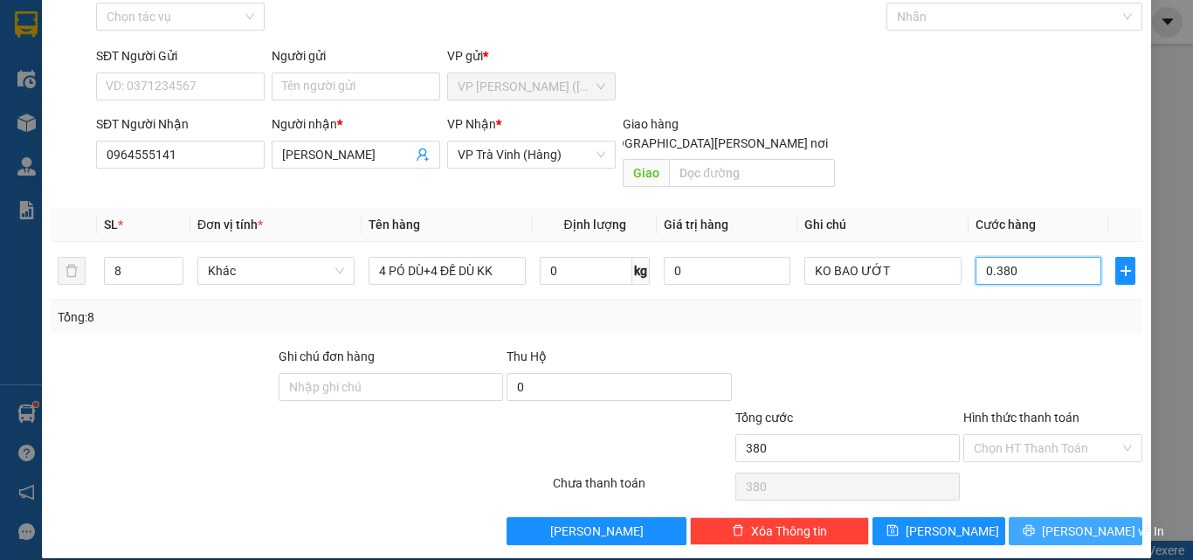
type input "0.380"
type input "380.000"
click at [1053, 517] on button "[PERSON_NAME] và In" at bounding box center [1076, 531] width 134 height 28
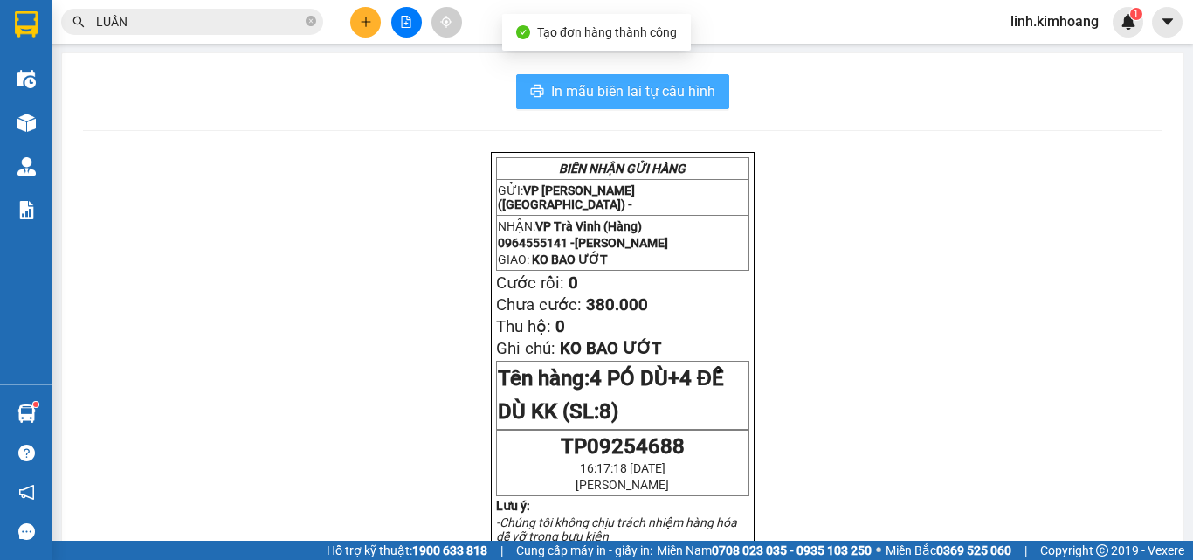
click at [665, 90] on span "In mẫu biên lai tự cấu hình" at bounding box center [633, 91] width 164 height 22
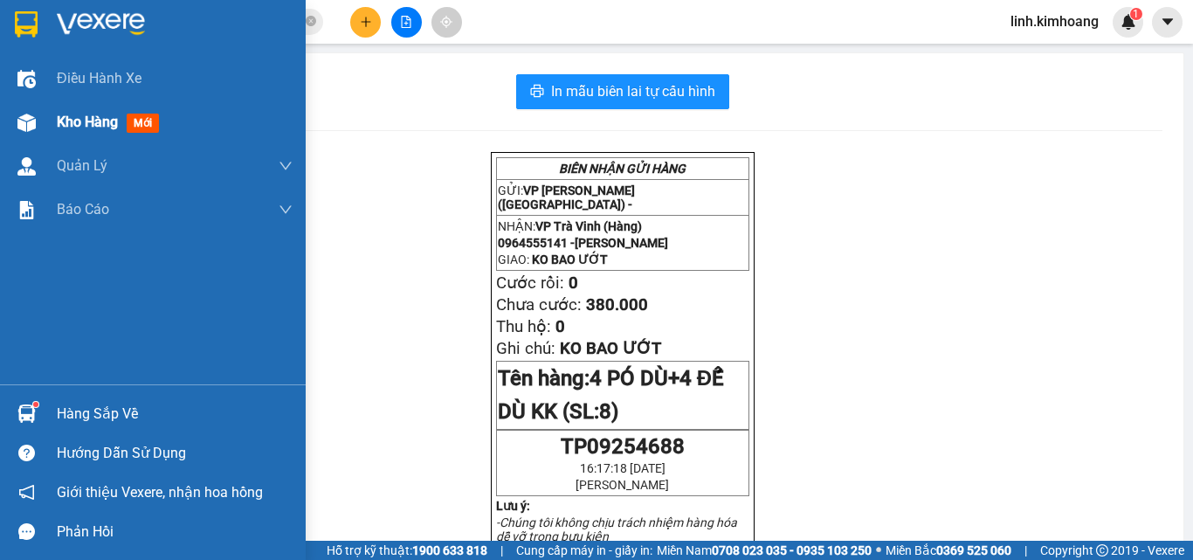
click at [93, 122] on span "Kho hàng" at bounding box center [87, 122] width 61 height 17
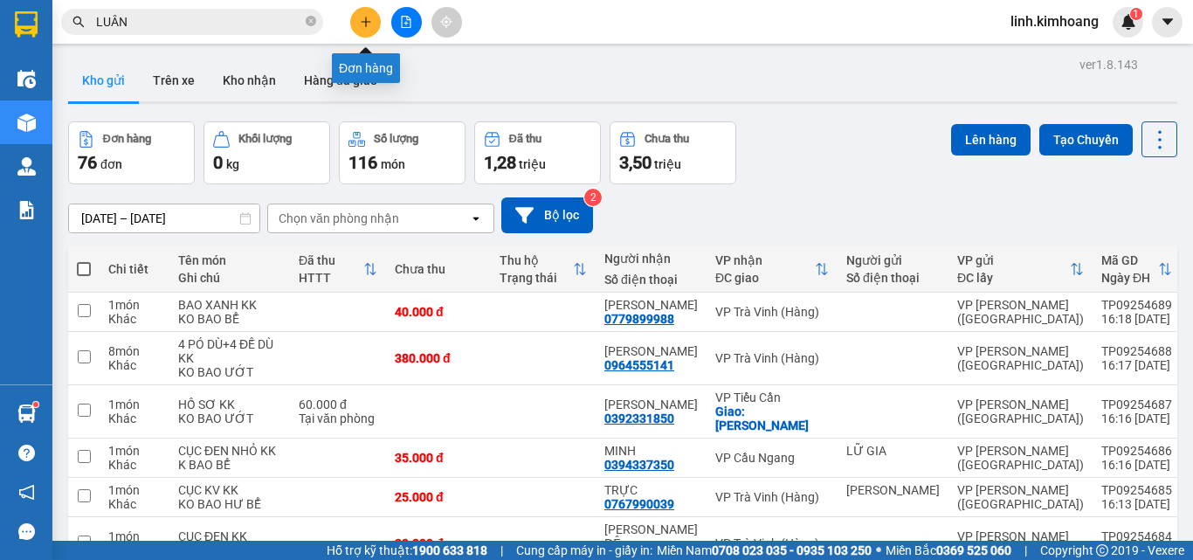
click at [369, 26] on icon "plus" at bounding box center [366, 22] width 12 height 12
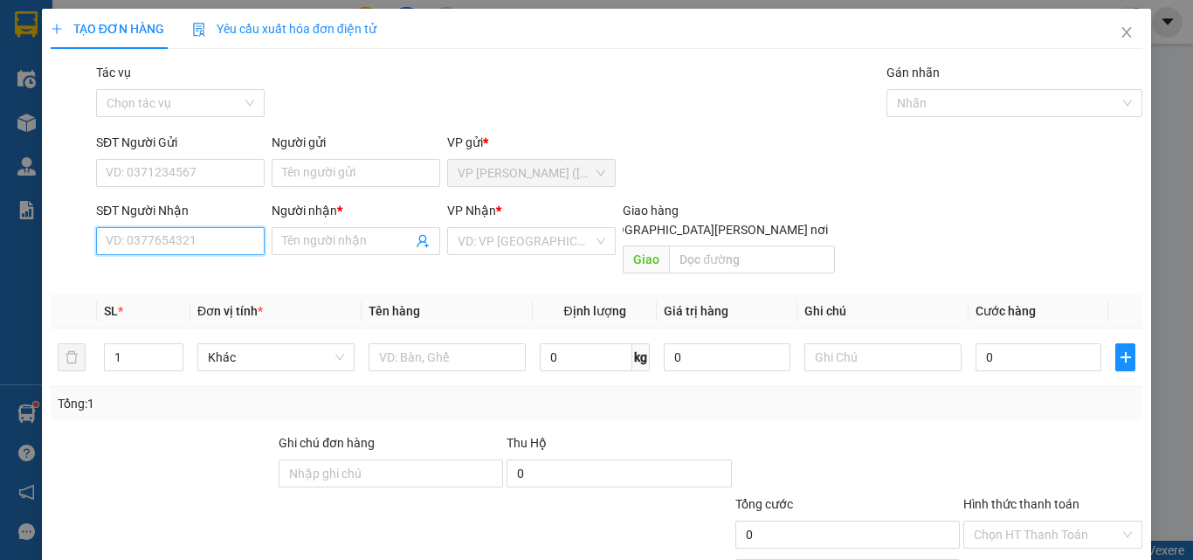
click at [201, 237] on input "SĐT Người Nhận" at bounding box center [180, 241] width 169 height 28
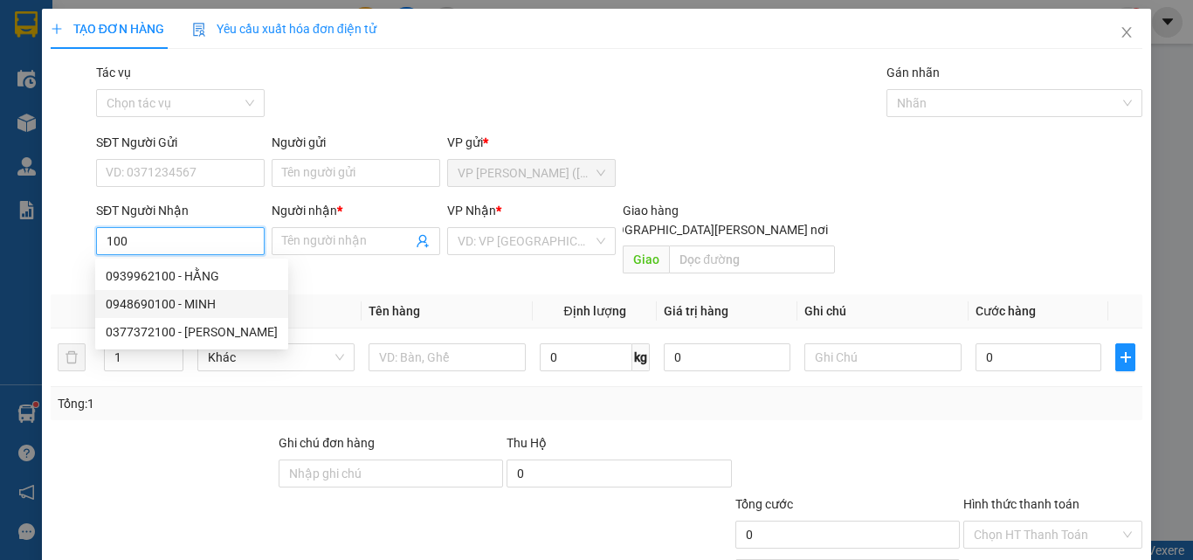
click at [223, 302] on div "0948690100 - MINH" at bounding box center [192, 303] width 172 height 19
type input "0948690100"
type input "MINH"
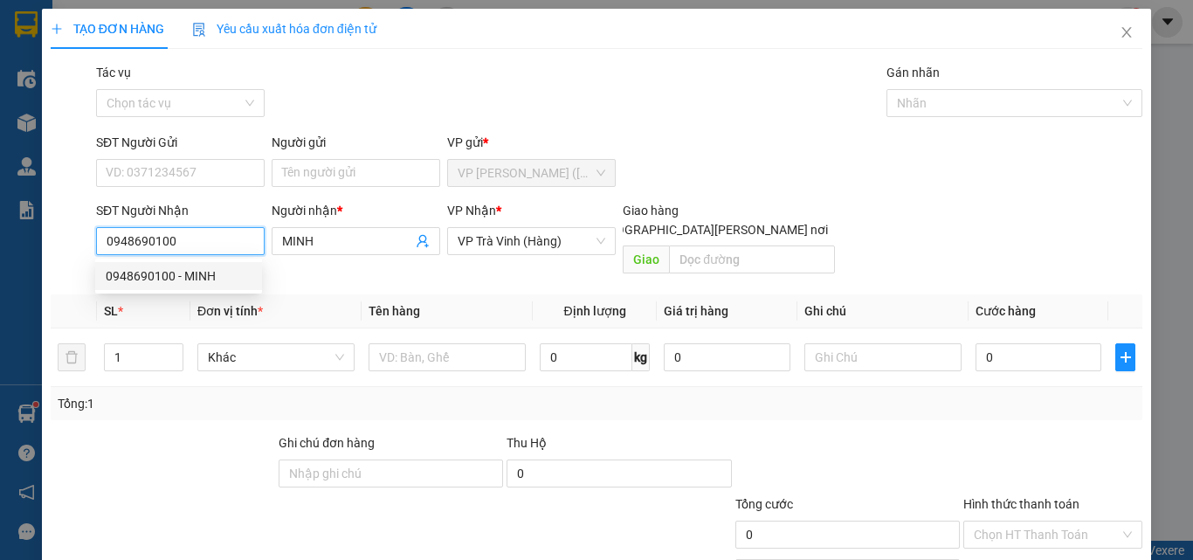
type input "30.000"
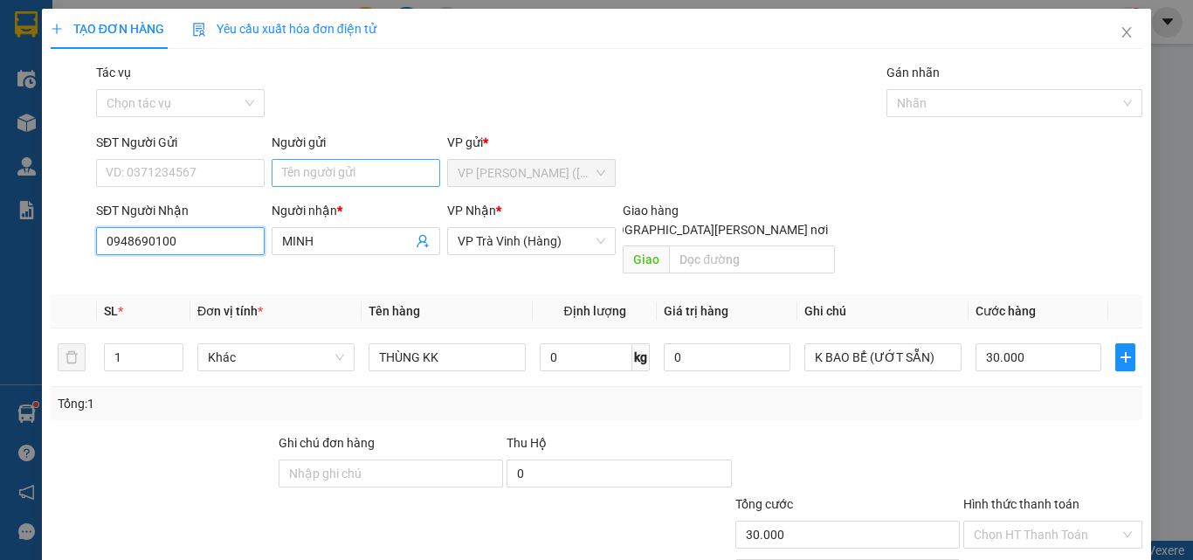
type input "0948690100"
click at [321, 165] on input "Người gửi" at bounding box center [356, 173] width 169 height 28
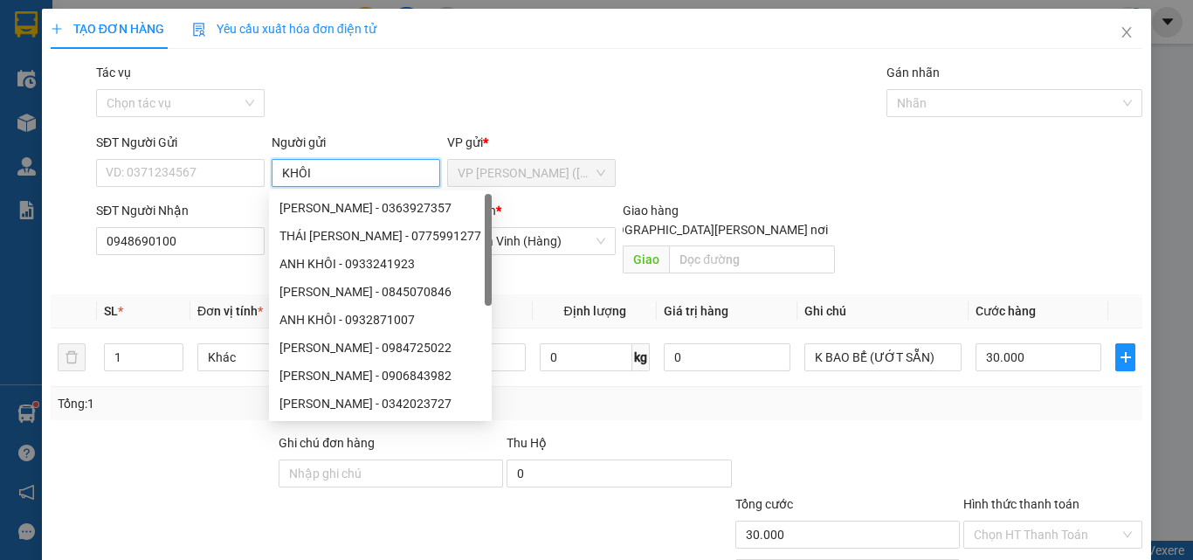
type input "KHÔI"
drag, startPoint x: 652, startPoint y: 395, endPoint x: 666, endPoint y: 377, distance: 22.9
click at [652, 395] on div "Tổng: 1" at bounding box center [597, 403] width 1092 height 33
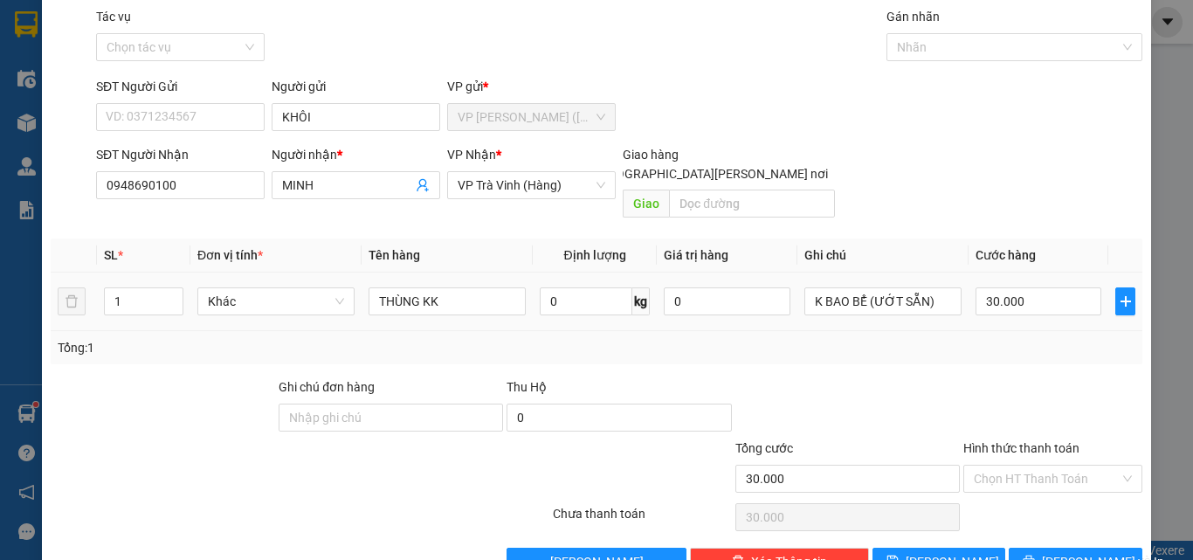
scroll to position [86, 0]
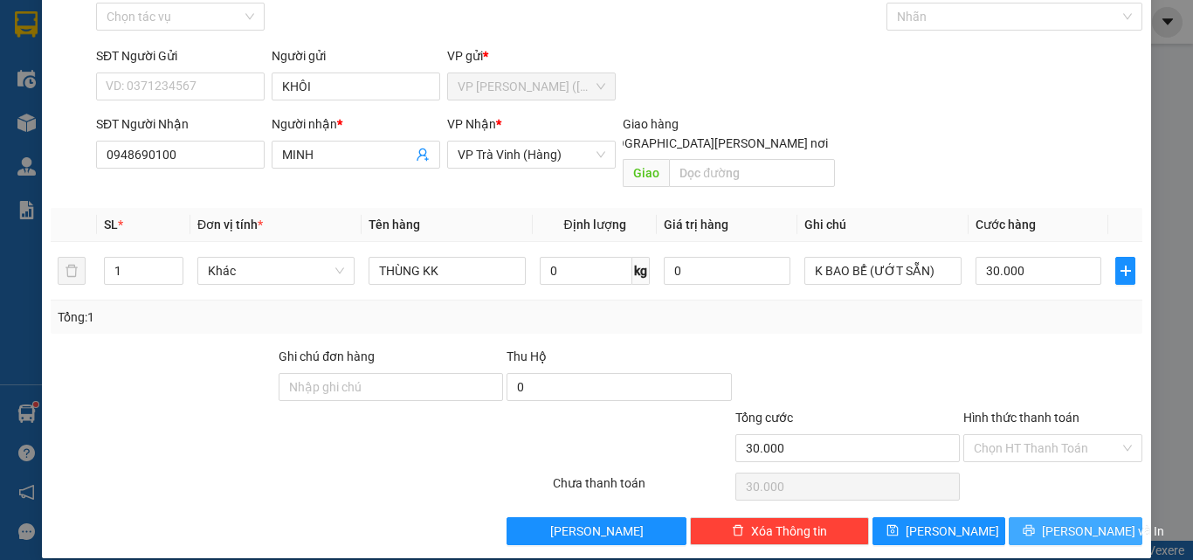
click at [1084, 521] on span "[PERSON_NAME] và In" at bounding box center [1103, 530] width 122 height 19
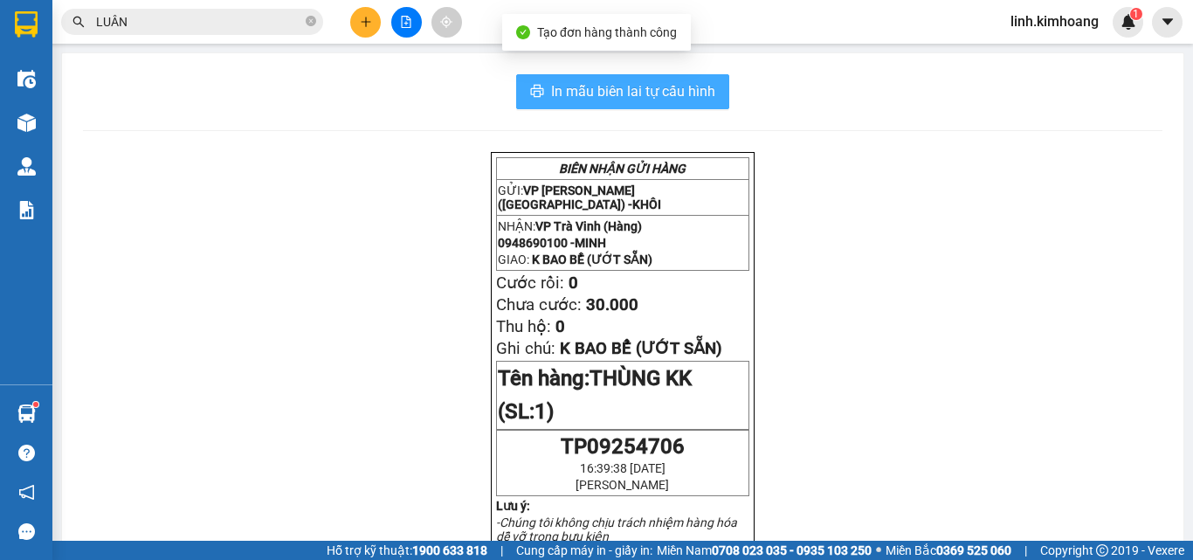
click at [635, 79] on button "In mẫu biên lai tự cấu hình" at bounding box center [622, 91] width 213 height 35
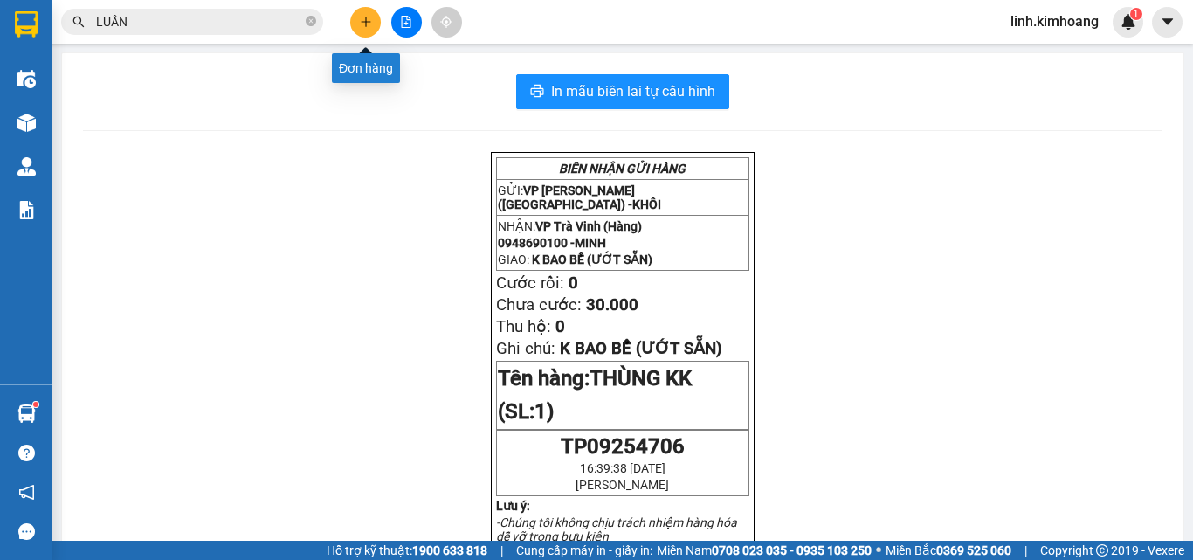
click at [362, 17] on icon "plus" at bounding box center [366, 22] width 12 height 12
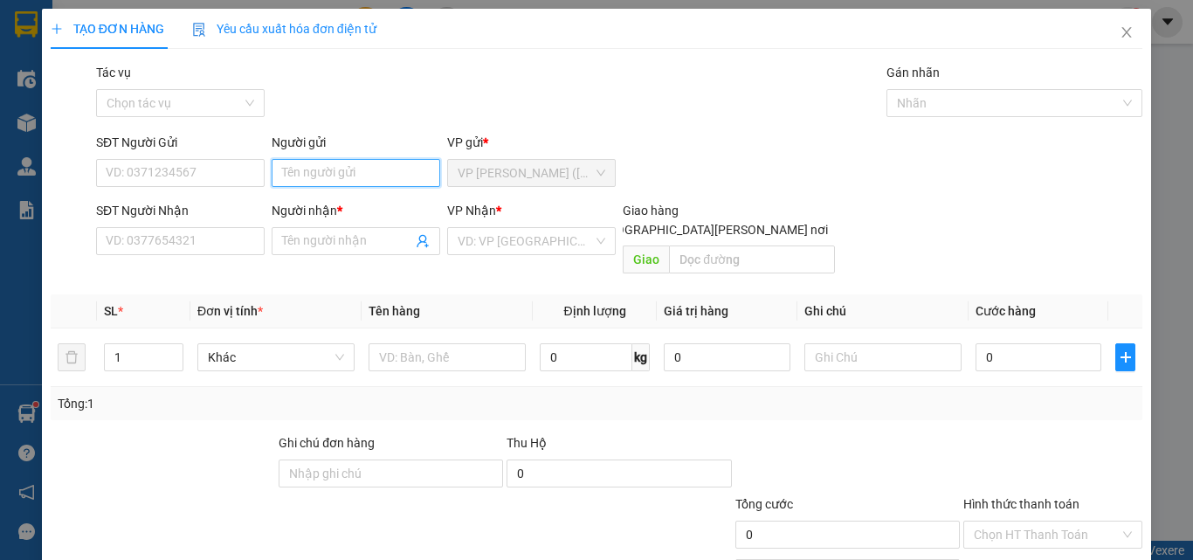
click at [322, 168] on input "Người gửi" at bounding box center [356, 173] width 169 height 28
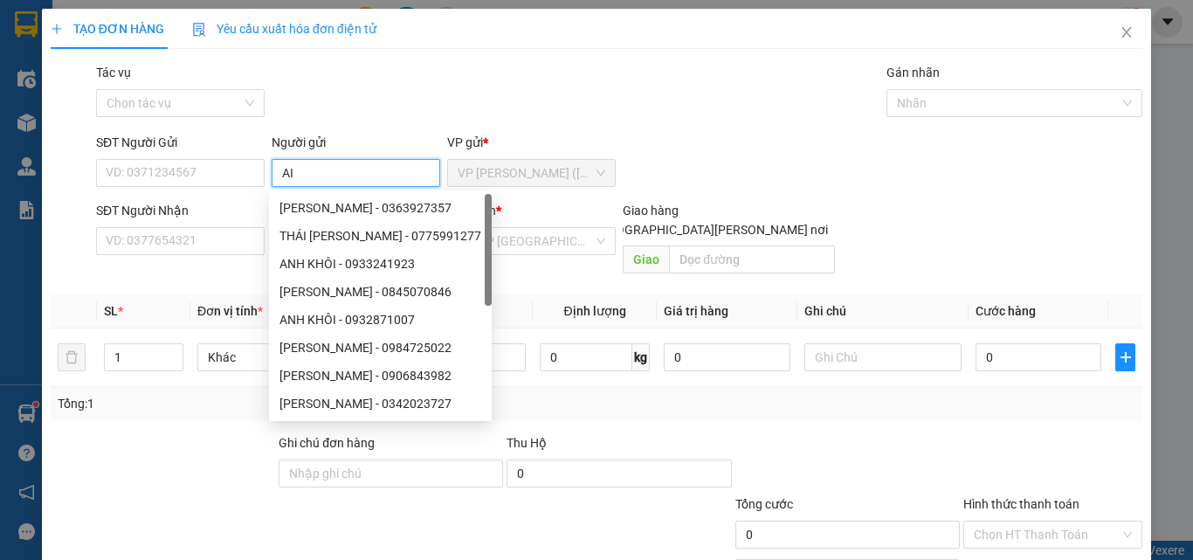
type input "A"
type input "ÁI"
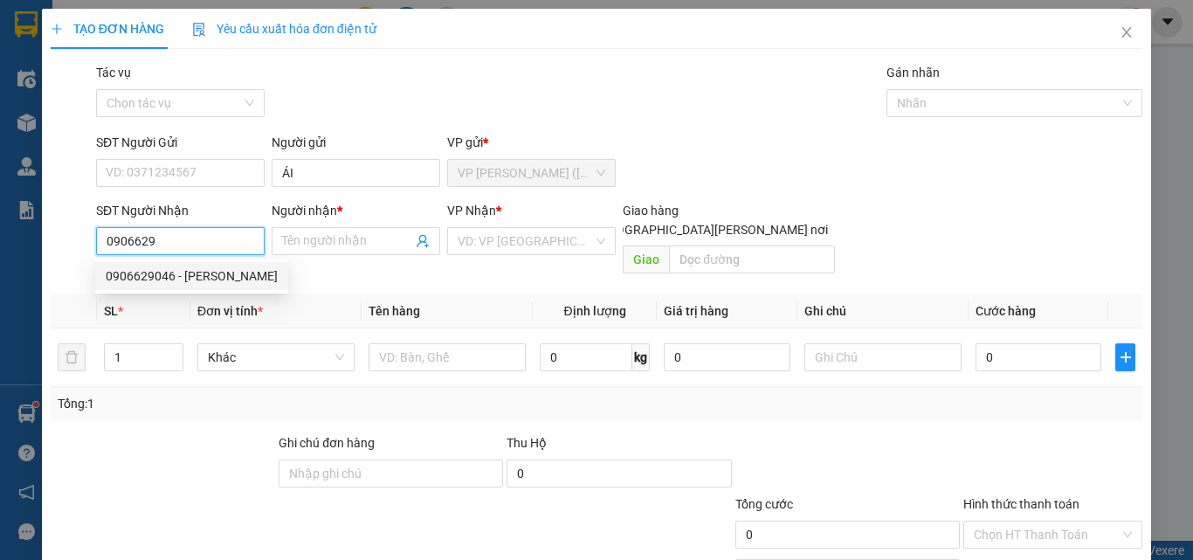
click at [211, 283] on div "0906629046 - [PERSON_NAME]" at bounding box center [192, 275] width 172 height 19
type input "0906629046"
type input "PHƯƠNG"
type input "30.000"
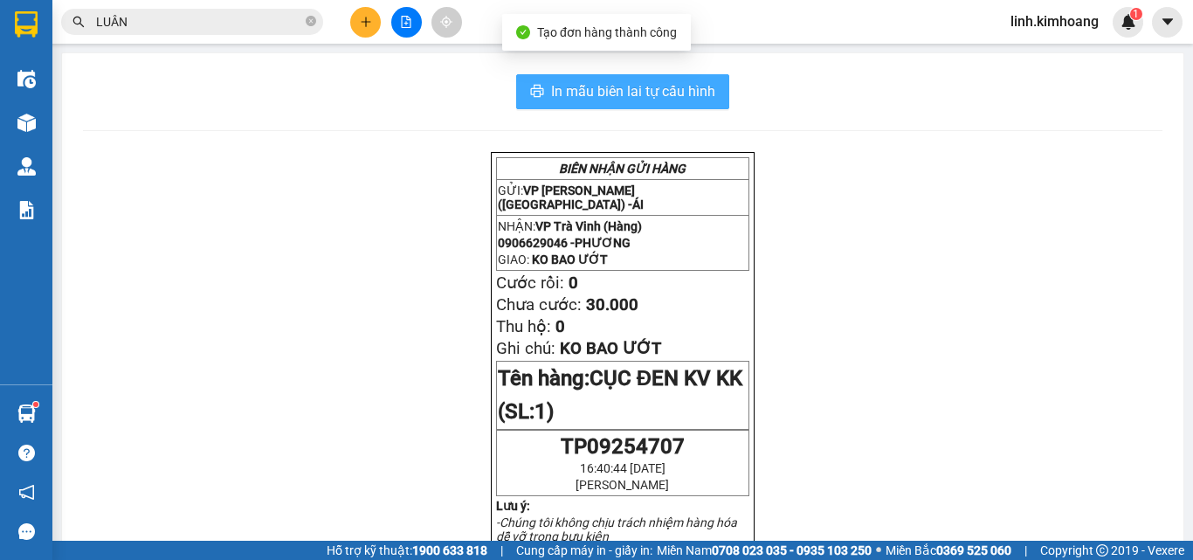
click at [658, 75] on button "In mẫu biên lai tự cấu hình" at bounding box center [622, 91] width 213 height 35
click at [685, 90] on span "In mẫu biên lai tự cấu hình" at bounding box center [633, 91] width 164 height 22
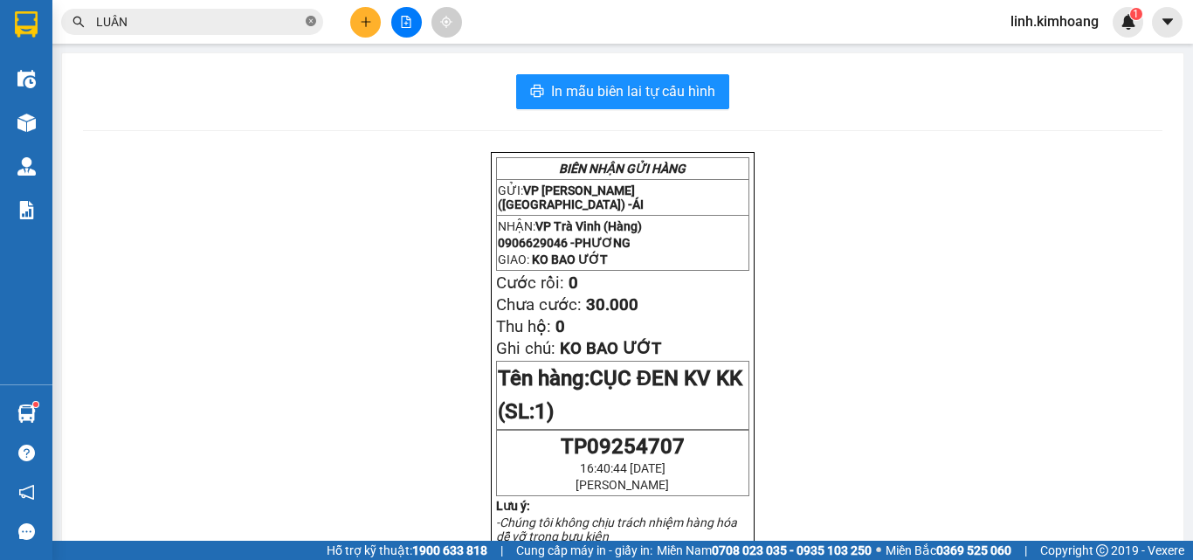
click at [308, 24] on icon "close-circle" at bounding box center [311, 21] width 10 height 10
click at [180, 16] on input "text" at bounding box center [199, 21] width 206 height 19
click at [258, 23] on input "text" at bounding box center [199, 21] width 206 height 19
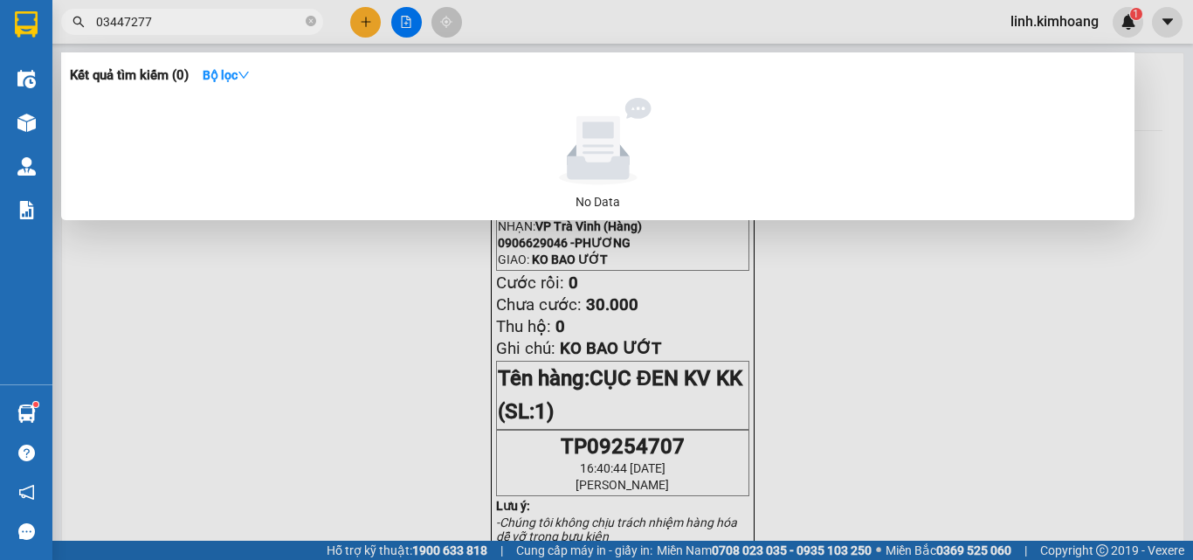
click at [126, 17] on input "03447277" at bounding box center [199, 21] width 206 height 19
click at [121, 23] on input "03447277" at bounding box center [199, 21] width 206 height 19
type input "0344447277"
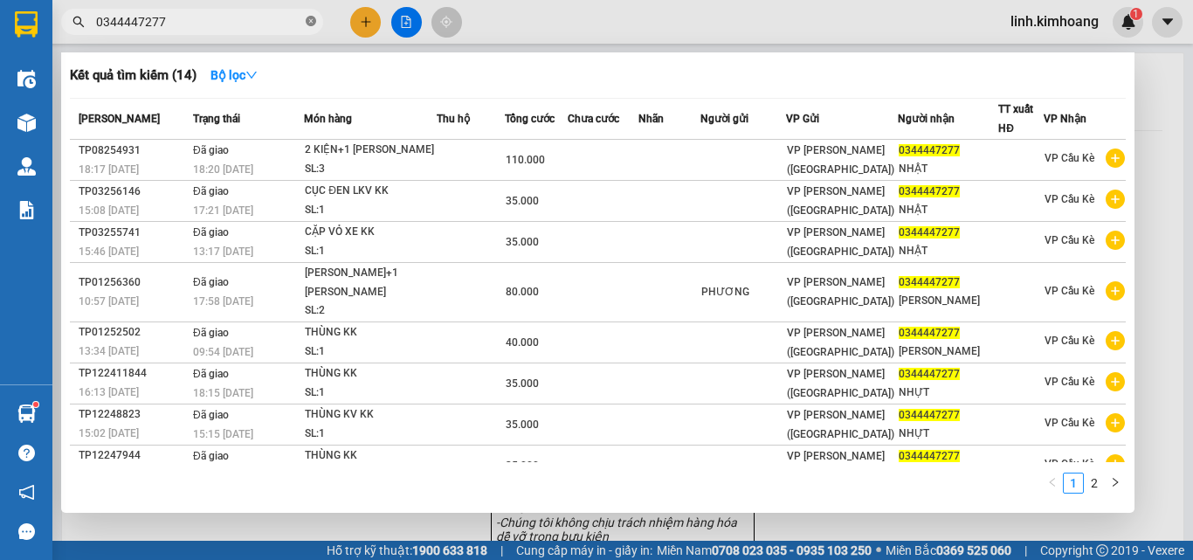
click at [306, 20] on icon "close-circle" at bounding box center [311, 21] width 10 height 10
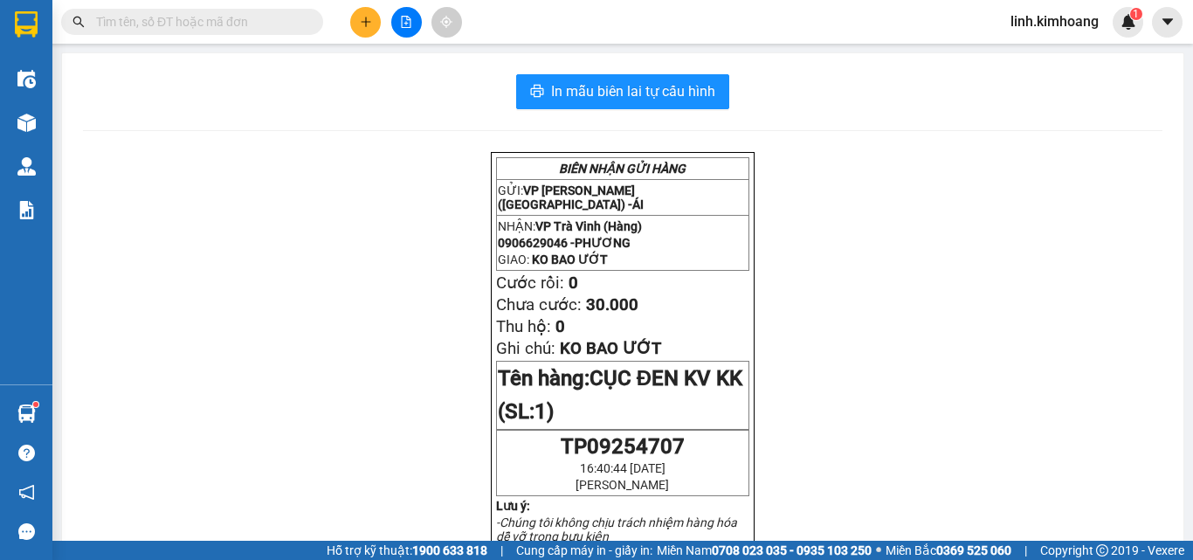
click at [236, 22] on input "text" at bounding box center [199, 21] width 206 height 19
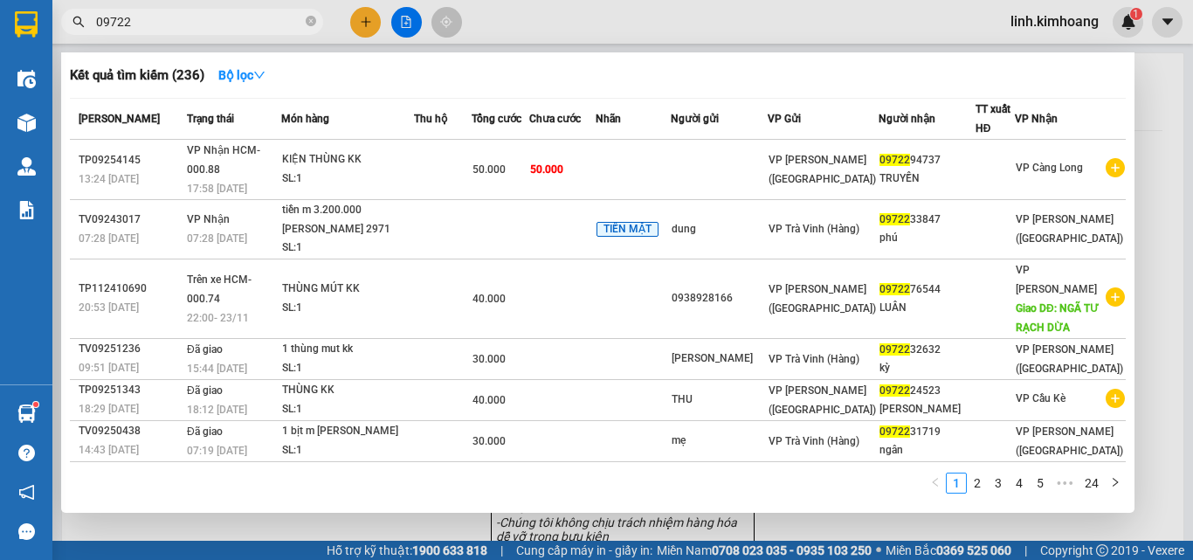
type input "09722"
click at [310, 23] on icon "close-circle" at bounding box center [311, 21] width 10 height 10
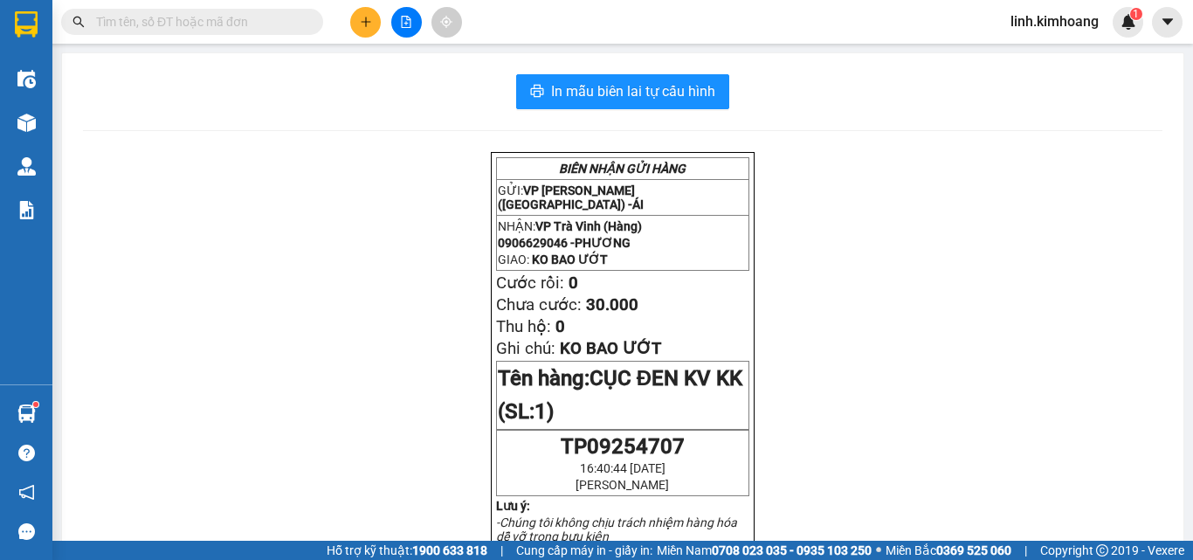
click at [218, 17] on input "text" at bounding box center [199, 21] width 206 height 19
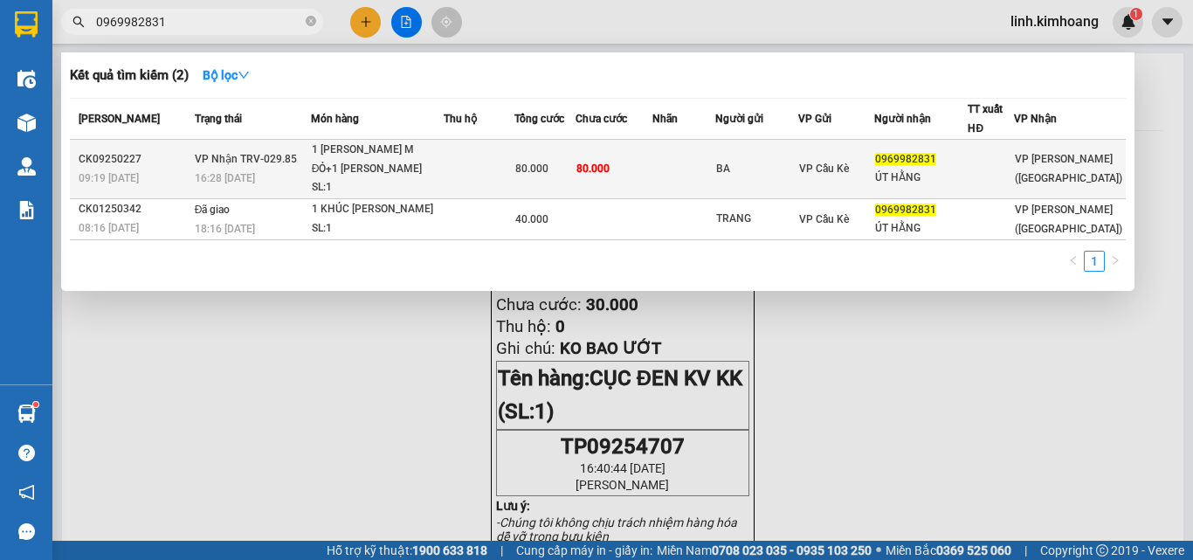
type input "0969982831"
click at [849, 169] on span "VP Cầu Kè" at bounding box center [824, 168] width 50 height 12
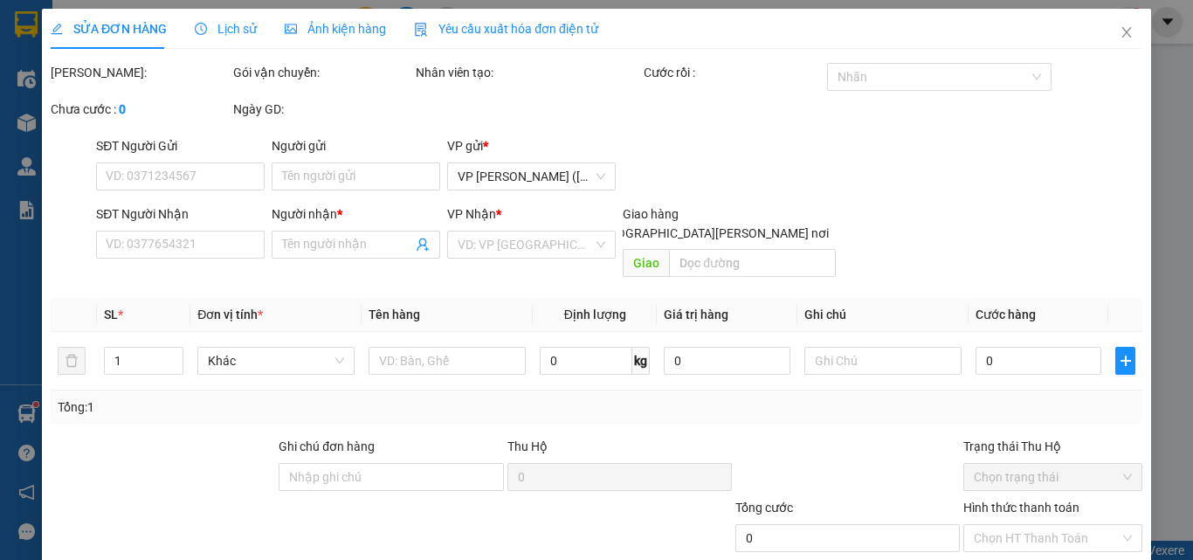
type input "BA"
type input "0969982831"
type input "ÚT HẰNG"
type input "80.000"
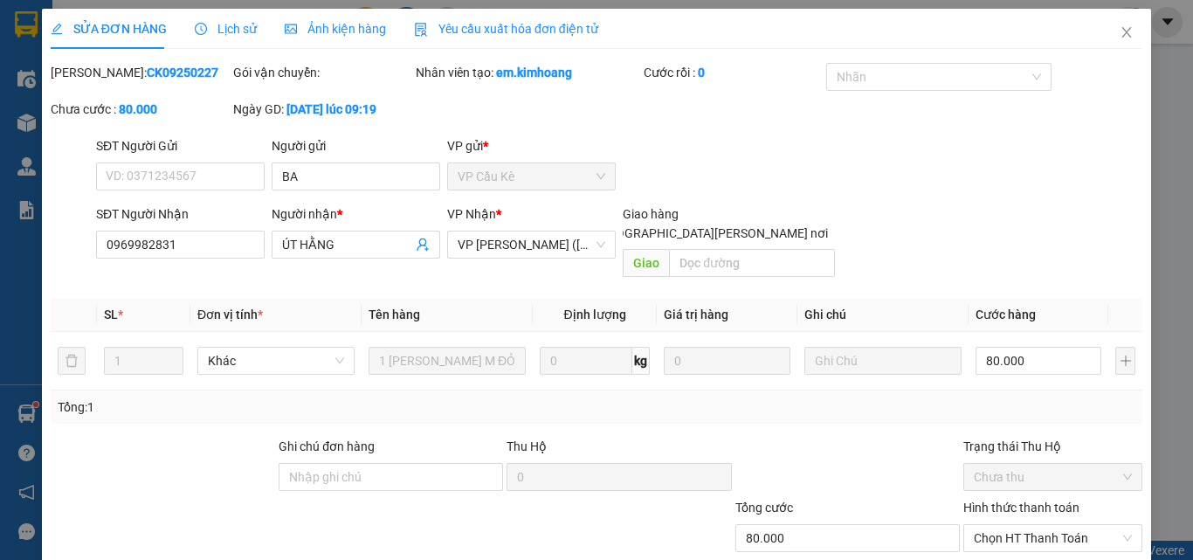
click at [1016, 498] on div "Hình thức thanh toán" at bounding box center [1052, 511] width 179 height 26
click at [1016, 525] on span "Chọn HT Thanh Toán" at bounding box center [1053, 538] width 158 height 26
click at [1008, 544] on div "Tại văn phòng" at bounding box center [1042, 553] width 156 height 19
type input "0"
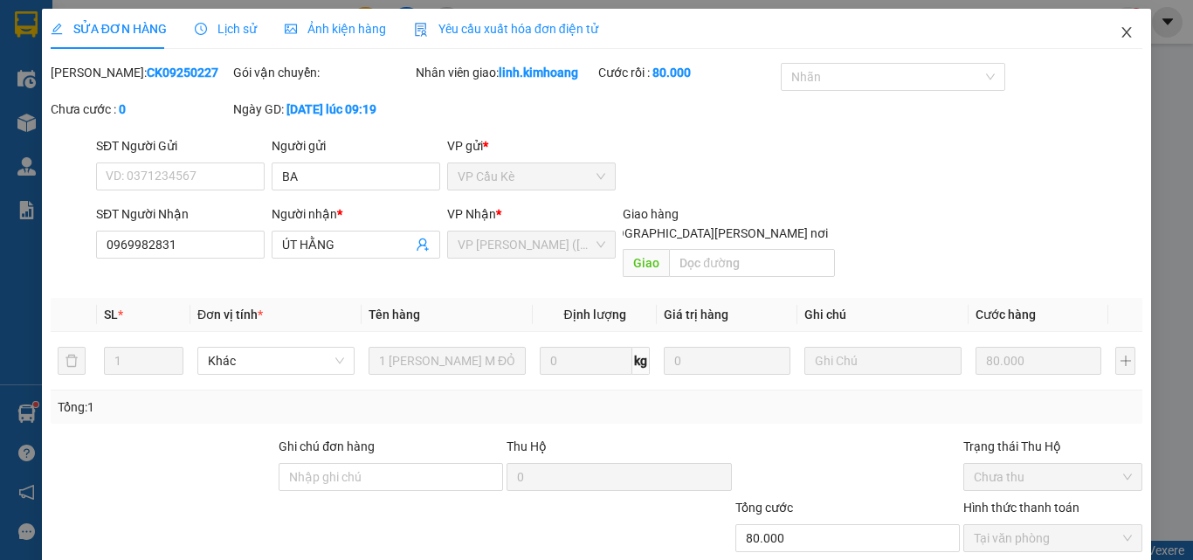
click at [1120, 34] on icon "close" at bounding box center [1127, 32] width 14 height 14
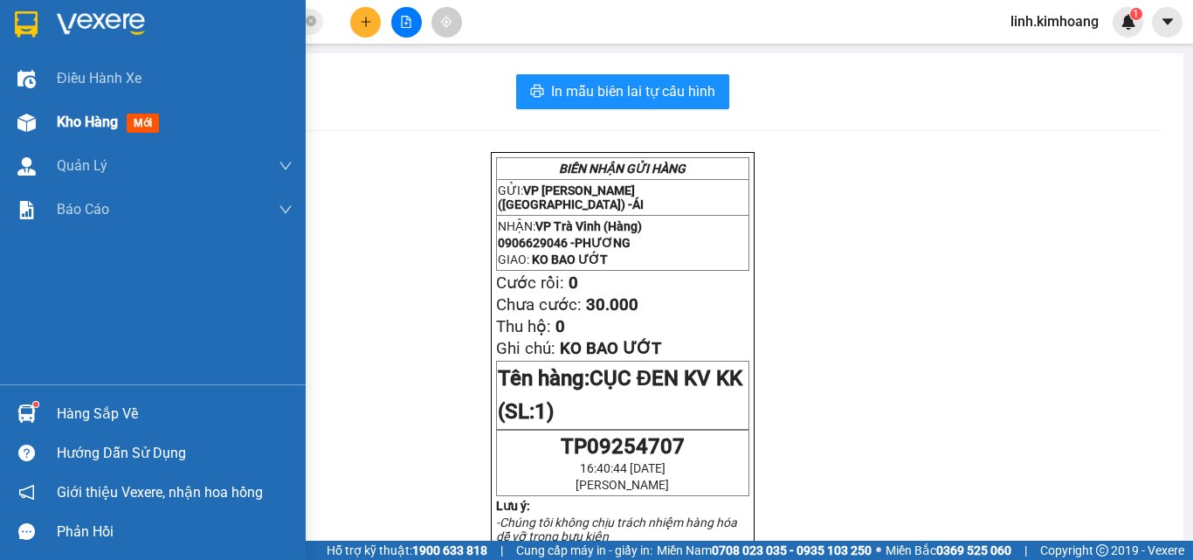
click at [114, 115] on span "Kho hàng" at bounding box center [87, 122] width 61 height 17
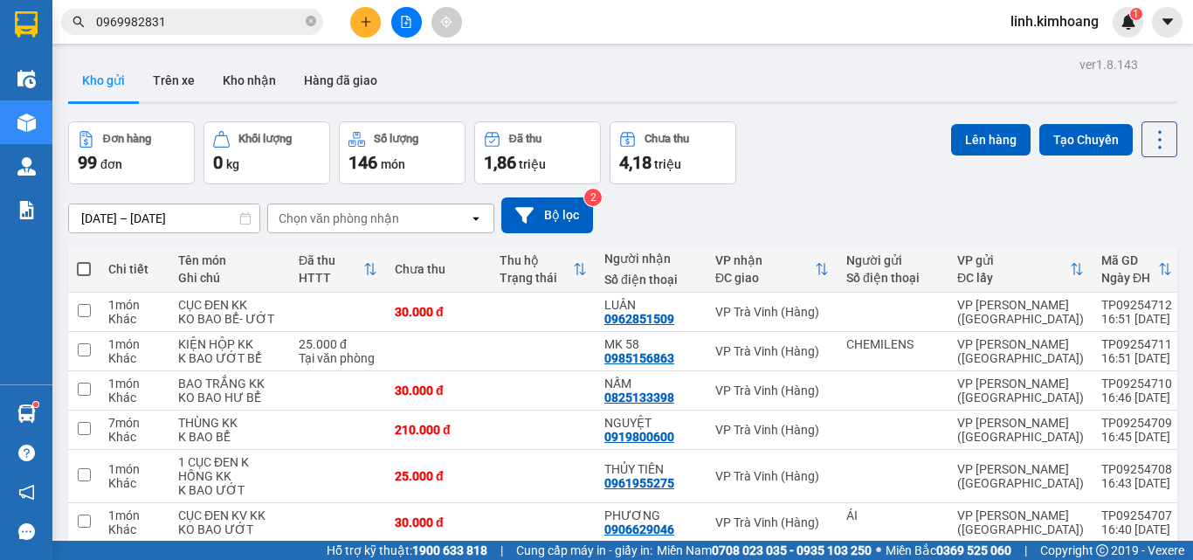
checkbox input "true"
drag, startPoint x: 481, startPoint y: 307, endPoint x: 479, endPoint y: 278, distance: 29.8
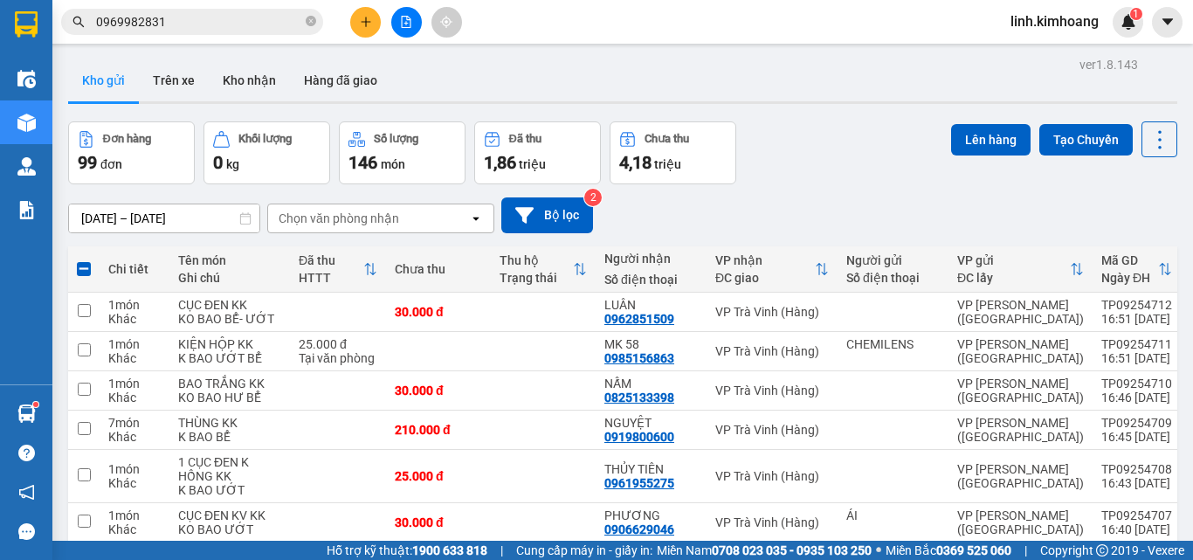
checkbox input "true"
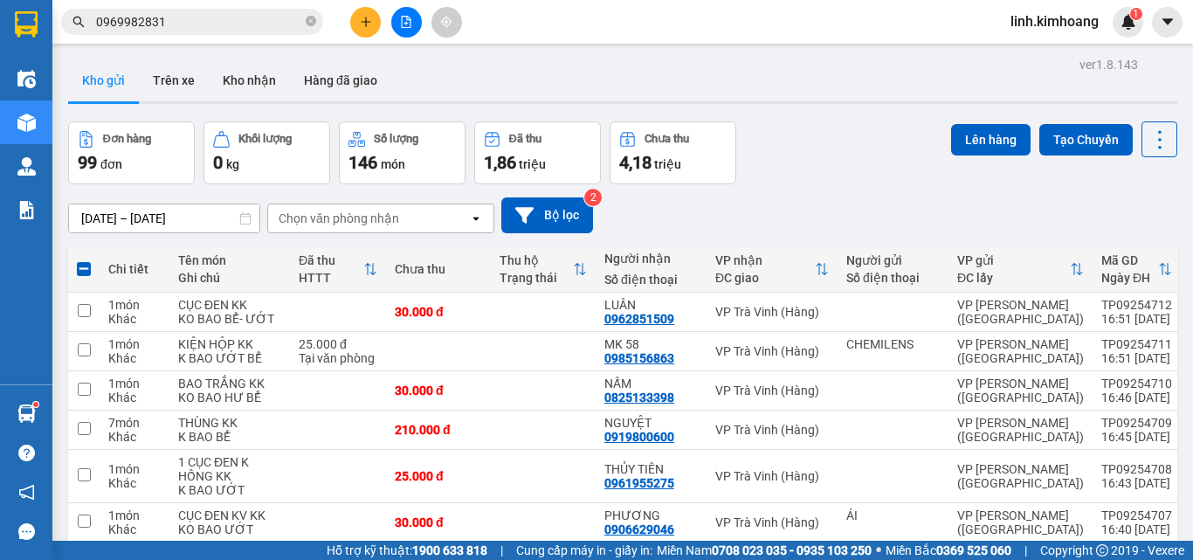
drag, startPoint x: 454, startPoint y: 250, endPoint x: 451, endPoint y: 171, distance: 78.7
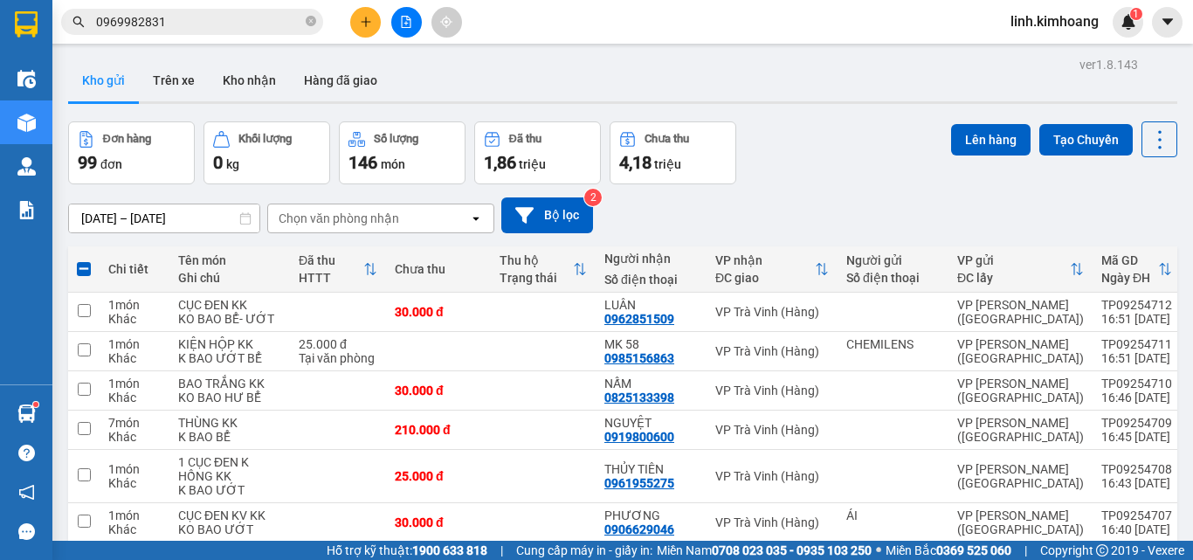
drag, startPoint x: 459, startPoint y: 150, endPoint x: 465, endPoint y: 88, distance: 62.3
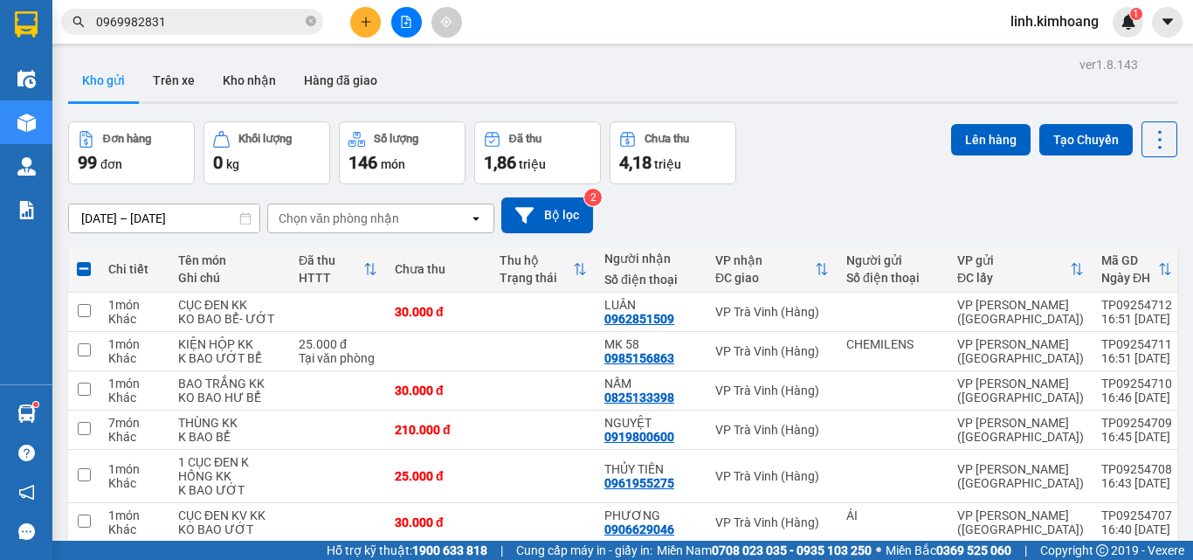
drag, startPoint x: 438, startPoint y: 122, endPoint x: 444, endPoint y: 96, distance: 26.9
drag, startPoint x: 465, startPoint y: 187, endPoint x: 453, endPoint y: 126, distance: 62.2
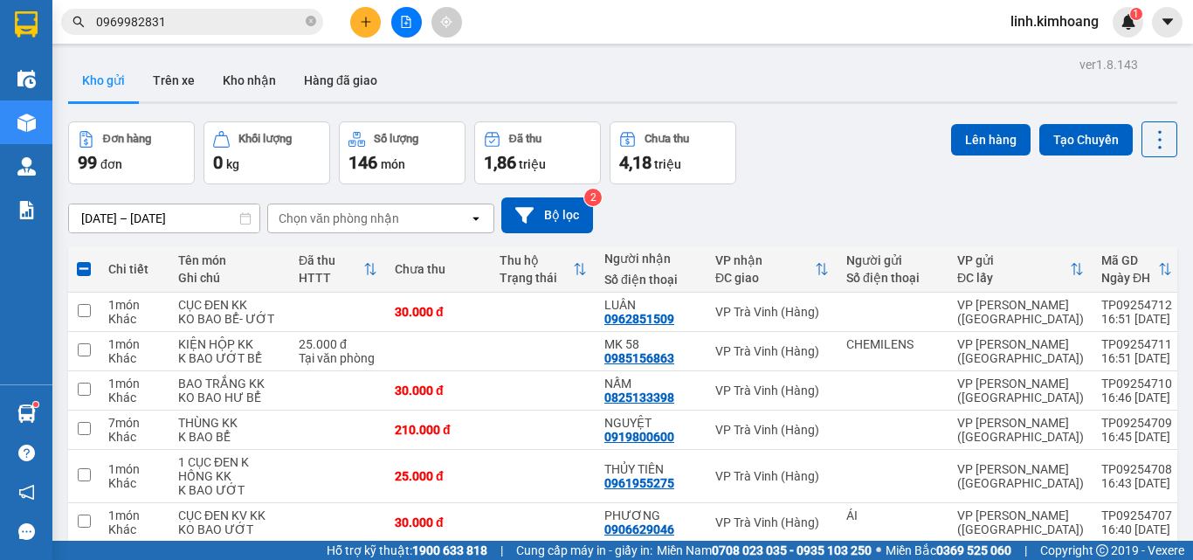
drag, startPoint x: 422, startPoint y: 199, endPoint x: 426, endPoint y: 146, distance: 53.5
click at [952, 126] on button "Lên hàng" at bounding box center [990, 139] width 79 height 31
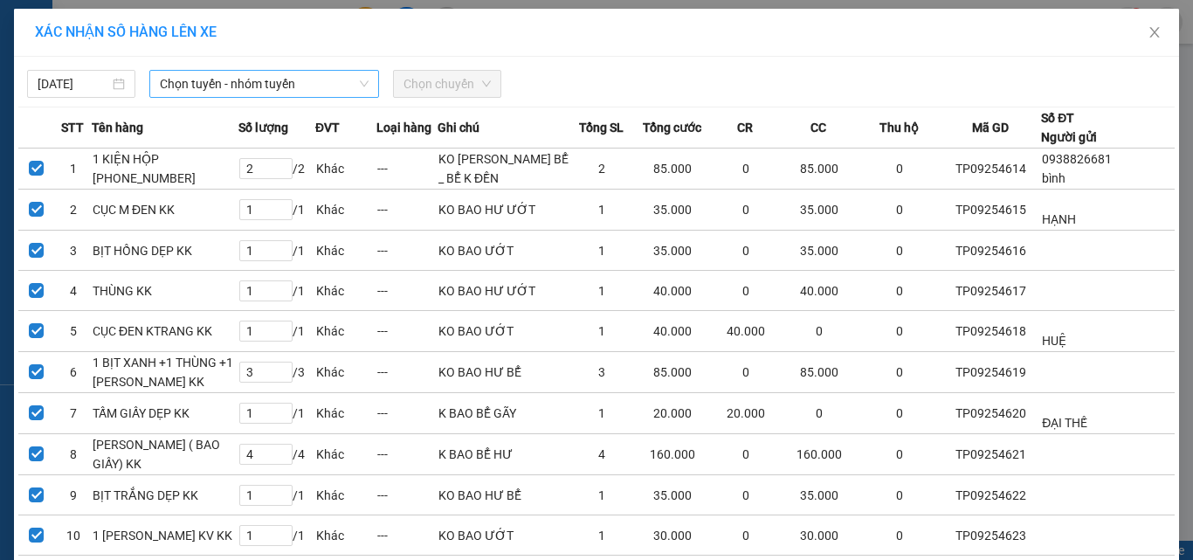
click at [296, 84] on span "Chọn tuyến - nhóm tuyến" at bounding box center [264, 84] width 209 height 26
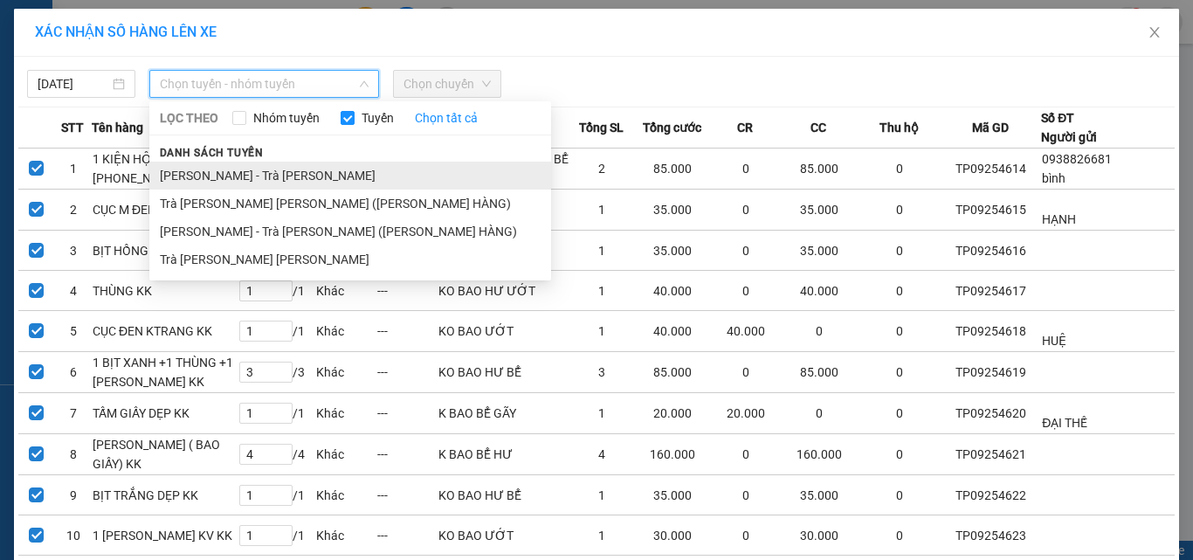
click at [247, 176] on li "[PERSON_NAME] - Trà [PERSON_NAME]" at bounding box center [350, 176] width 402 height 28
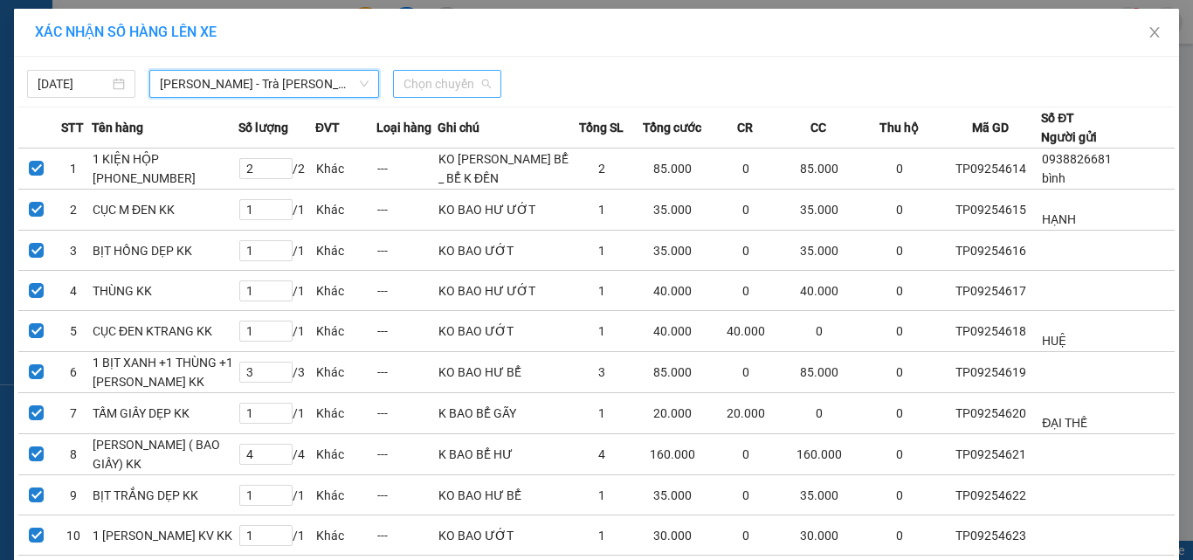
click at [464, 77] on span "Chọn chuyến" at bounding box center [446, 84] width 87 height 26
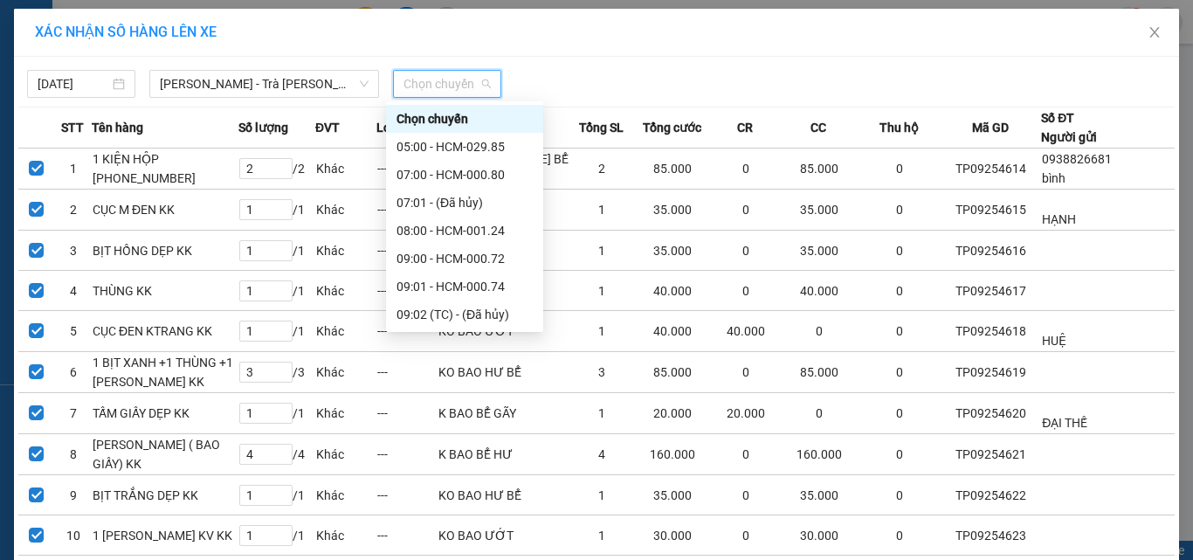
click at [456, 556] on div "16:00 - HCM-007.58" at bounding box center [464, 565] width 136 height 19
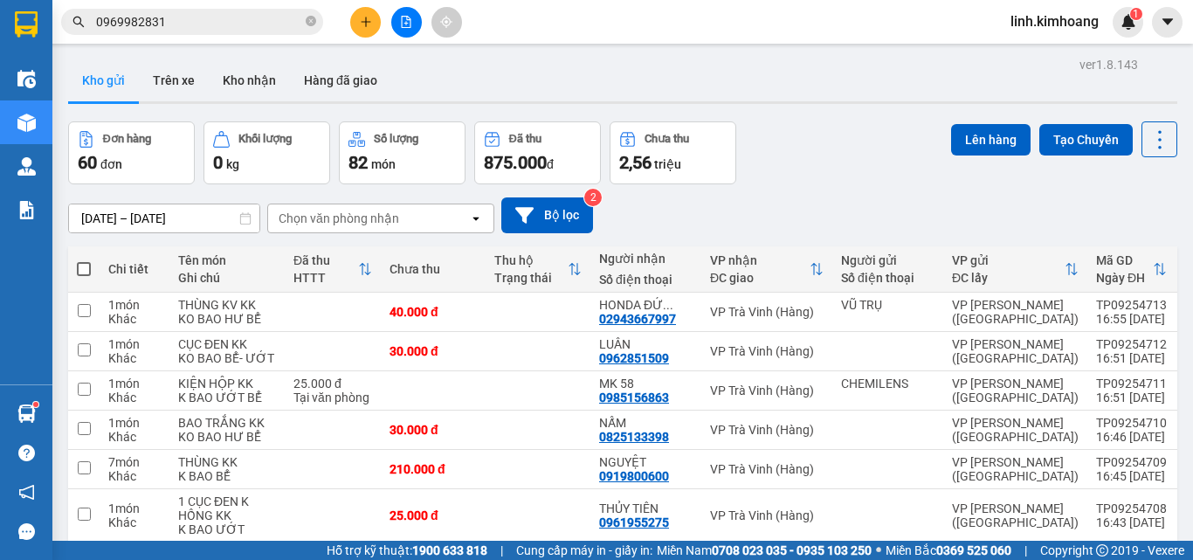
checkbox input "true"
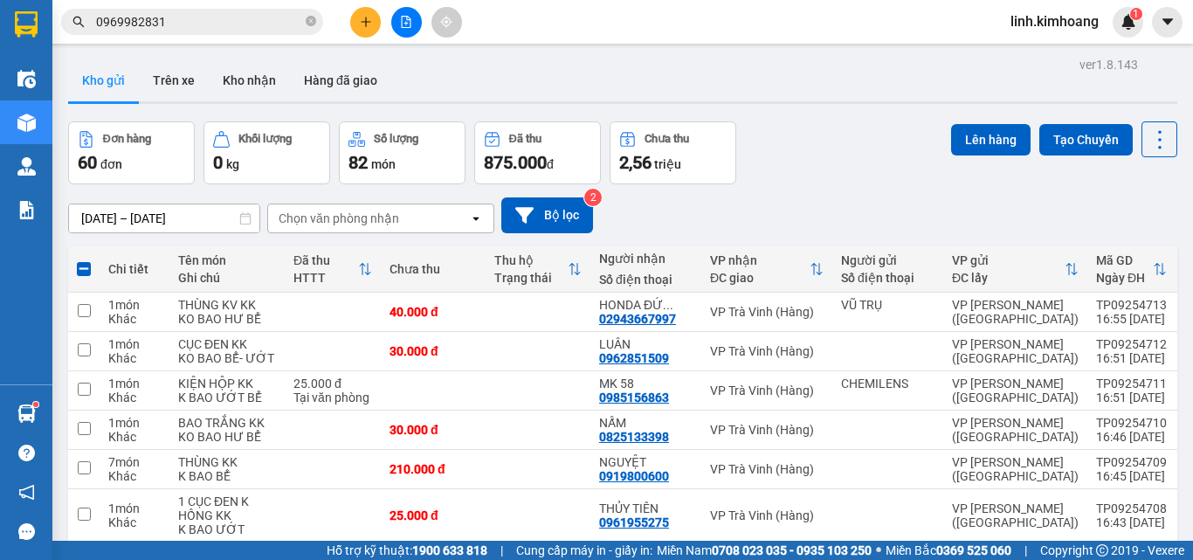
checkbox input "true"
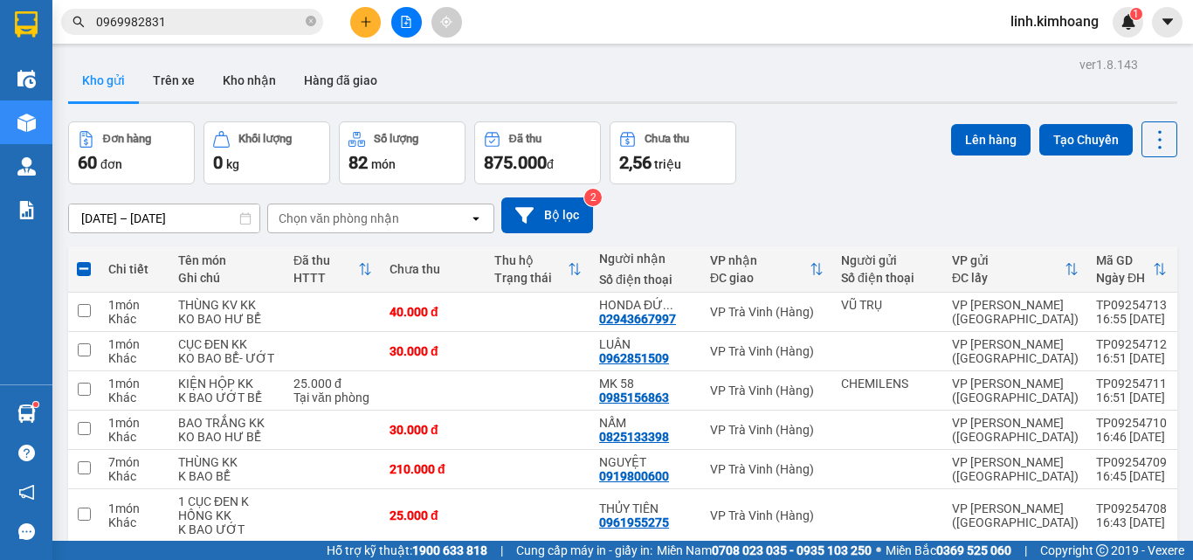
checkbox input "true"
drag, startPoint x: 439, startPoint y: 200, endPoint x: 441, endPoint y: 159, distance: 41.1
checkbox input "true"
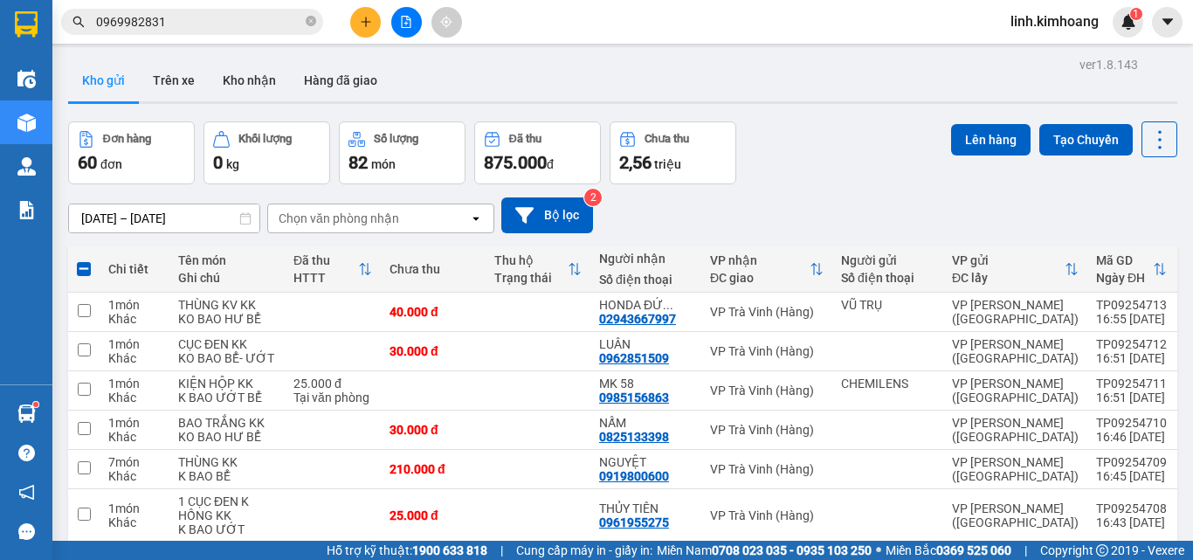
checkbox input "true"
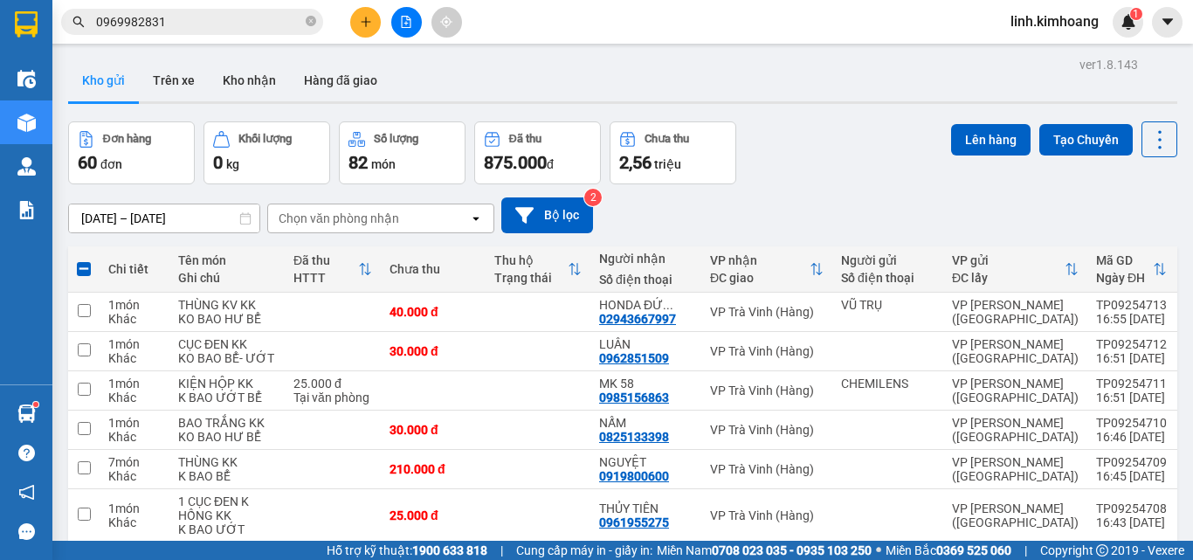
checkbox input "true"
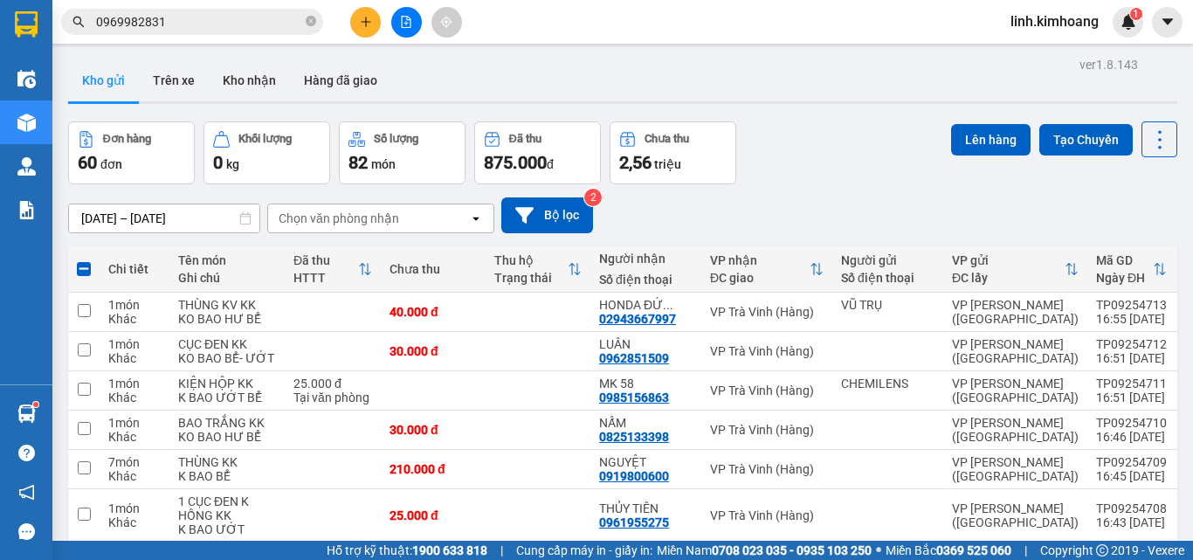
checkbox input "true"
drag, startPoint x: 471, startPoint y: 173, endPoint x: 466, endPoint y: 99, distance: 74.4
checkbox input "true"
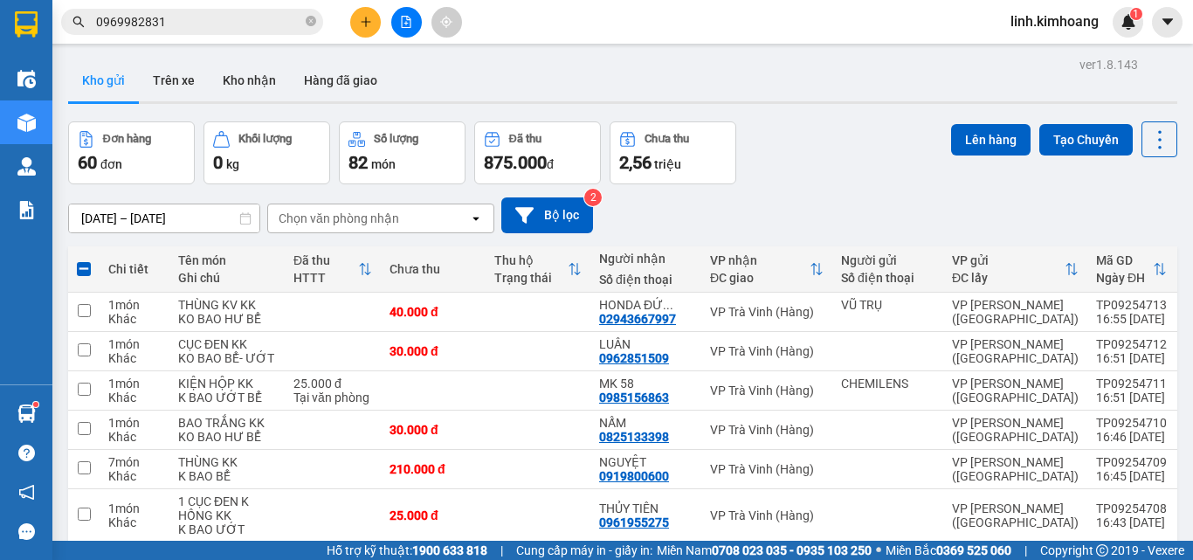
checkbox input "true"
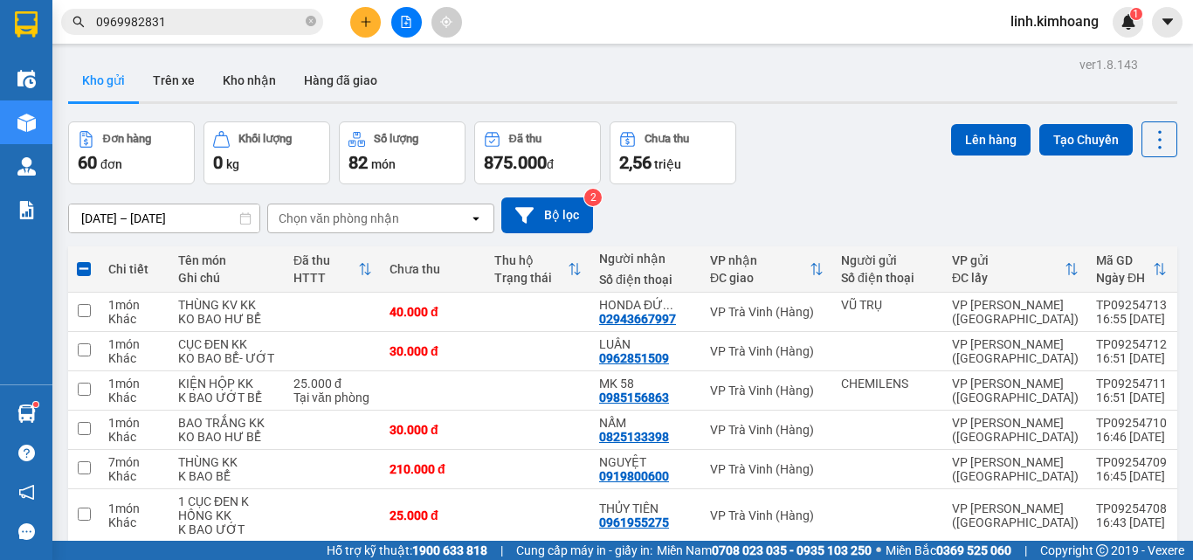
checkbox input "true"
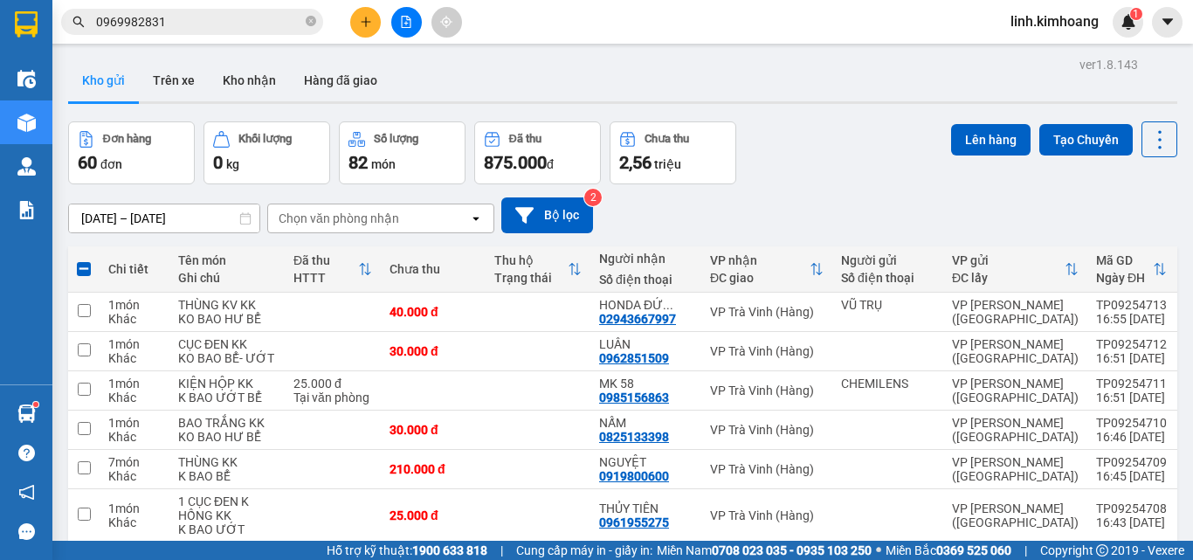
checkbox input "true"
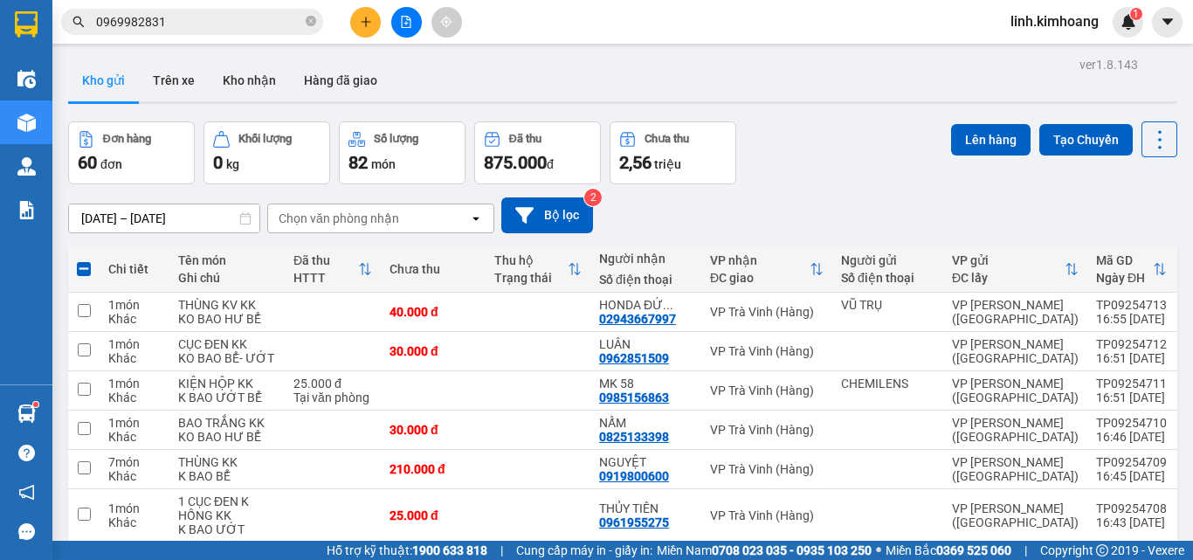
checkbox input "true"
drag, startPoint x: 472, startPoint y: 140, endPoint x: 472, endPoint y: 114, distance: 26.2
checkbox input "true"
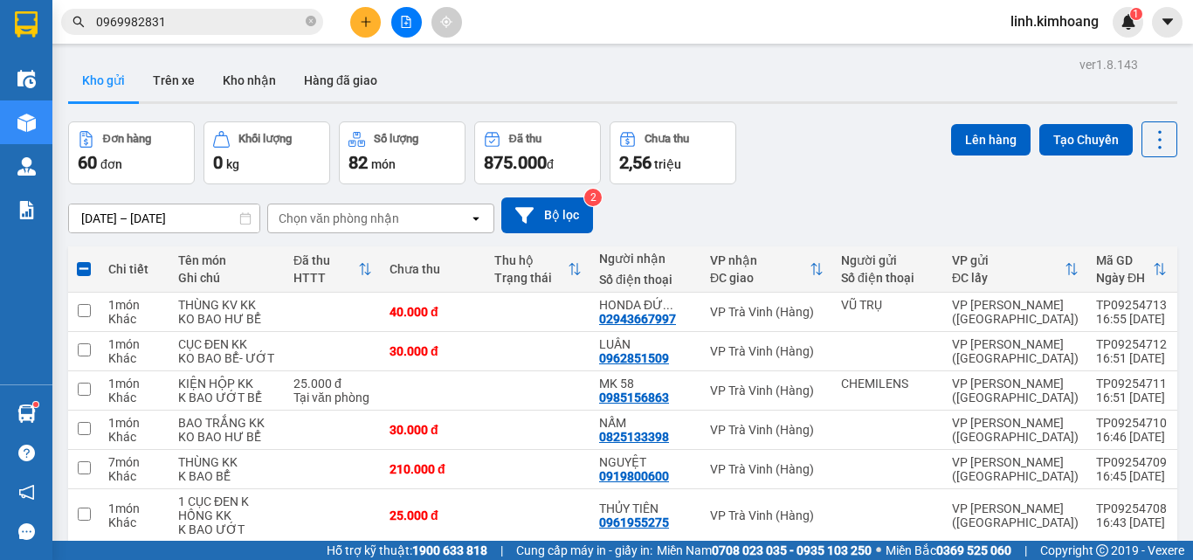
checkbox input "true"
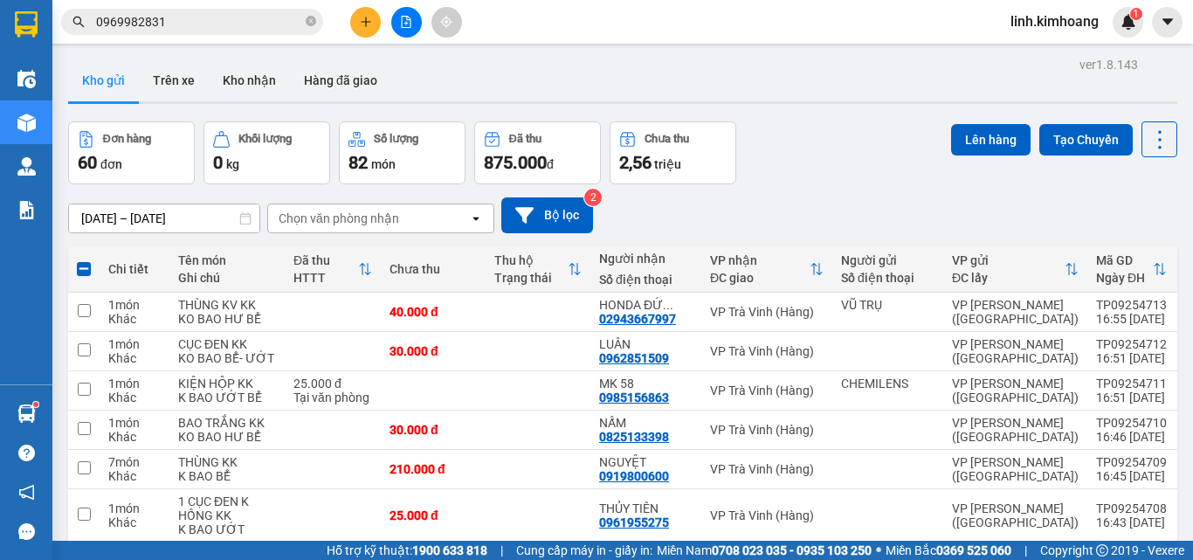
checkbox input "true"
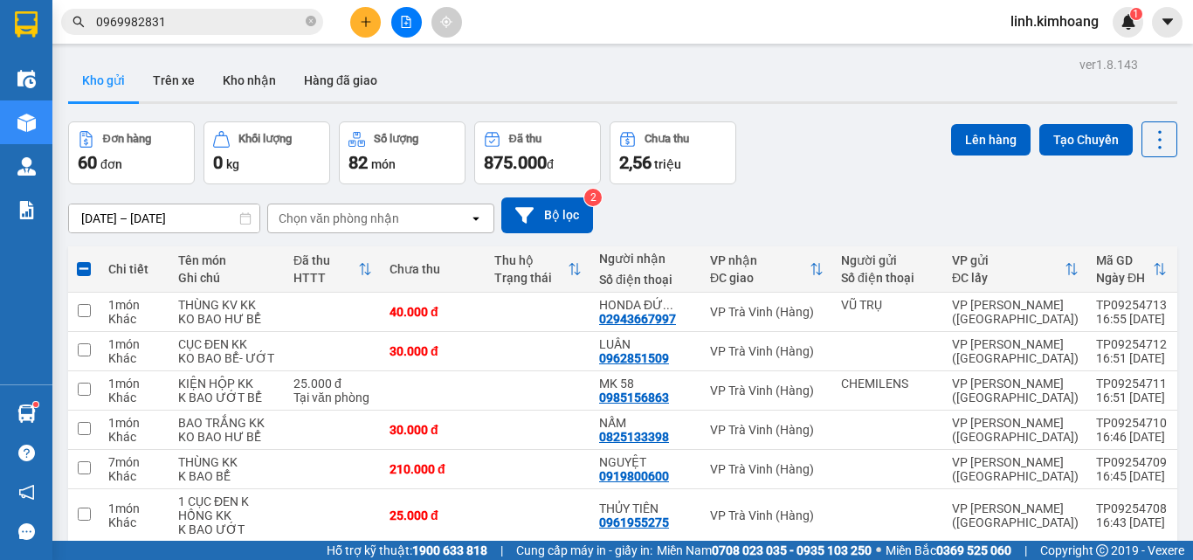
drag, startPoint x: 440, startPoint y: 187, endPoint x: 442, endPoint y: 148, distance: 39.3
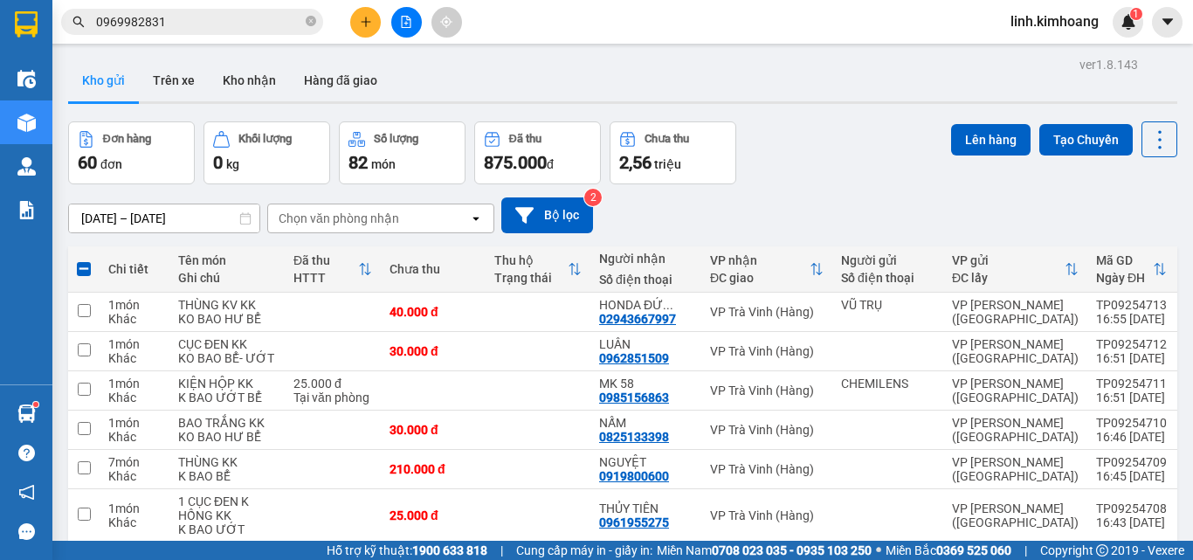
drag, startPoint x: 438, startPoint y: 217, endPoint x: 438, endPoint y: 184, distance: 33.2
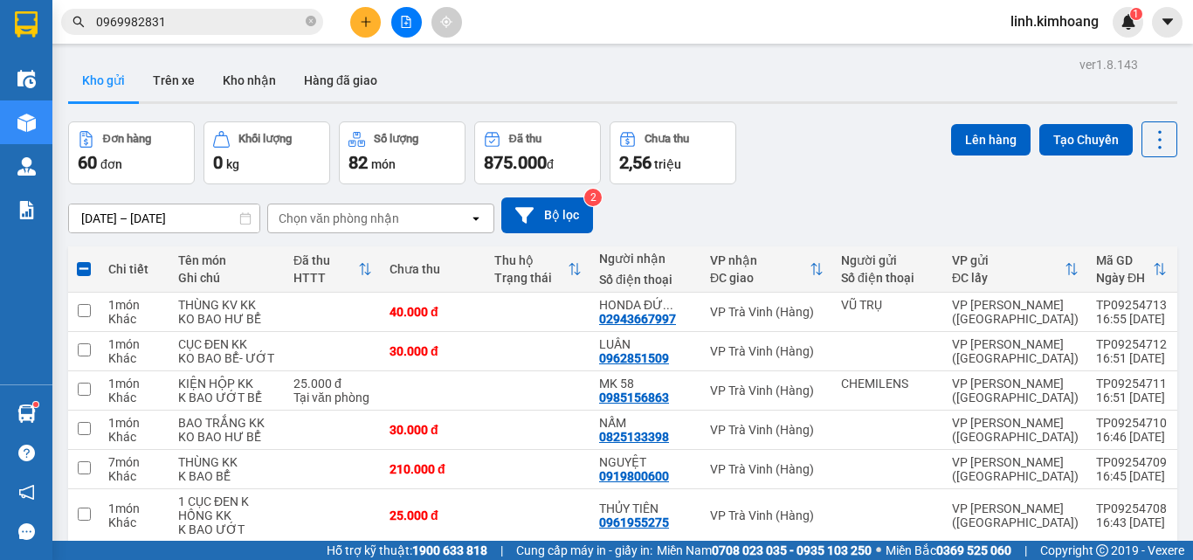
drag, startPoint x: 440, startPoint y: 276, endPoint x: 439, endPoint y: 253, distance: 22.7
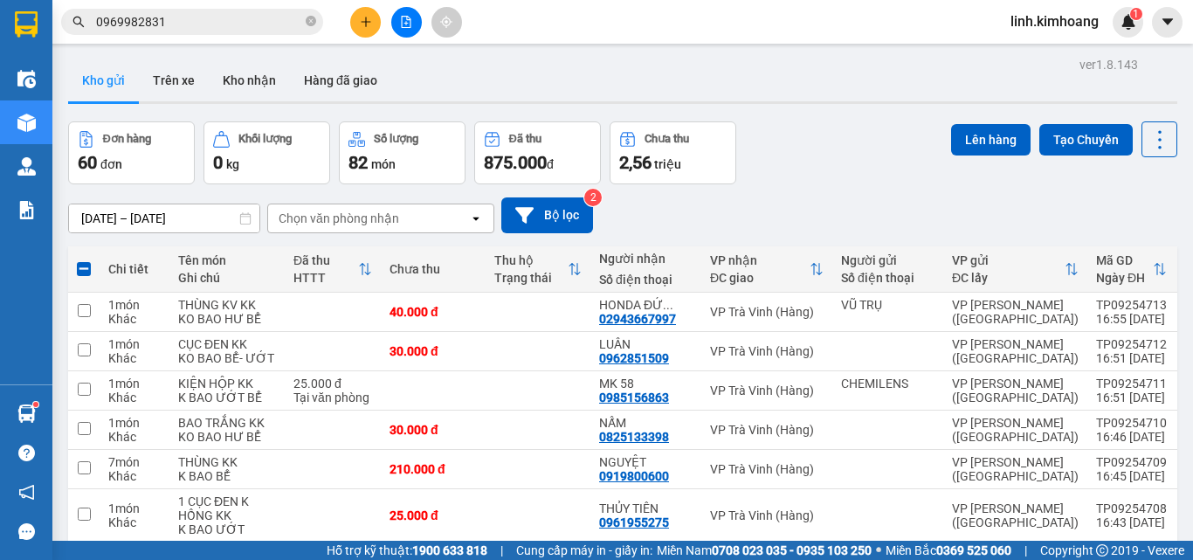
drag, startPoint x: 465, startPoint y: 162, endPoint x: 466, endPoint y: 104, distance: 57.6
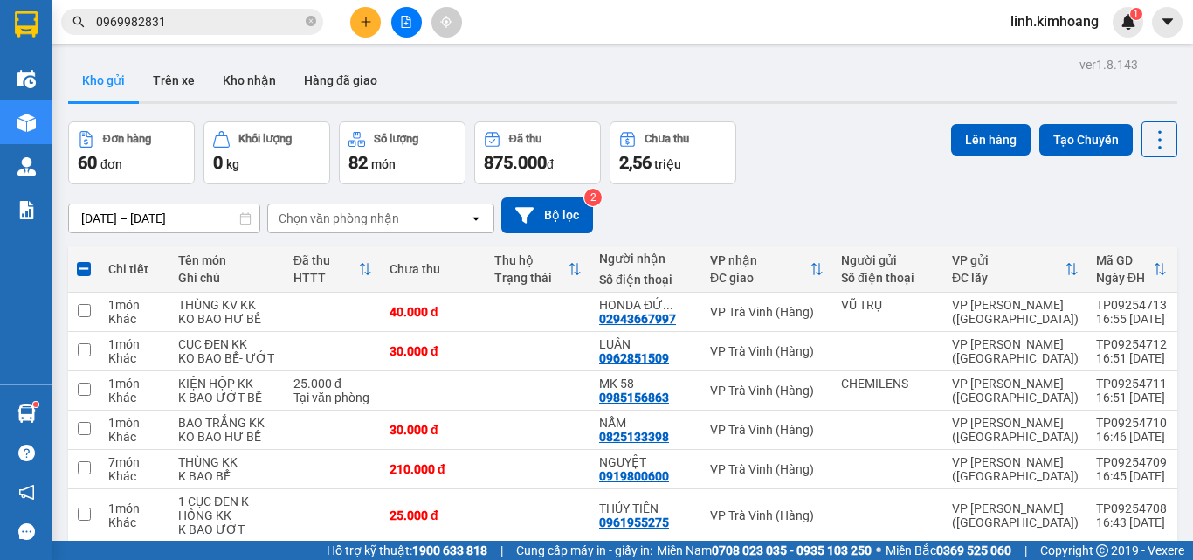
click at [536, 542] on td at bounding box center [538, 561] width 105 height 39
click at [486, 489] on td at bounding box center [538, 515] width 105 height 53
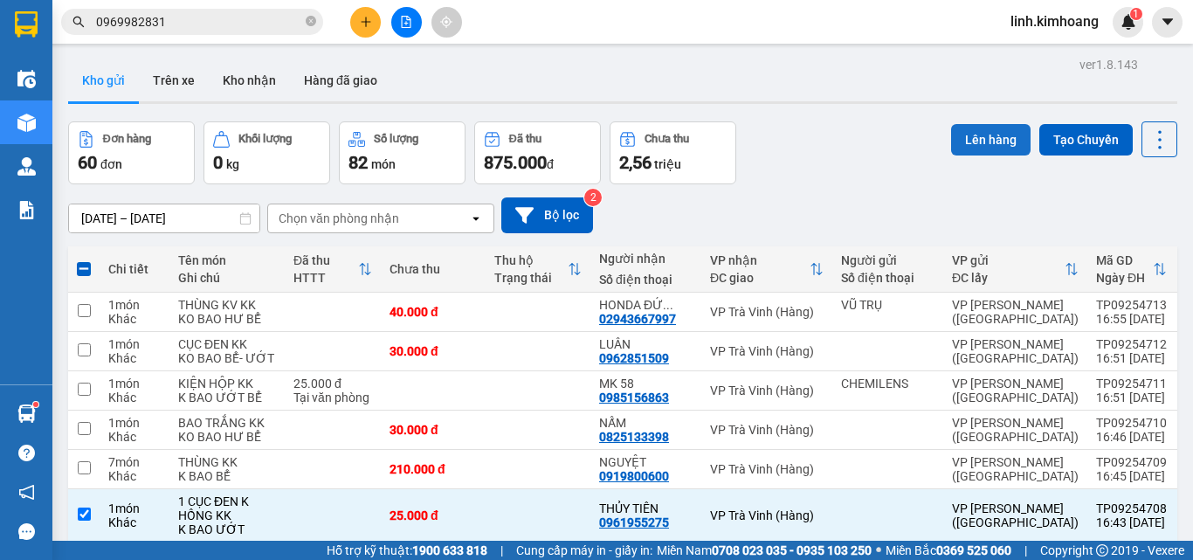
click at [980, 146] on button "Lên hàng" at bounding box center [990, 139] width 79 height 31
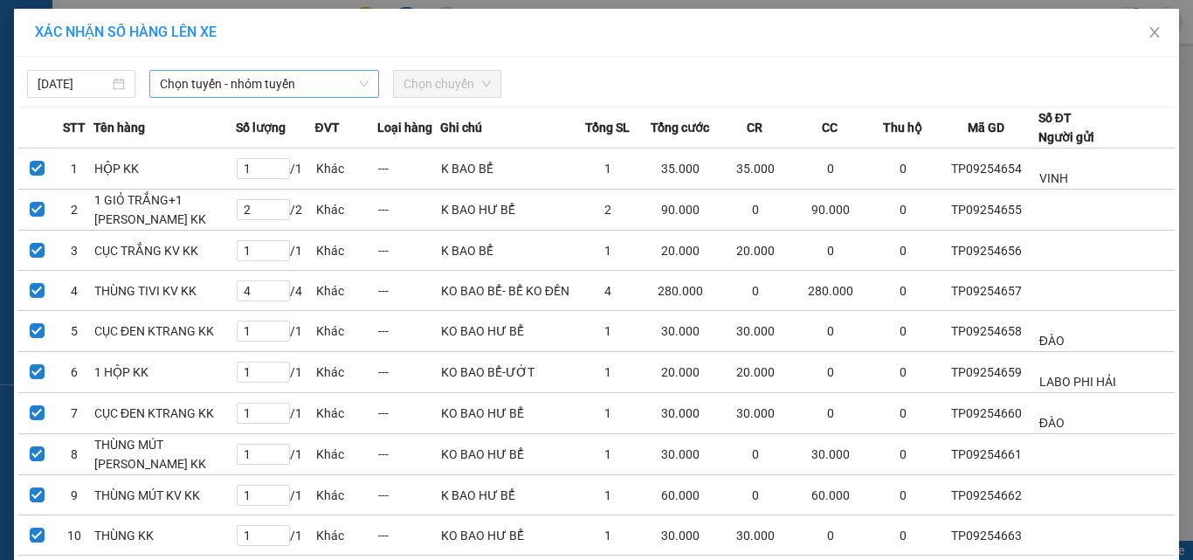
click at [300, 90] on span "Chọn tuyến - nhóm tuyến" at bounding box center [264, 84] width 209 height 26
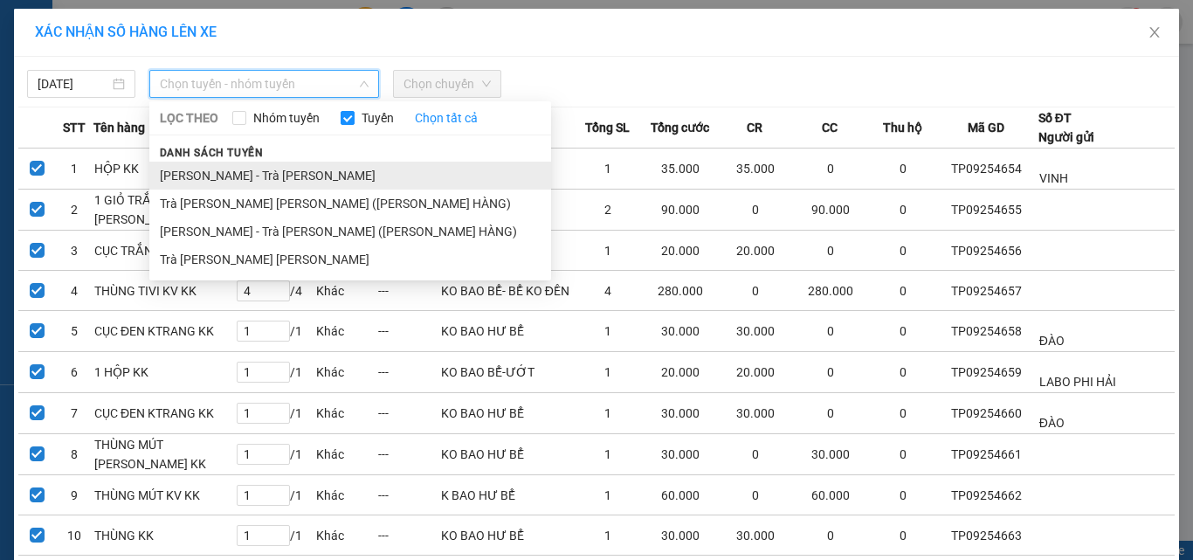
click at [256, 178] on li "[PERSON_NAME] - Trà [PERSON_NAME]" at bounding box center [350, 176] width 402 height 28
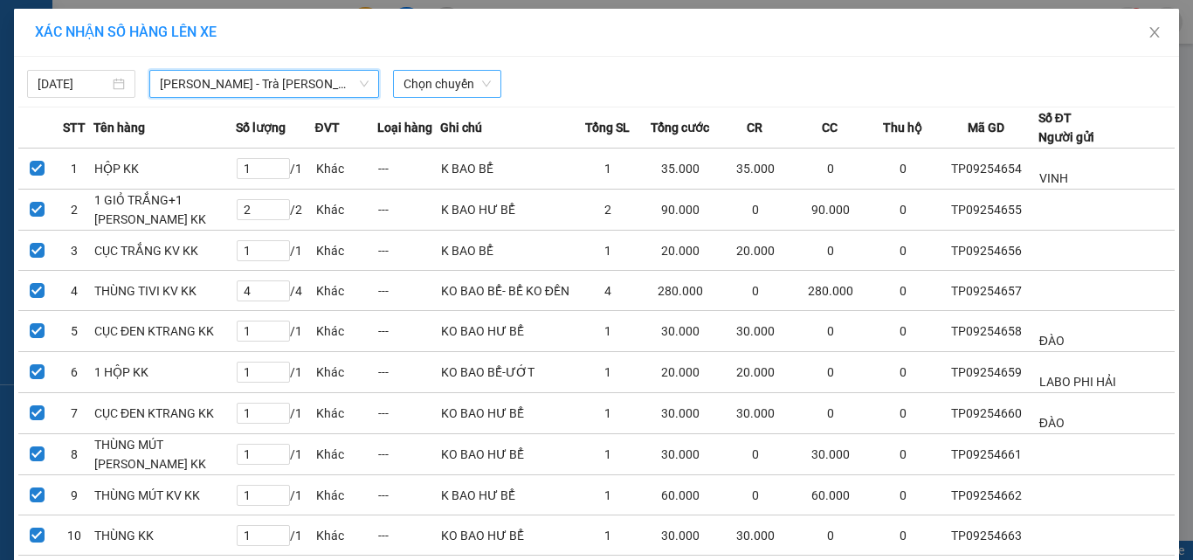
click at [438, 85] on span "Chọn chuyến" at bounding box center [446, 84] width 87 height 26
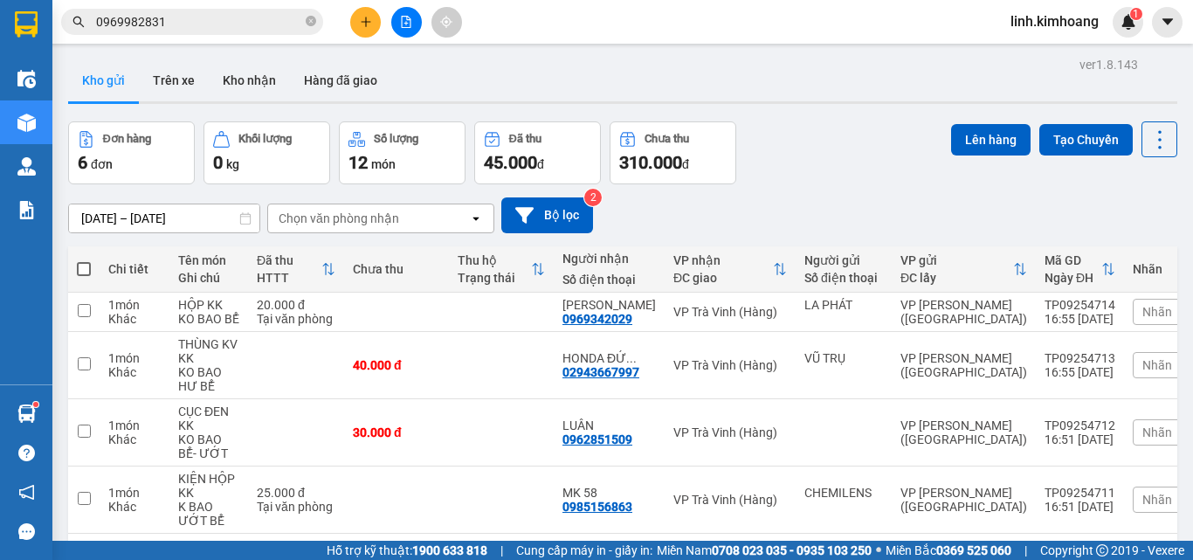
click at [1098, 31] on span "linh.kimhoang" at bounding box center [1054, 21] width 116 height 22
click at [1059, 56] on span "Đăng xuất" at bounding box center [1062, 54] width 80 height 19
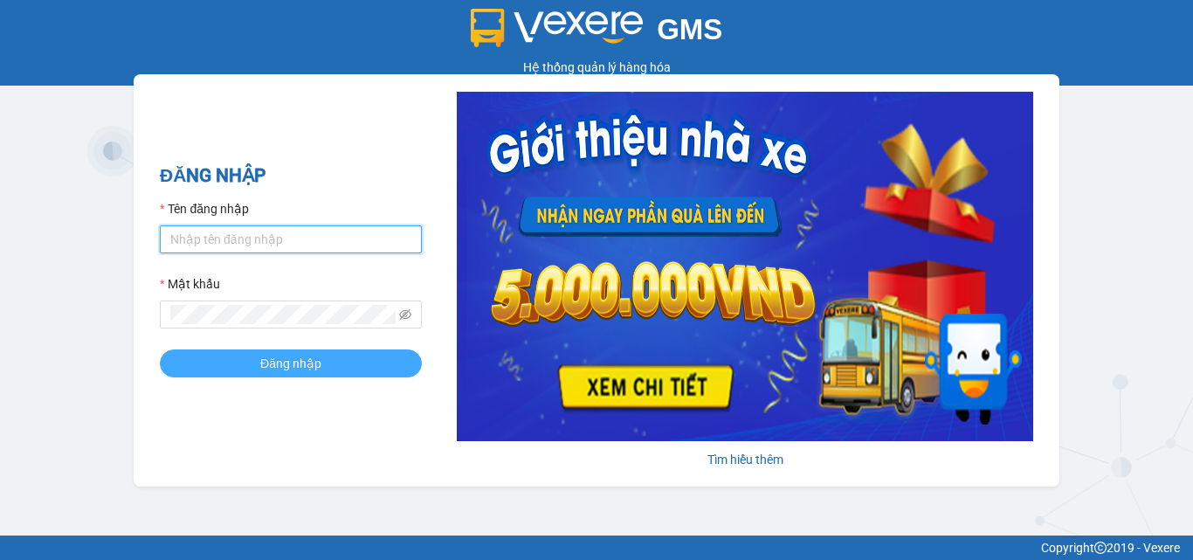
type input "hung.kimhoang"
click at [281, 360] on span "Đăng nhập" at bounding box center [290, 363] width 61 height 19
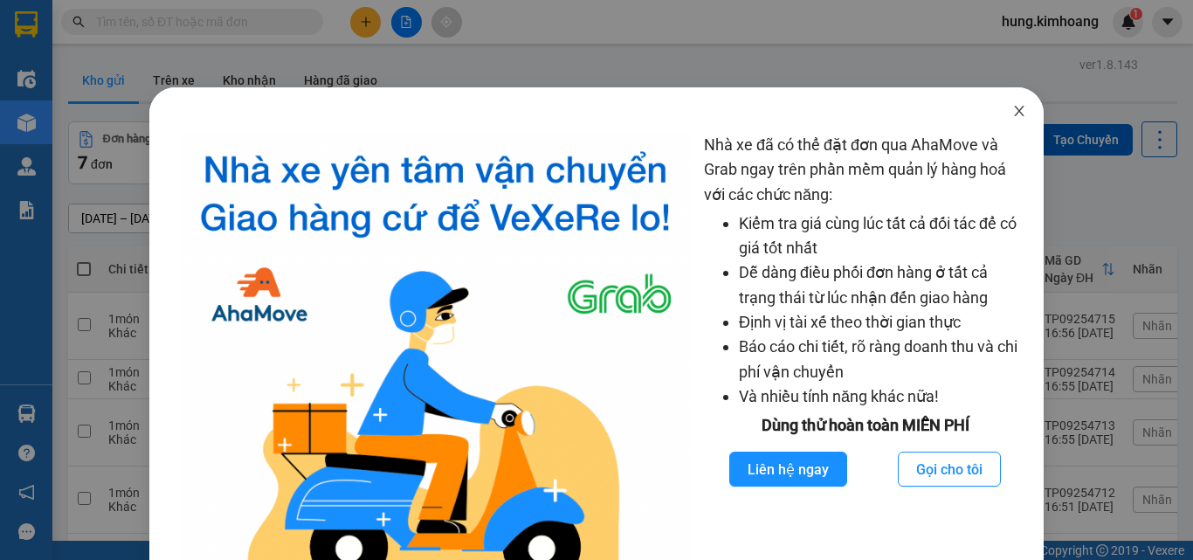
click at [1012, 110] on icon "close" at bounding box center [1019, 111] width 14 height 14
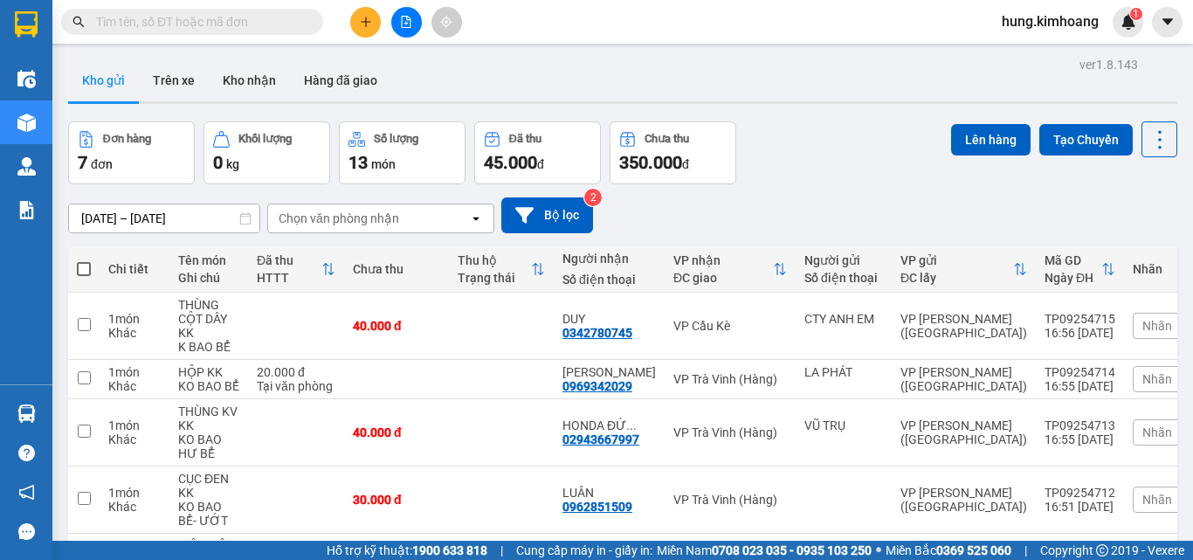
click at [276, 26] on input "text" at bounding box center [199, 21] width 206 height 19
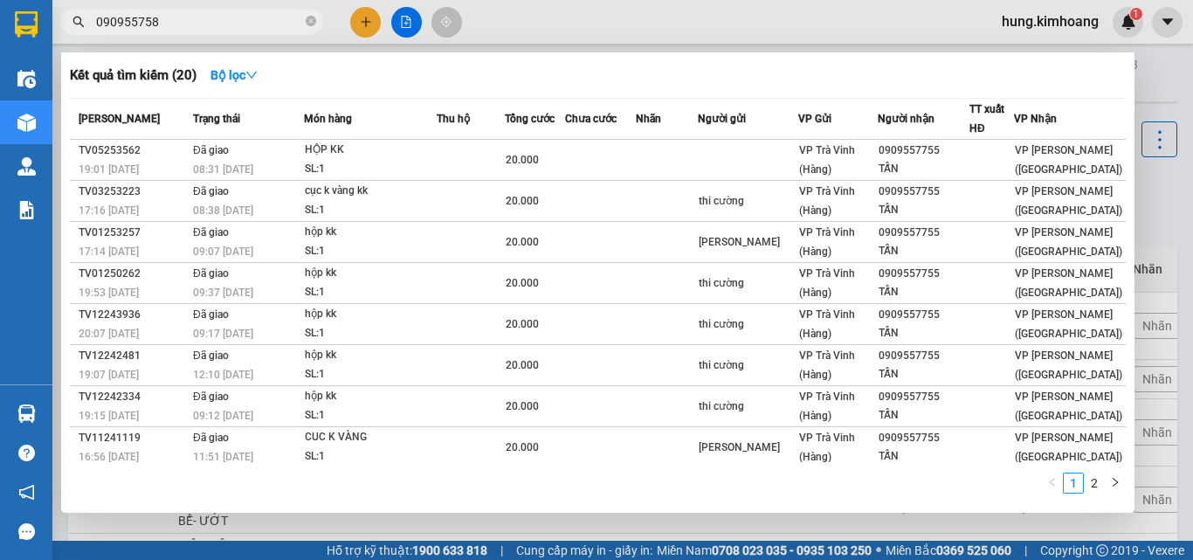
type input "0909557587"
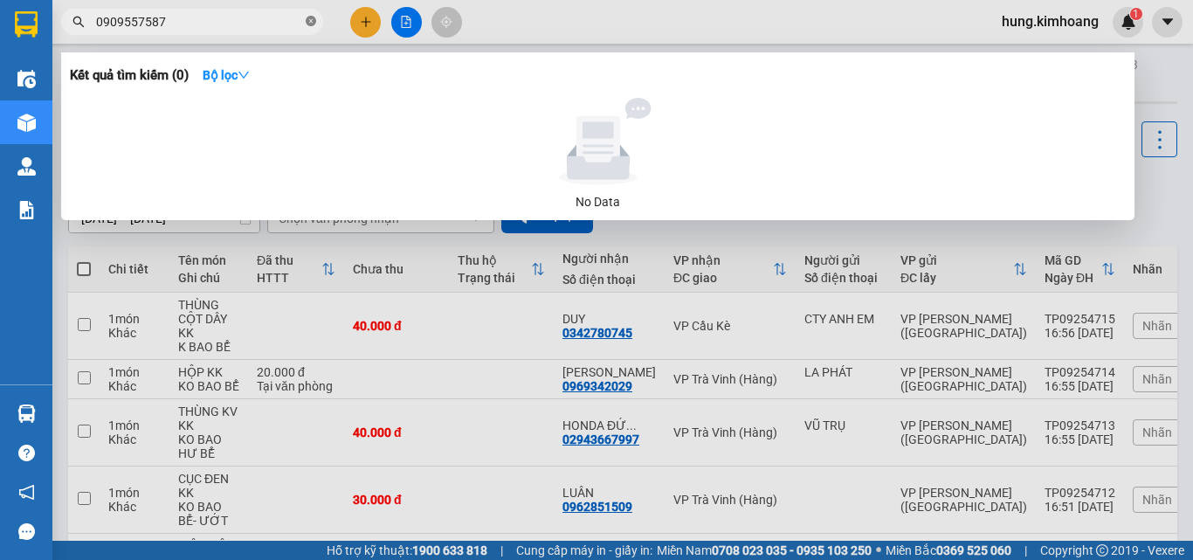
click at [308, 18] on icon "close-circle" at bounding box center [311, 21] width 10 height 10
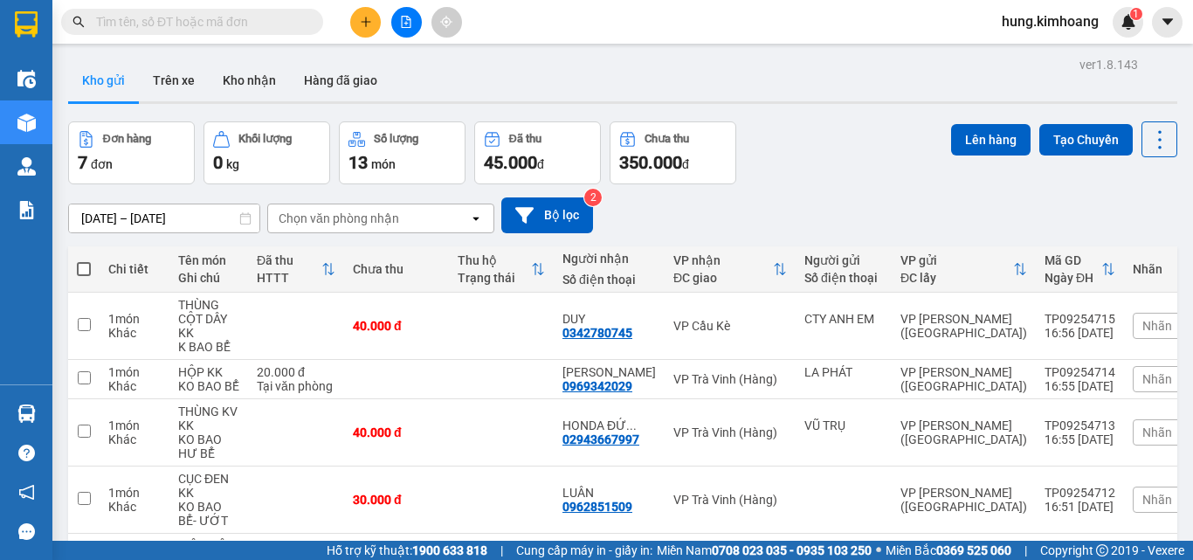
click at [240, 23] on input "text" at bounding box center [199, 21] width 206 height 19
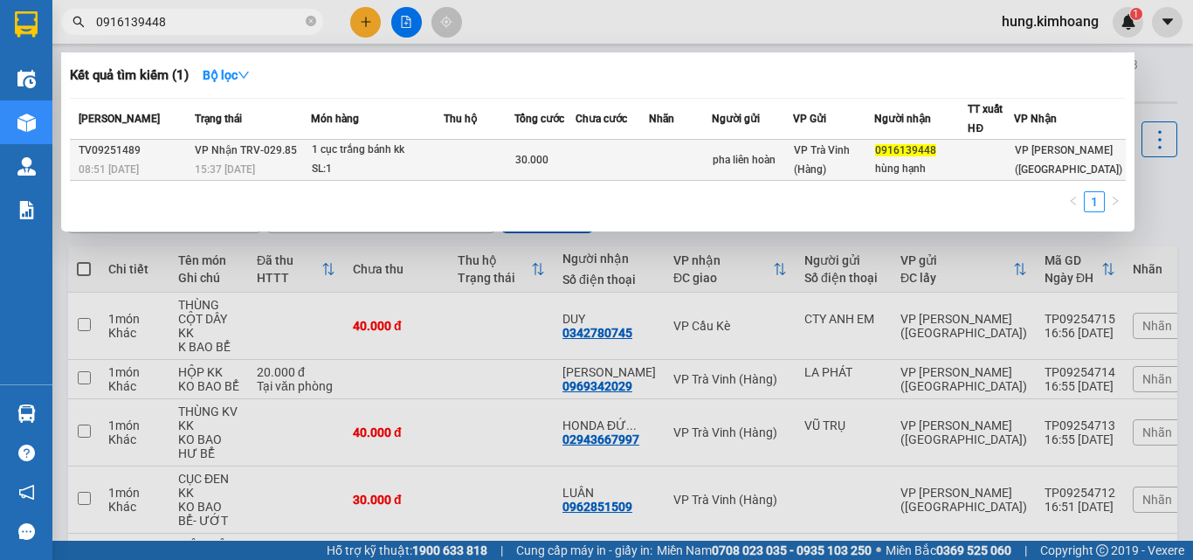
type input "0916139448"
click at [565, 154] on div "30.000" at bounding box center [544, 159] width 59 height 19
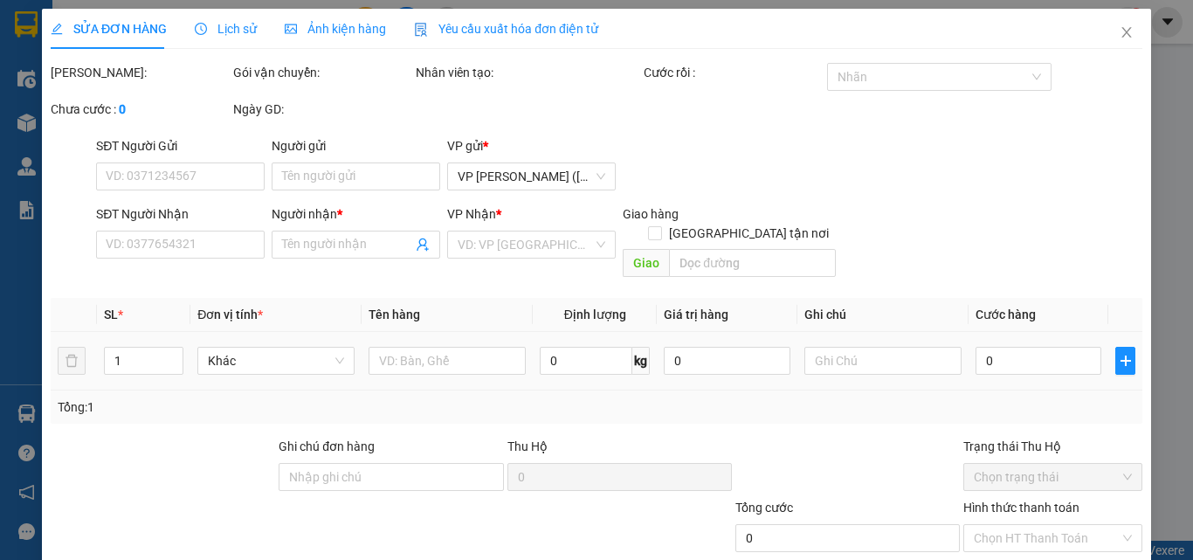
type input "pha liên hoàn"
type input "0916139448"
type input "hùng hạnh"
type input "30.000"
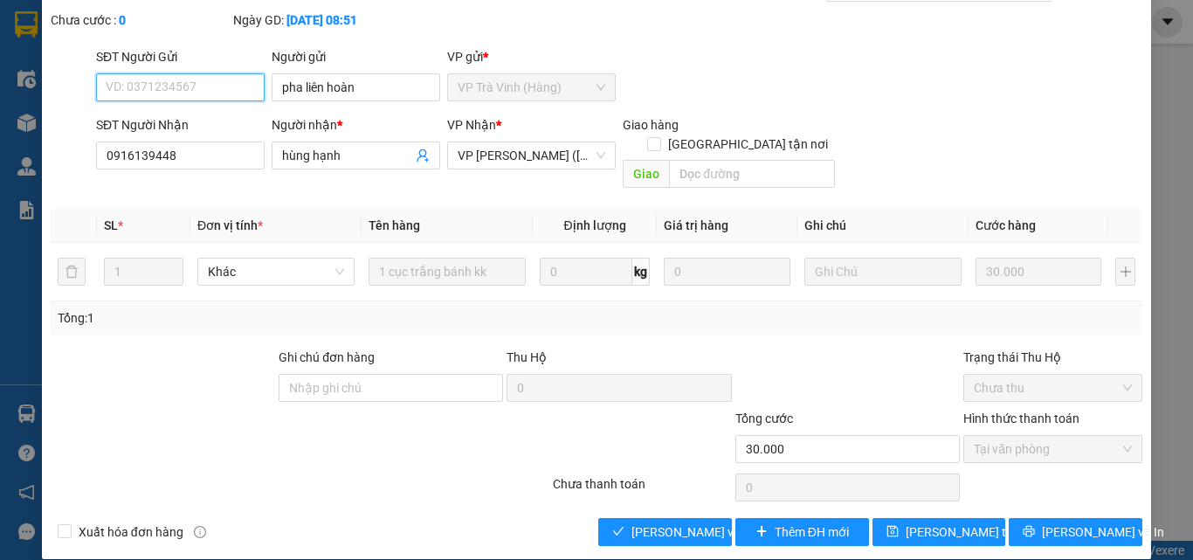
scroll to position [90, 0]
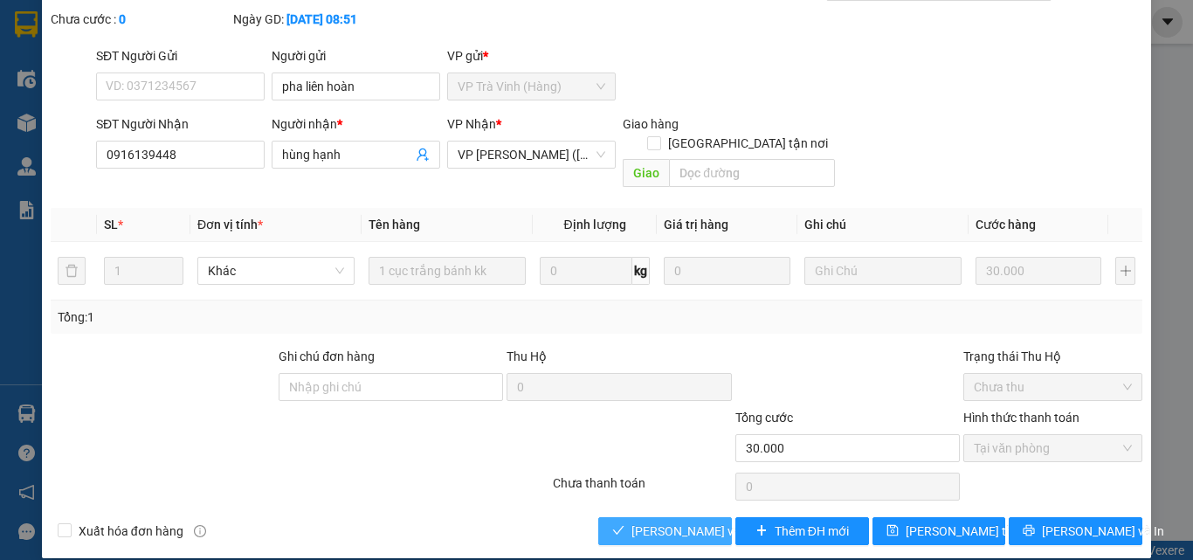
click at [669, 521] on span "[PERSON_NAME] và [PERSON_NAME] hàng" at bounding box center [715, 530] width 168 height 19
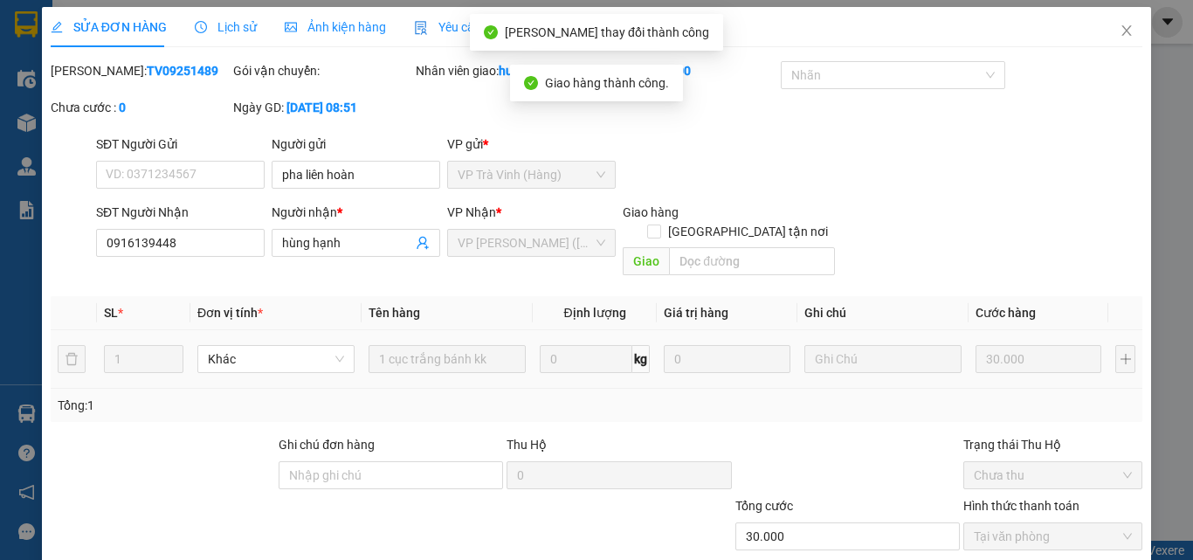
scroll to position [0, 0]
